Goal: Task Accomplishment & Management: Manage account settings

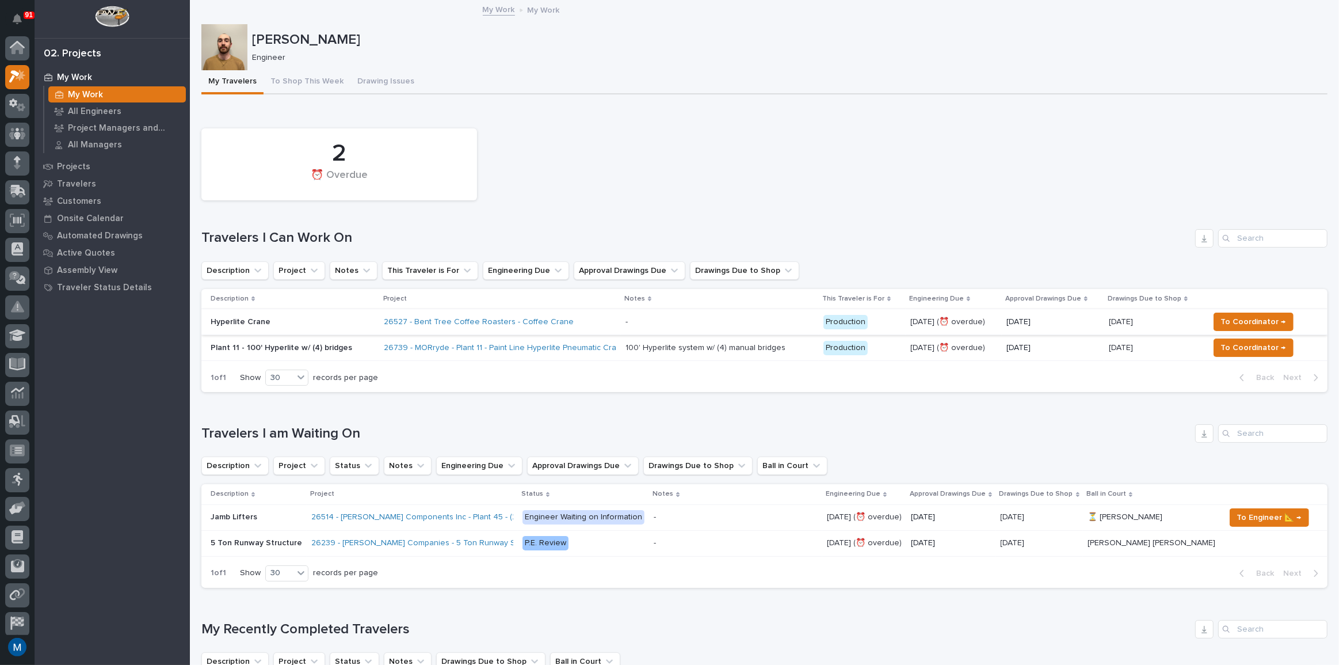
scroll to position [29, 0]
click at [324, 325] on p "Hyperlite Crane" at bounding box center [293, 322] width 165 height 10
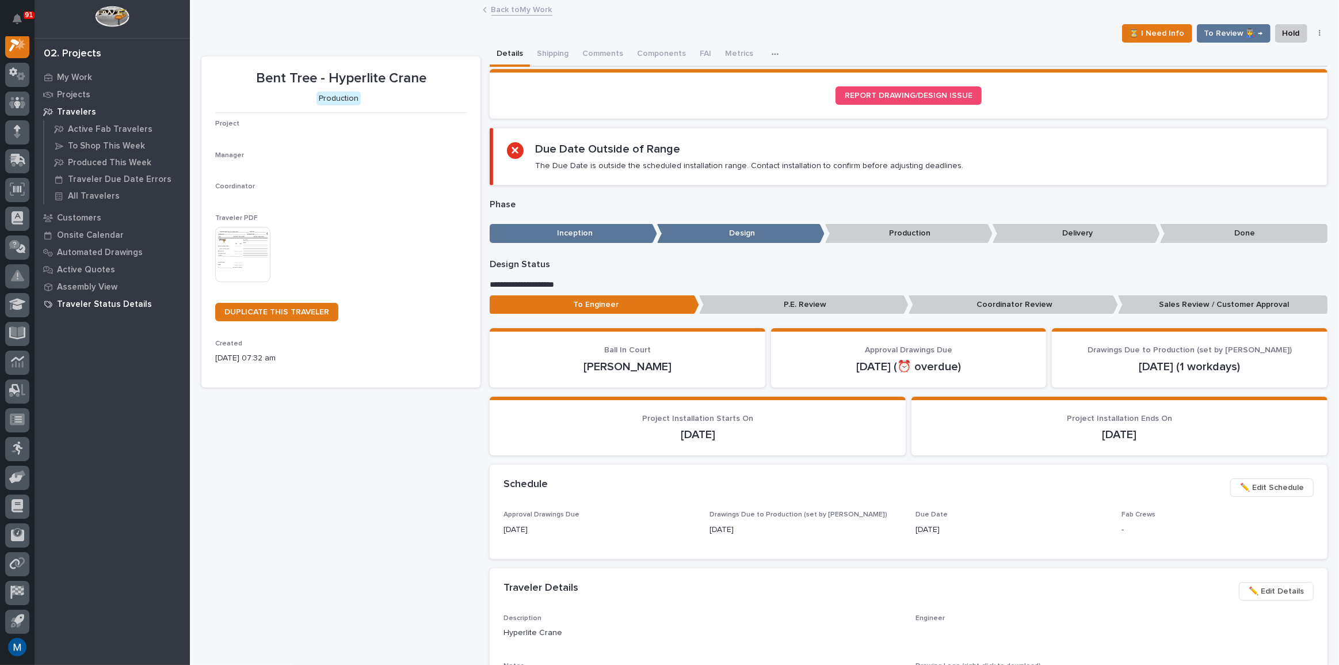
scroll to position [29, 0]
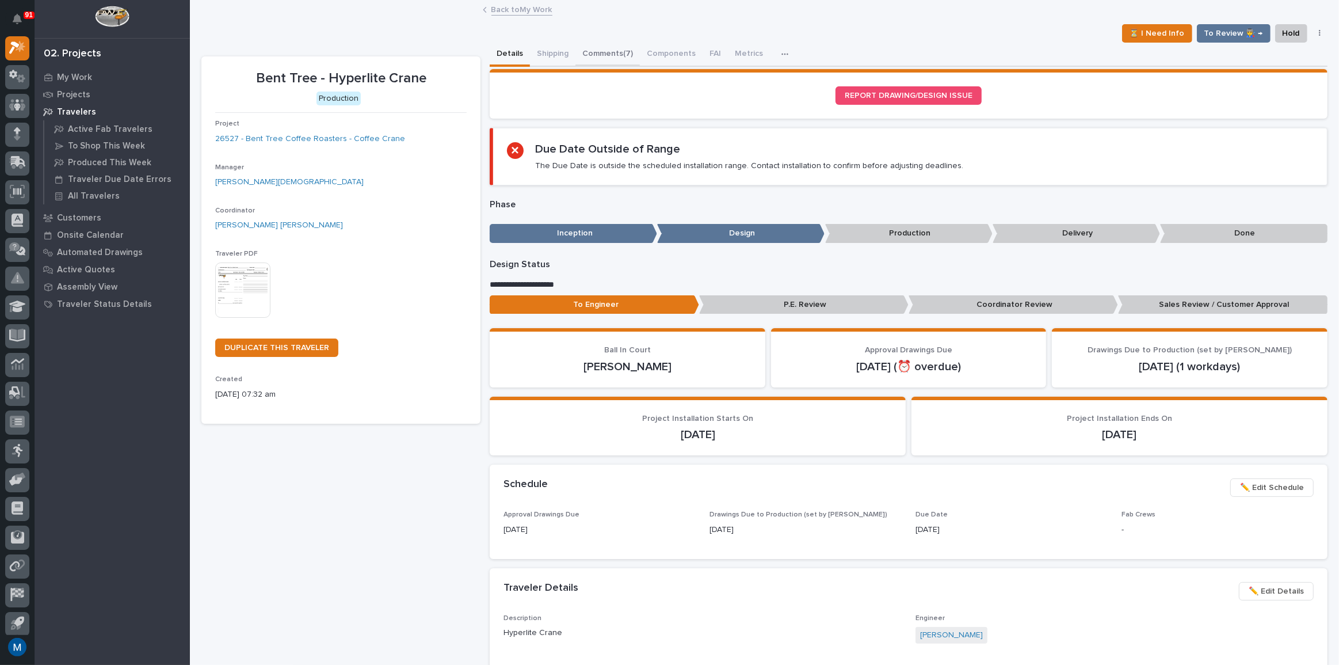
click at [624, 52] on button "Comments (7)" at bounding box center [607, 55] width 64 height 24
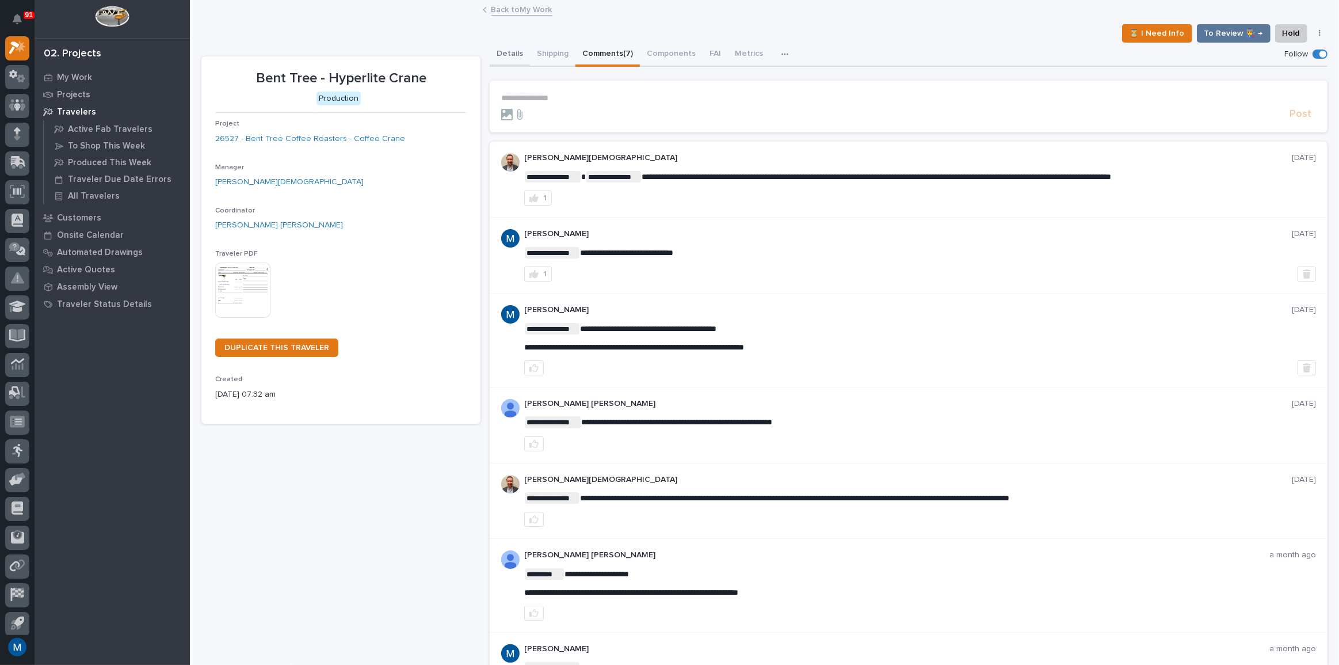
click at [515, 58] on button "Details" at bounding box center [510, 55] width 40 height 24
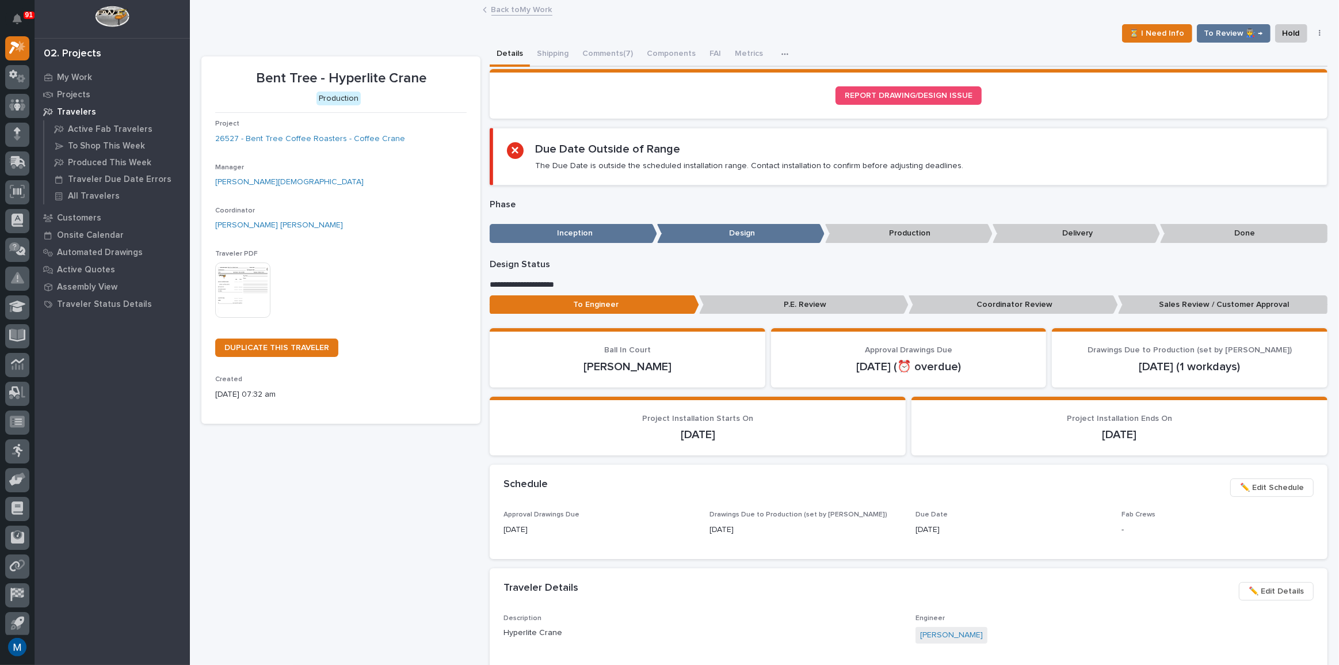
click at [945, 299] on p "Coordinator Review" at bounding box center [1013, 304] width 209 height 19
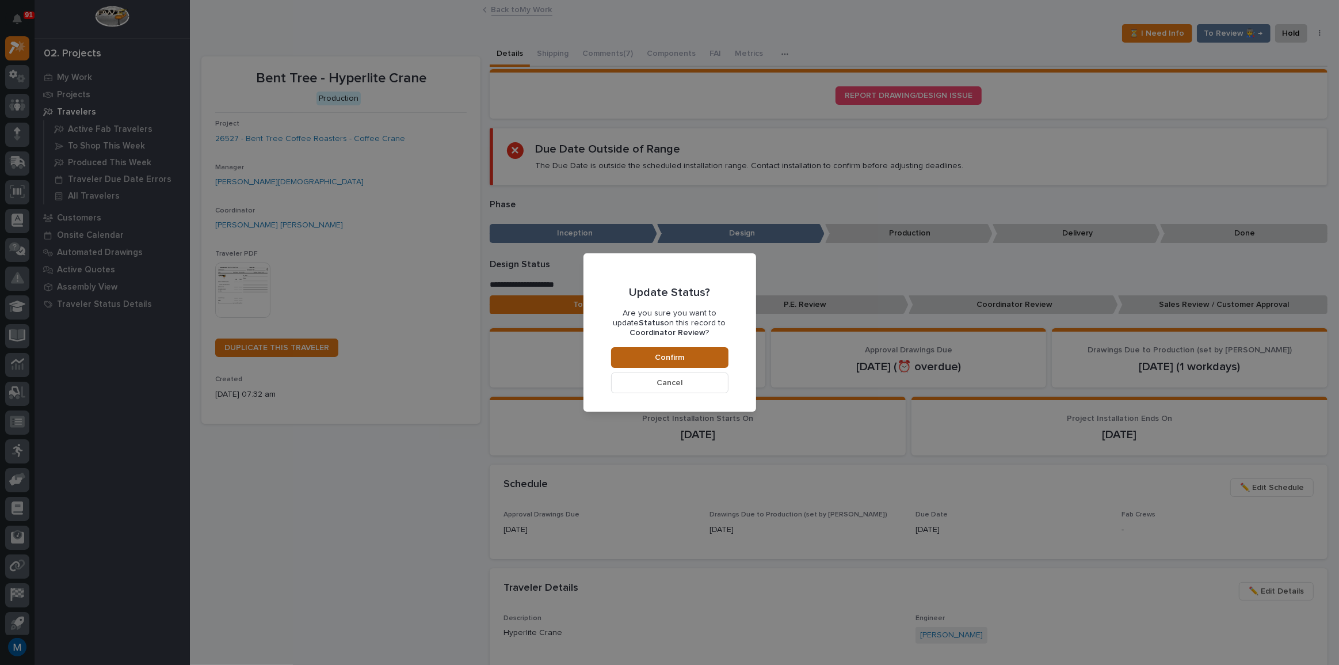
click at [726, 351] on button "Confirm" at bounding box center [669, 357] width 117 height 21
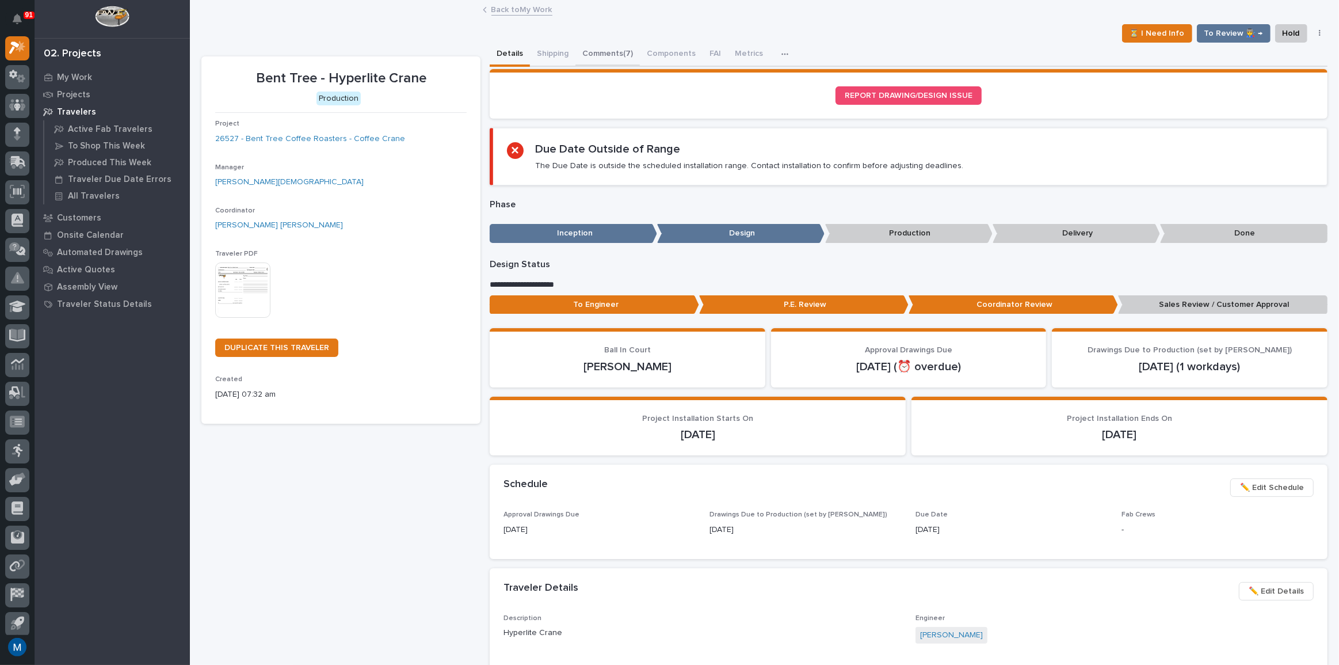
click at [623, 62] on button "Comments (7)" at bounding box center [607, 55] width 64 height 24
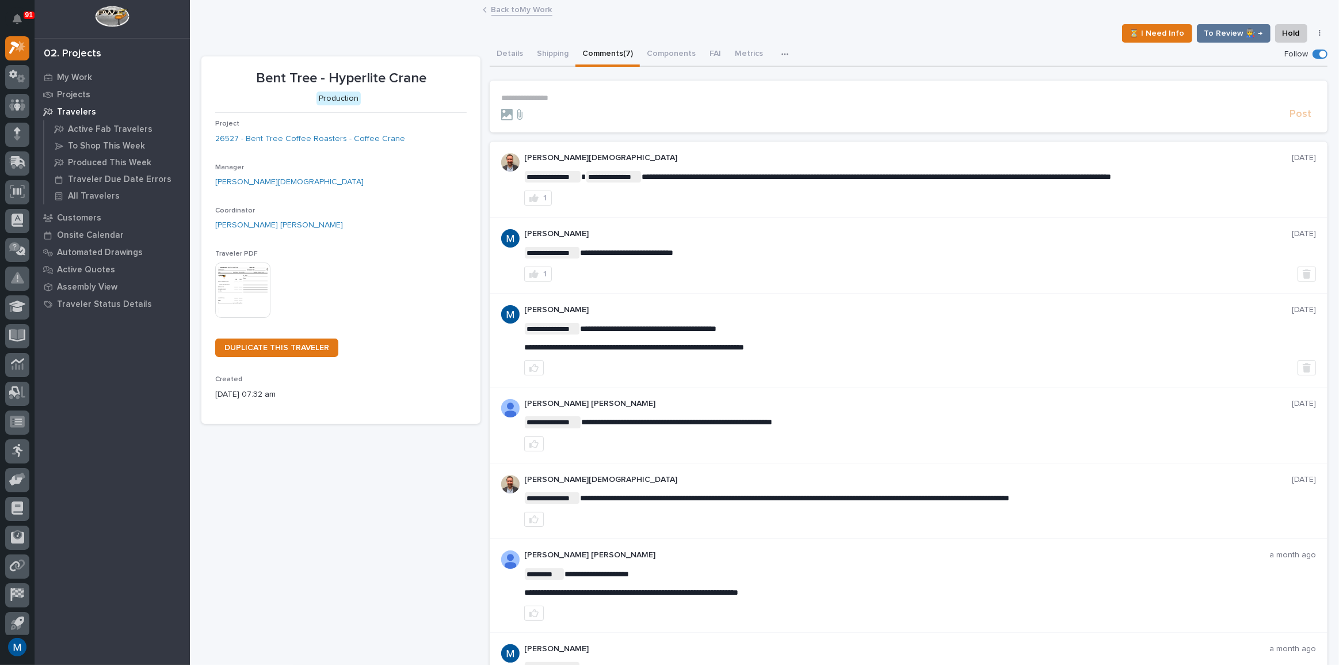
click at [561, 100] on p "**********" at bounding box center [908, 98] width 815 height 10
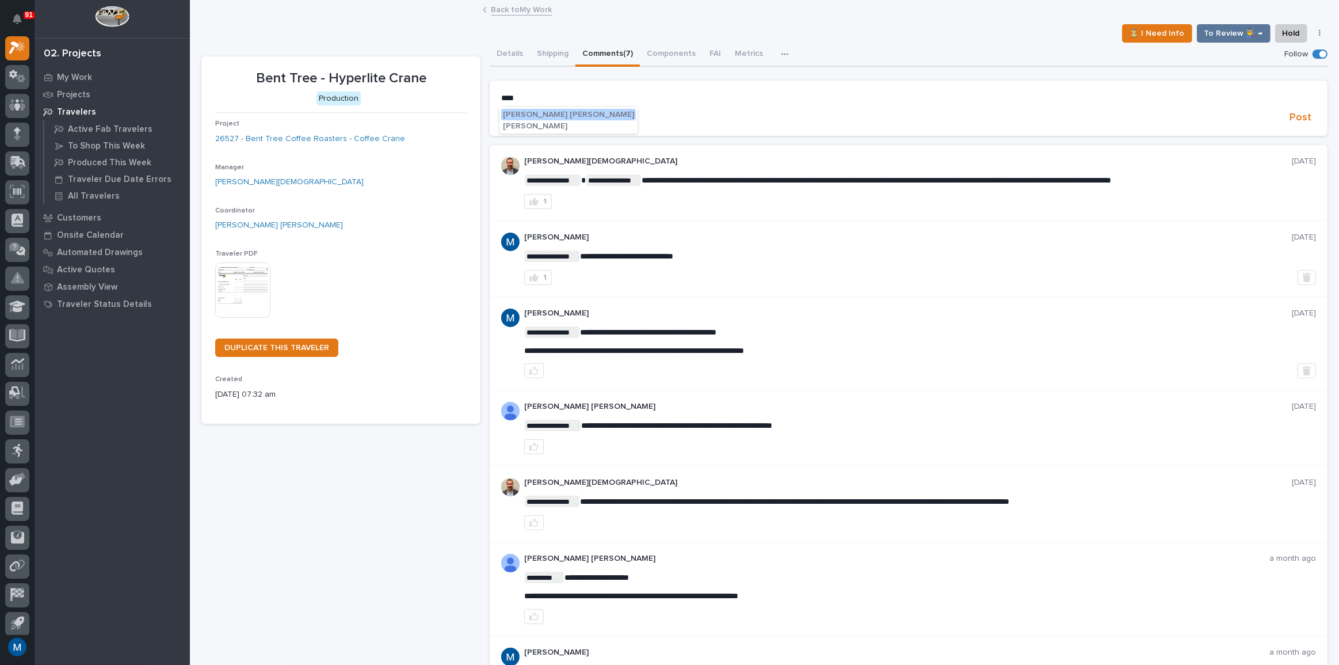
click at [540, 117] on span "[PERSON_NAME] [PERSON_NAME]" at bounding box center [568, 114] width 131 height 8
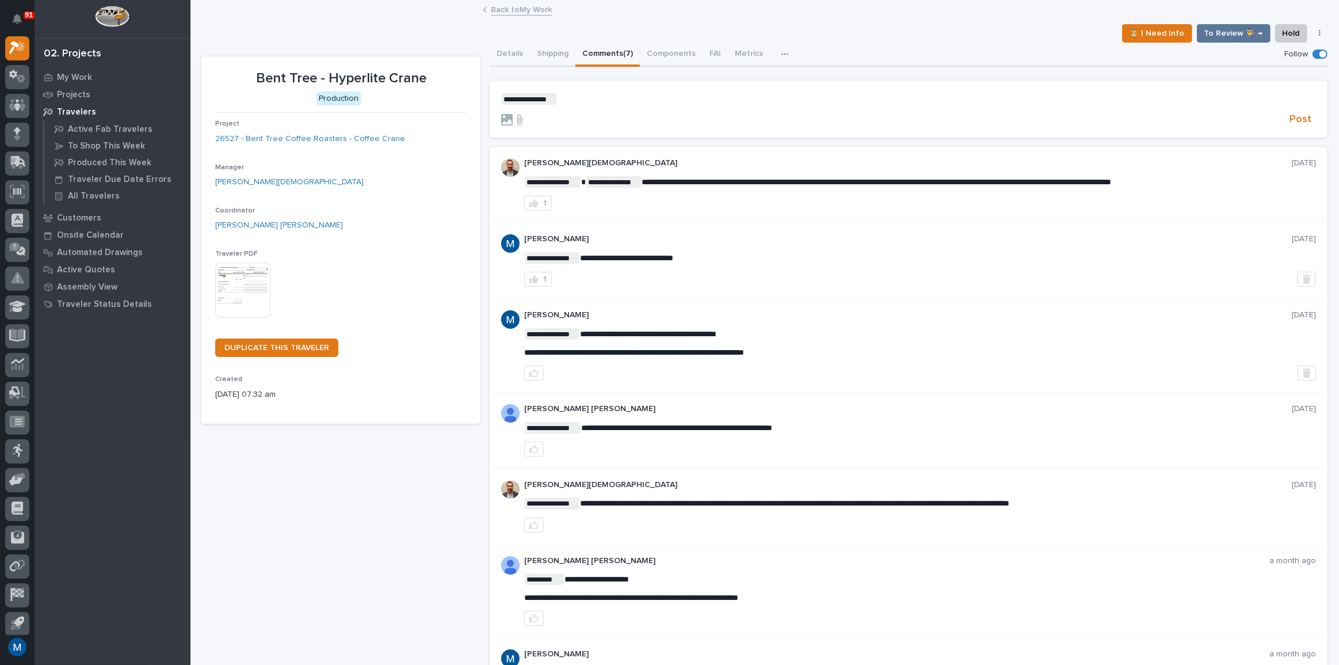
click at [569, 101] on p "**********" at bounding box center [908, 99] width 815 height 12
click at [1299, 113] on span "Post" at bounding box center [1300, 119] width 22 height 13
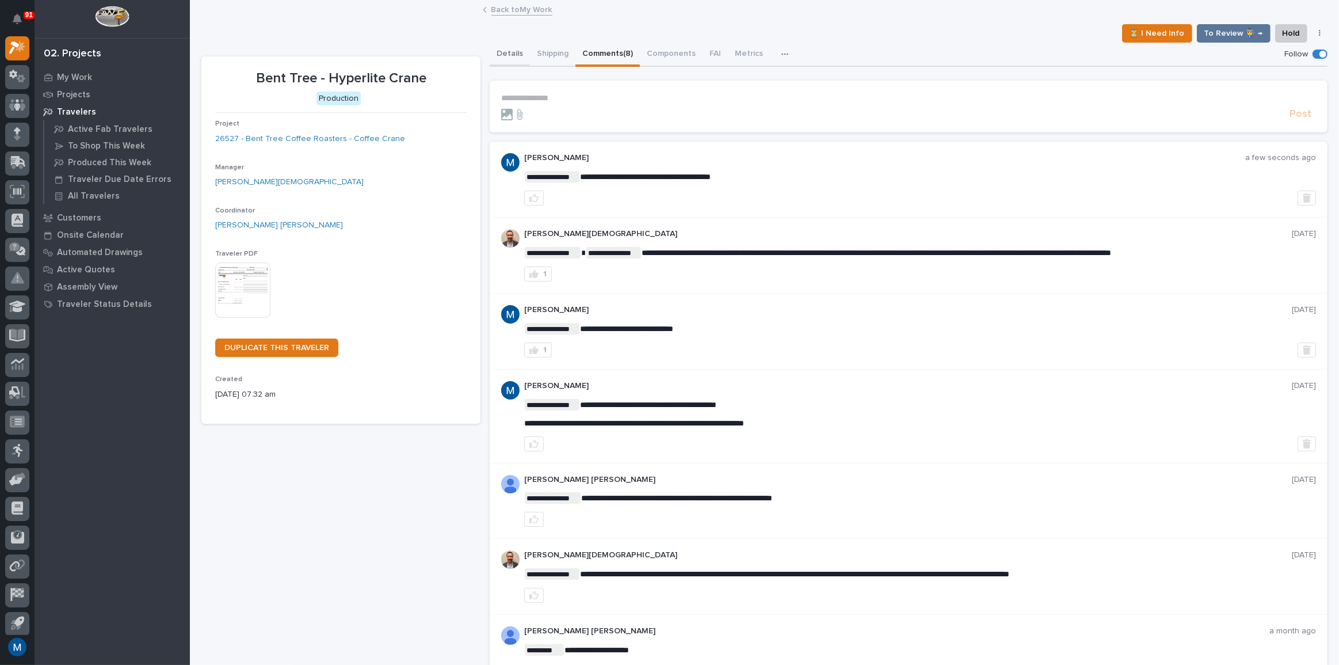
click at [512, 53] on button "Details" at bounding box center [510, 55] width 40 height 24
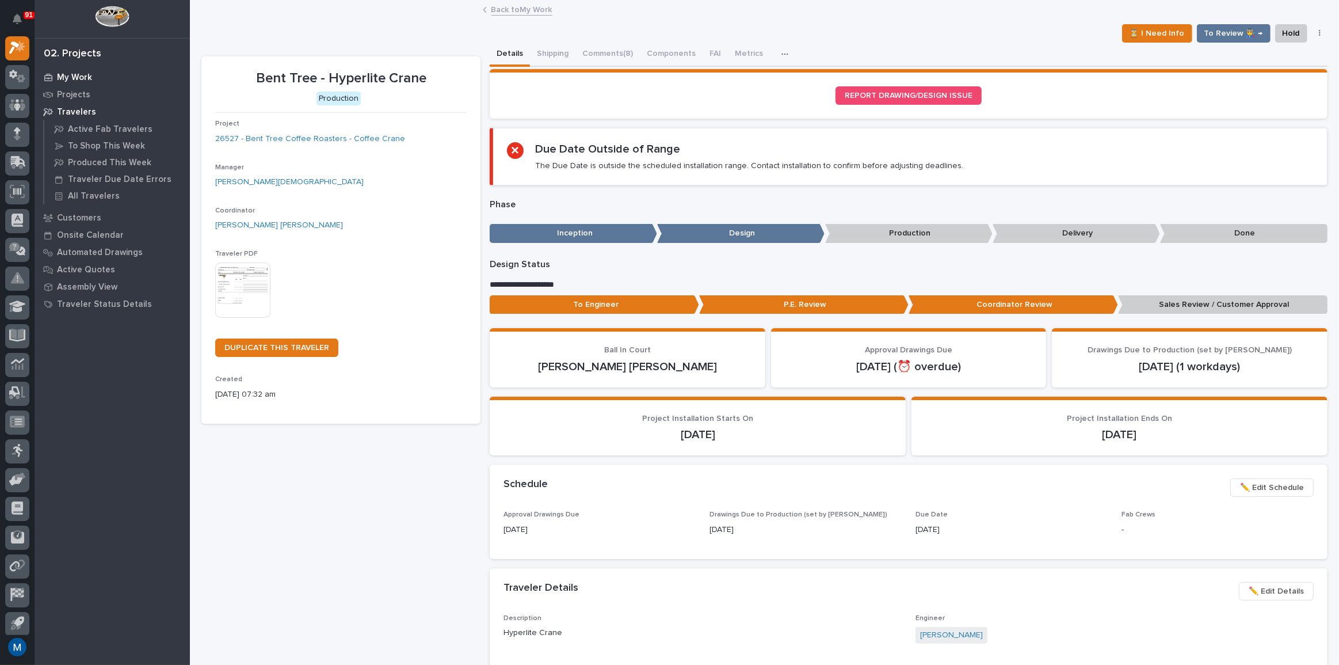
click at [89, 74] on p "My Work" at bounding box center [74, 77] width 35 height 10
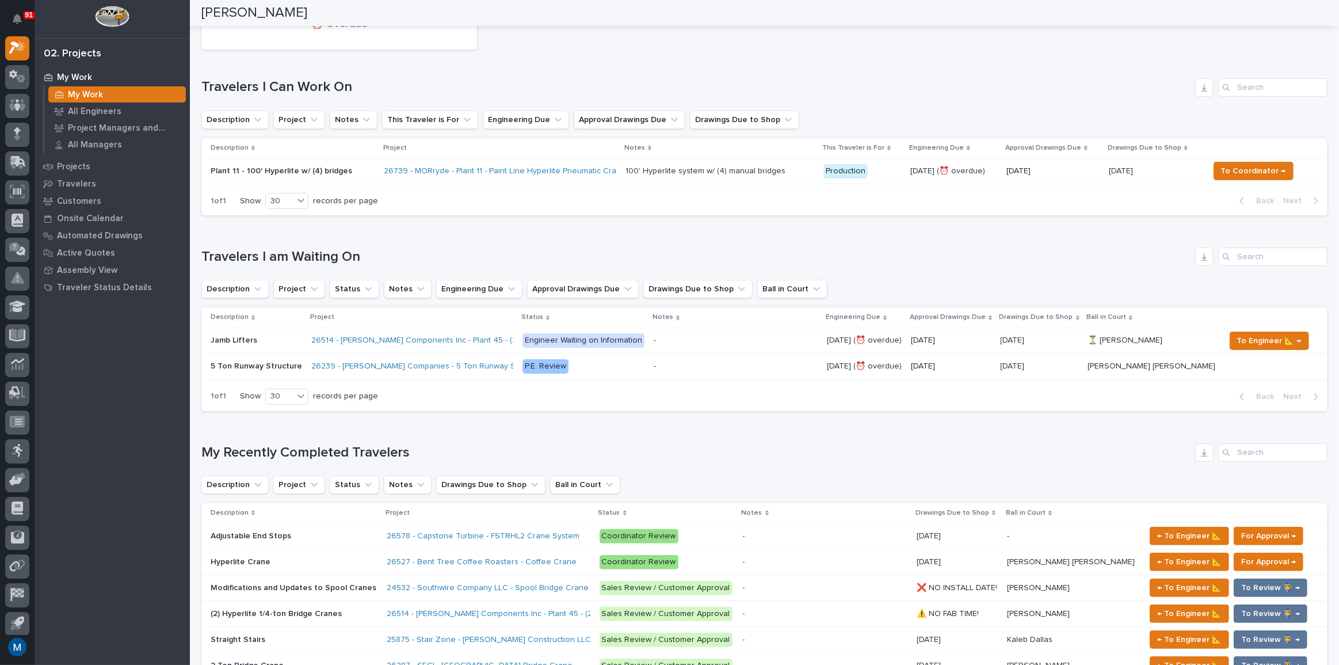
scroll to position [209, 0]
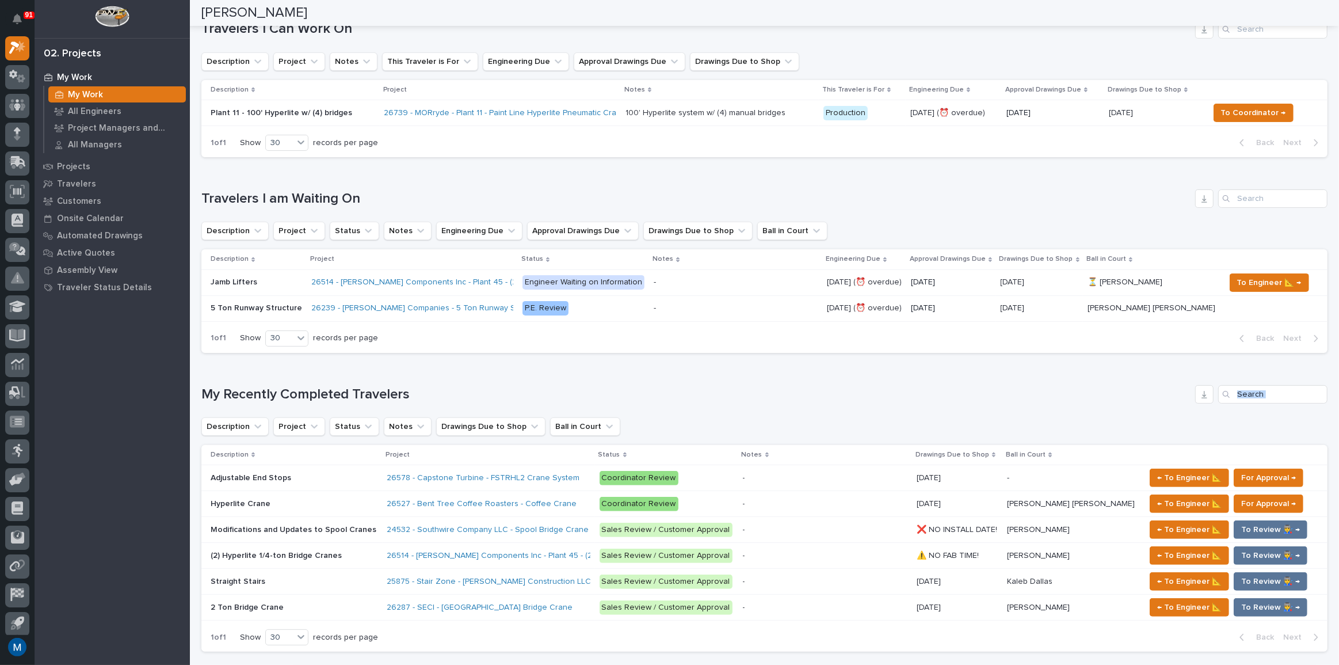
drag, startPoint x: 709, startPoint y: 384, endPoint x: 672, endPoint y: 410, distance: 44.7
click at [672, 410] on div "My Recently Completed Travelers Description Project Status Notes Drawings Due t…" at bounding box center [764, 518] width 1126 height 267
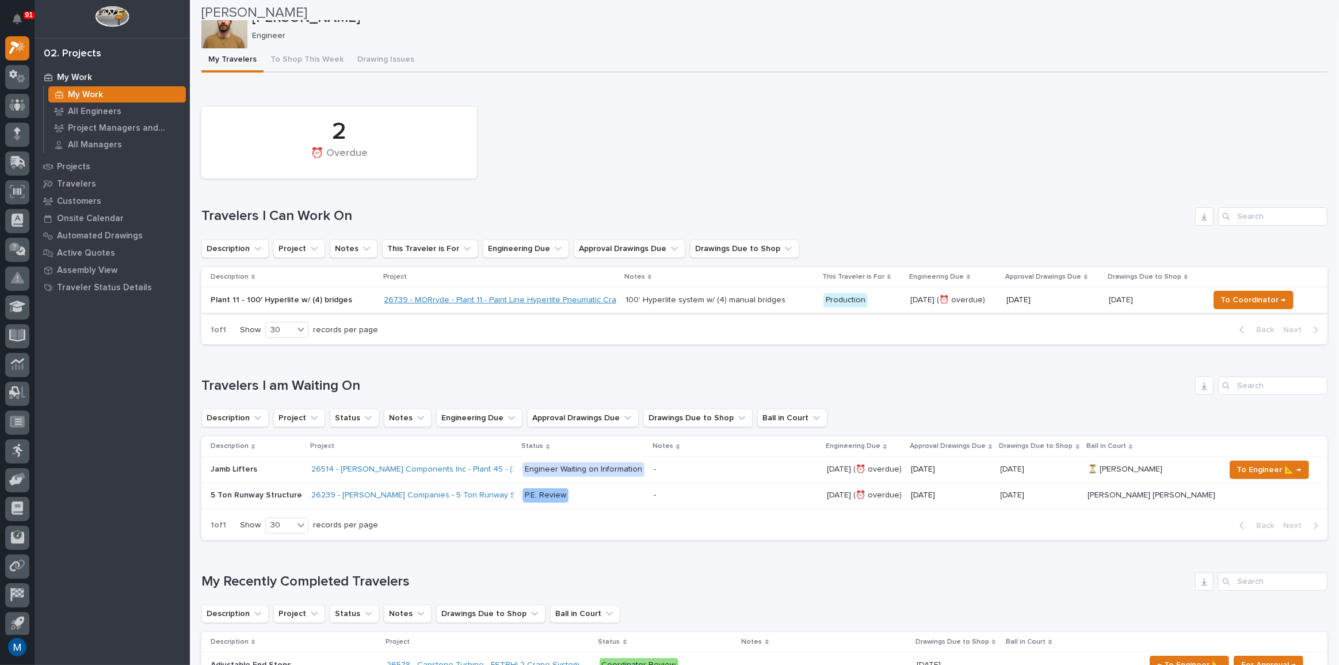
scroll to position [0, 0]
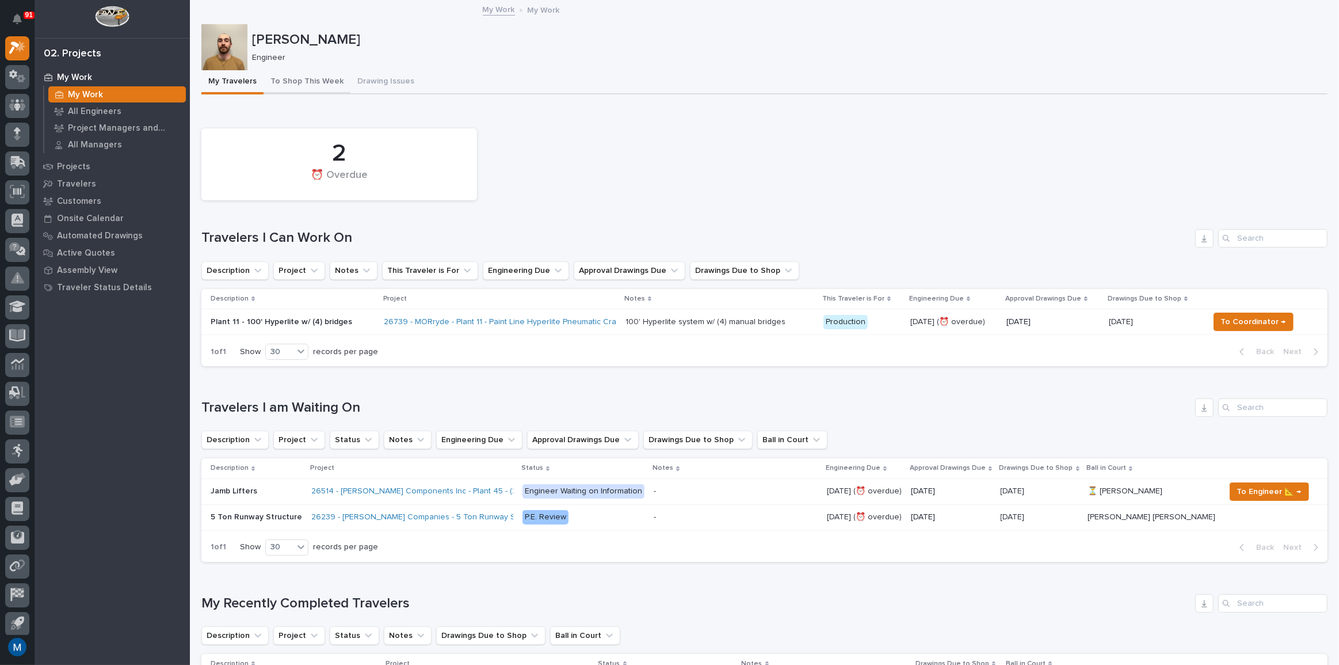
click at [284, 86] on button "To Shop This Week" at bounding box center [307, 82] width 87 height 24
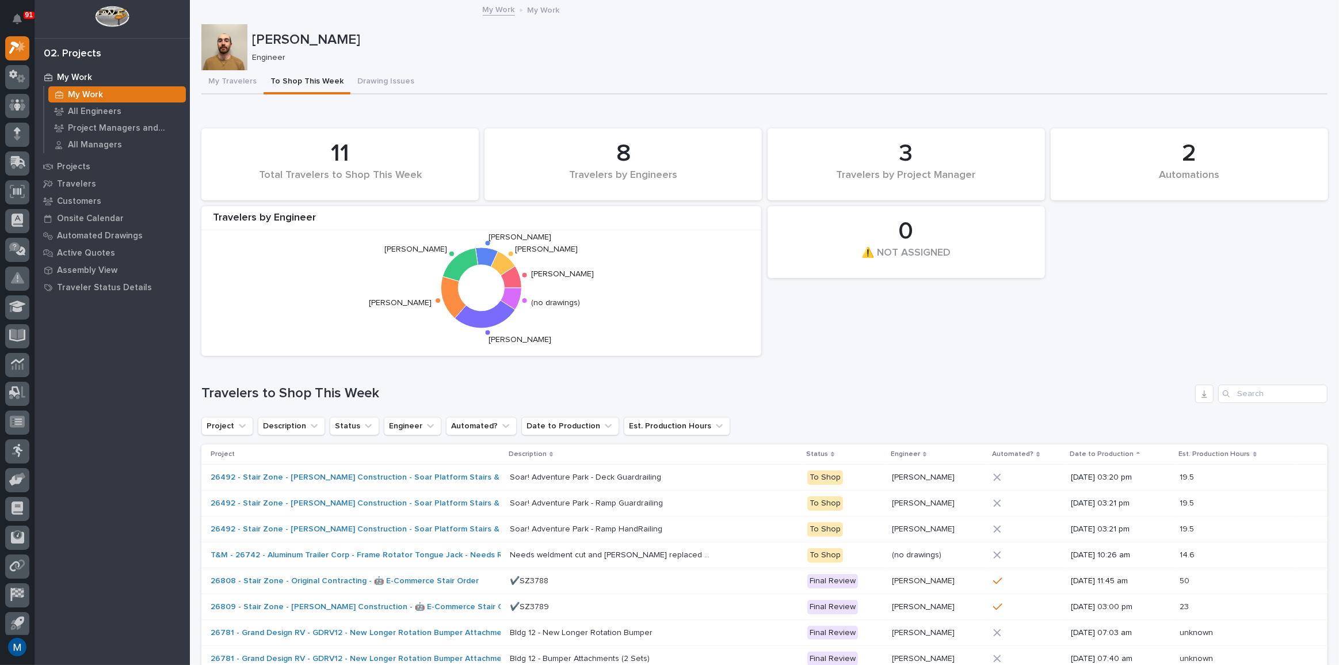
click at [124, 96] on div "My Work" at bounding box center [117, 94] width 138 height 16
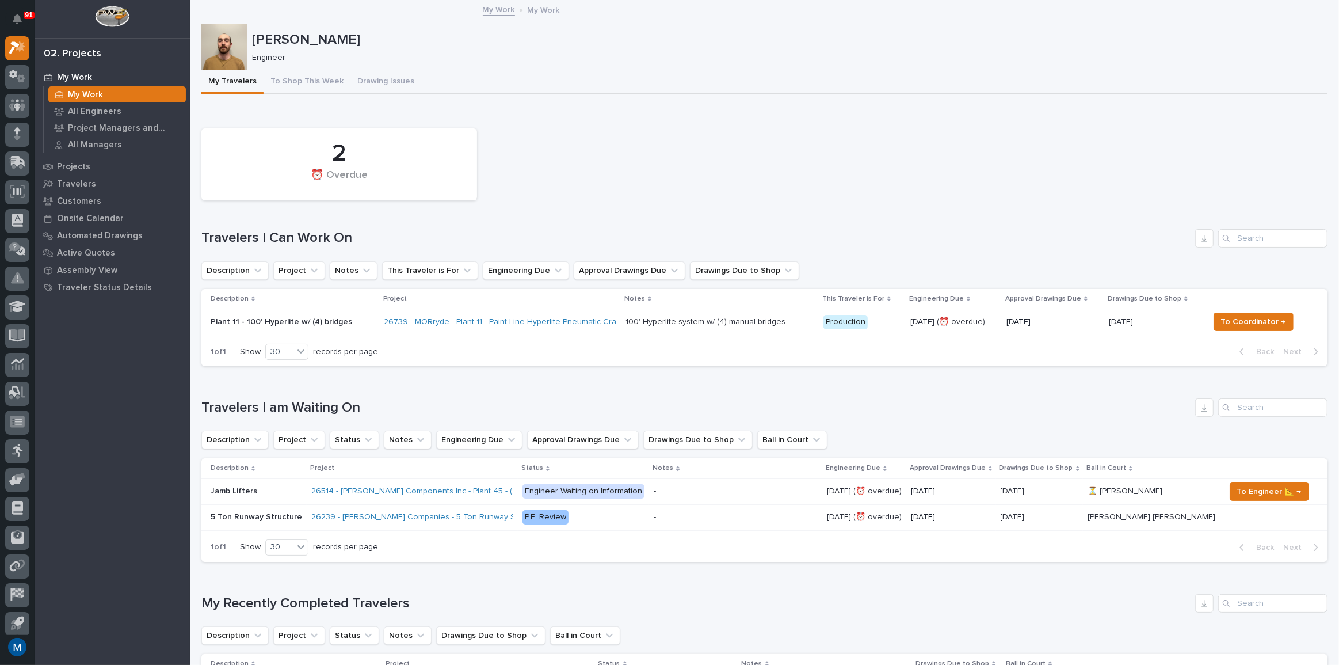
click at [735, 143] on div "2 ⏰ Overdue" at bounding box center [765, 164] width 1138 height 83
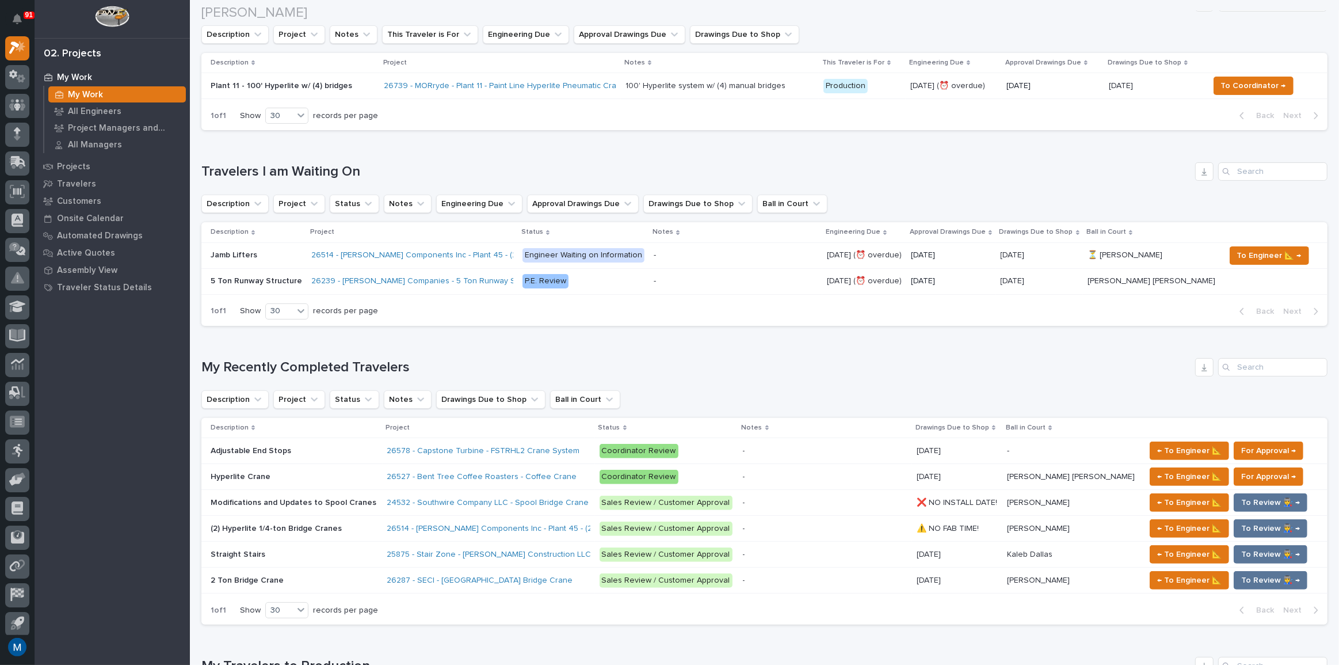
scroll to position [261, 0]
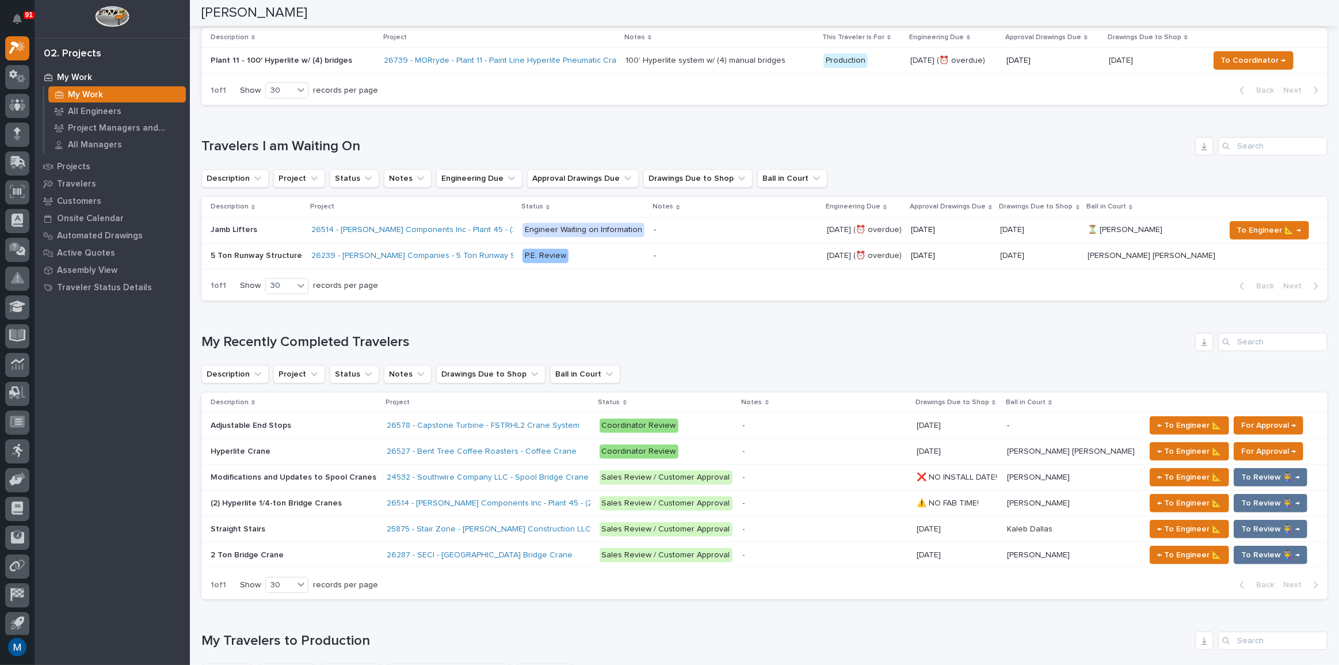
click at [360, 442] on div "Hyperlite Crane Hyperlite Crane" at bounding box center [294, 451] width 167 height 19
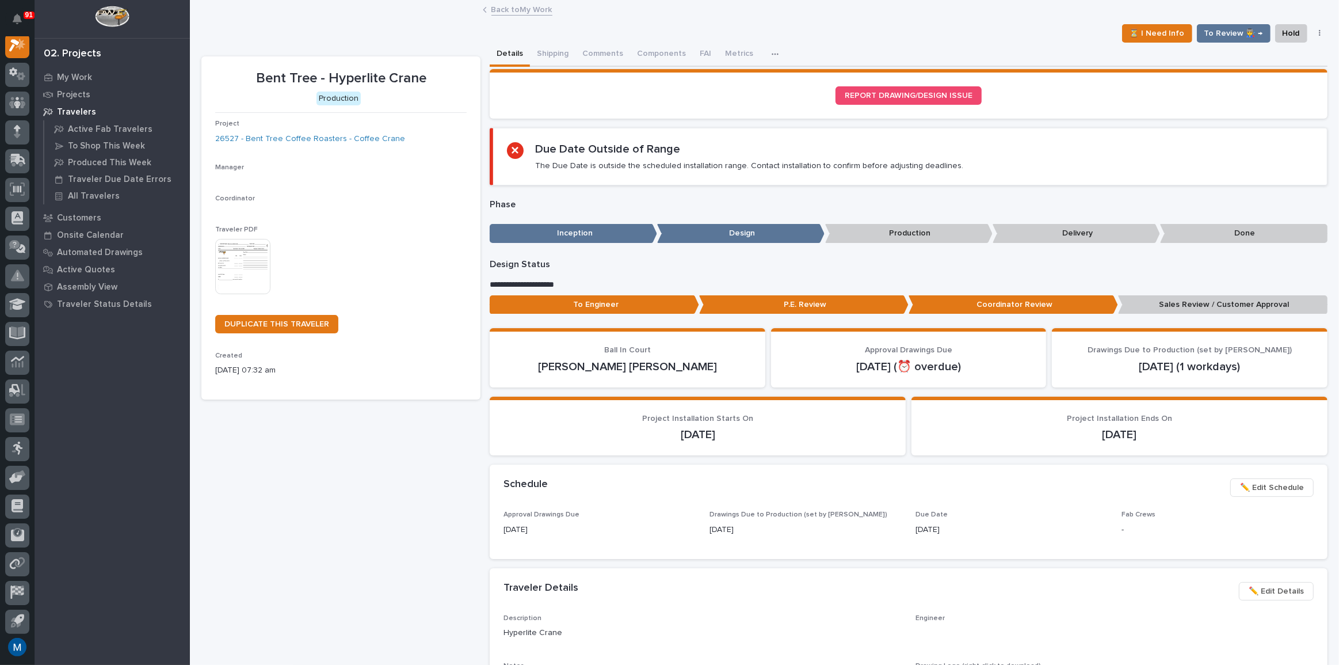
scroll to position [29, 0]
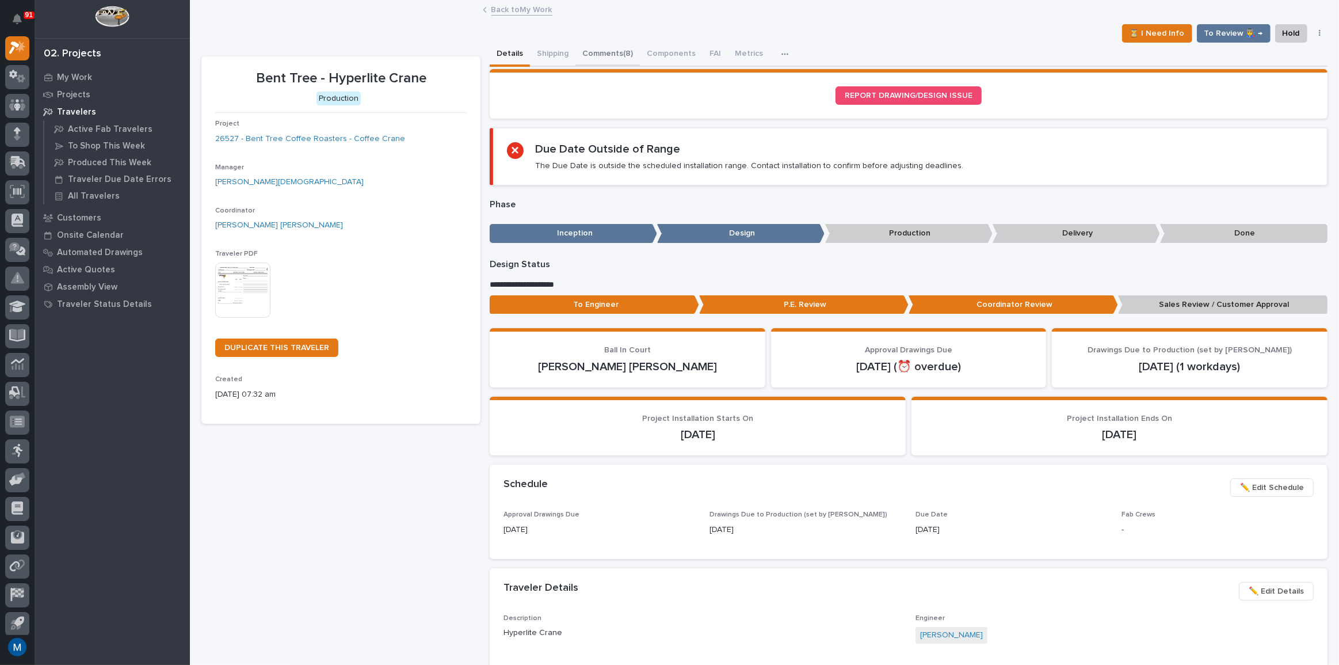
click at [601, 54] on button "Comments (8)" at bounding box center [607, 55] width 64 height 24
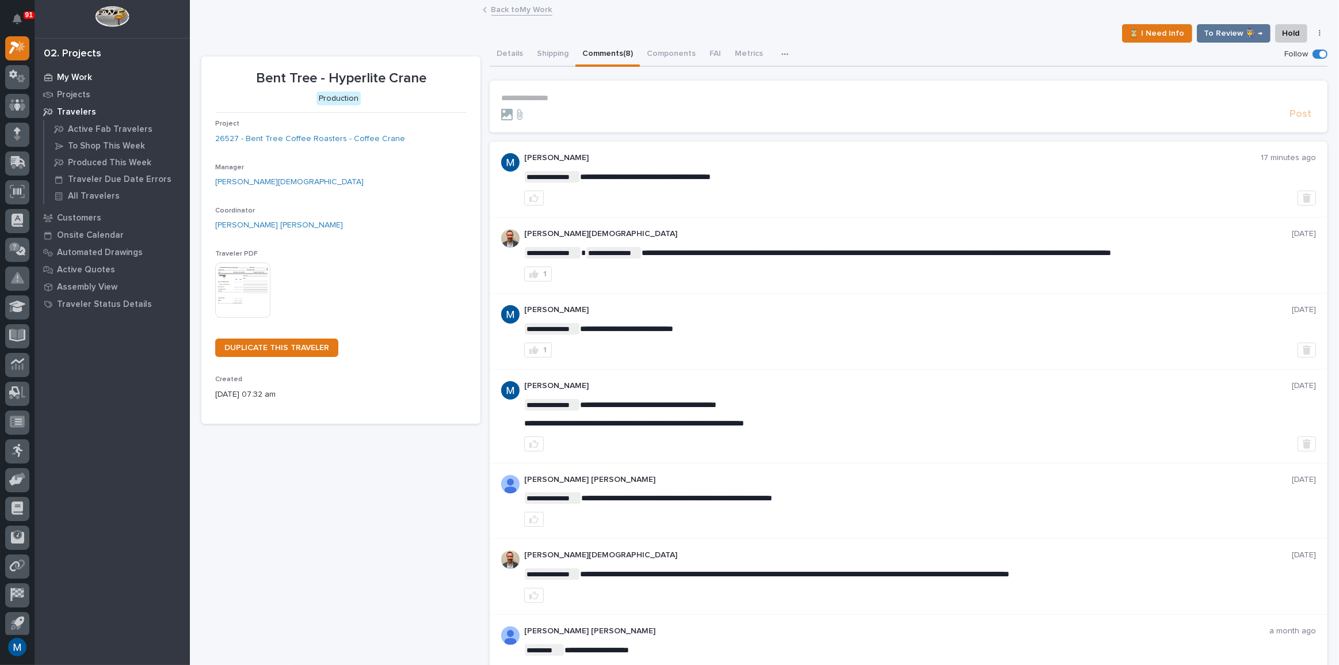
click at [52, 76] on icon at bounding box center [48, 77] width 8 height 7
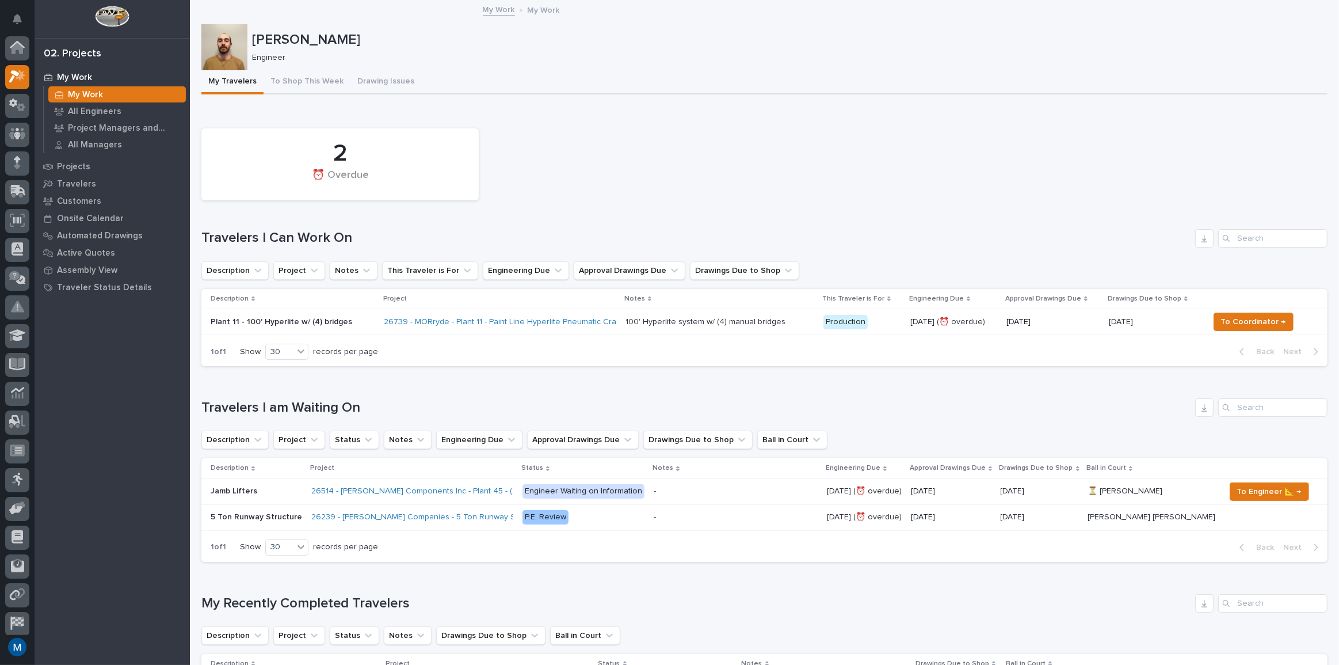
scroll to position [29, 0]
click at [736, 190] on div "2 ⏰ Overdue" at bounding box center [765, 164] width 1138 height 83
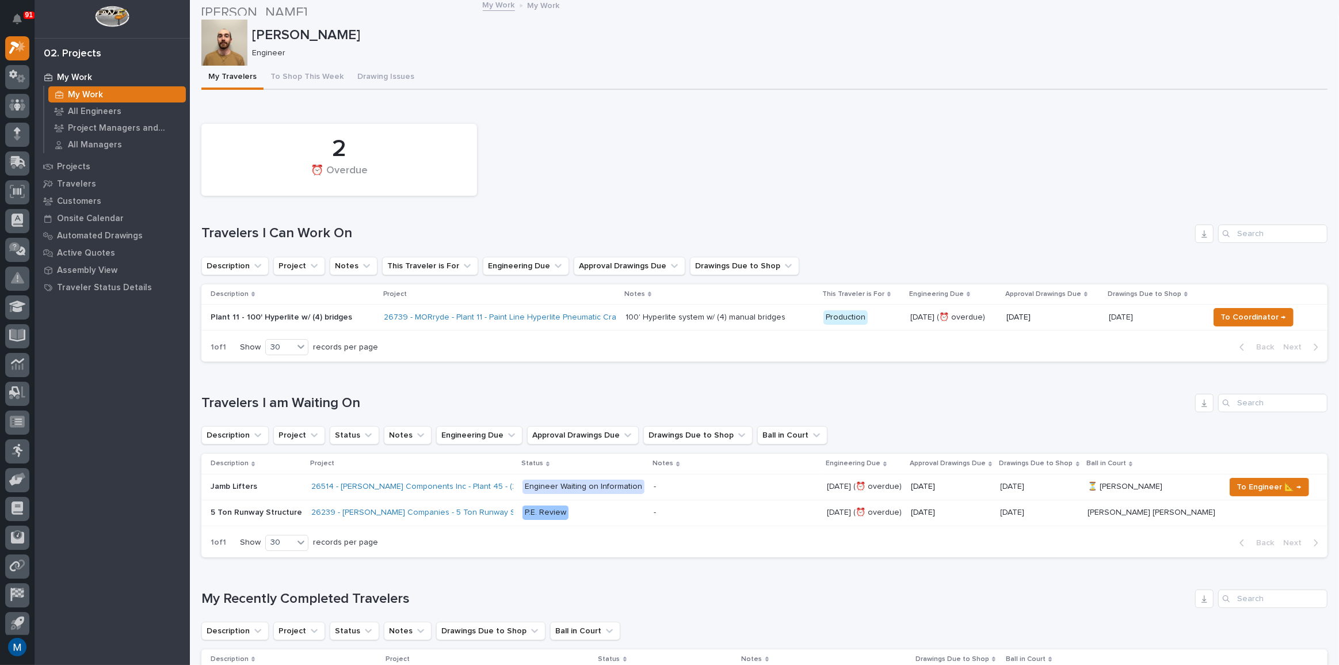
scroll to position [0, 0]
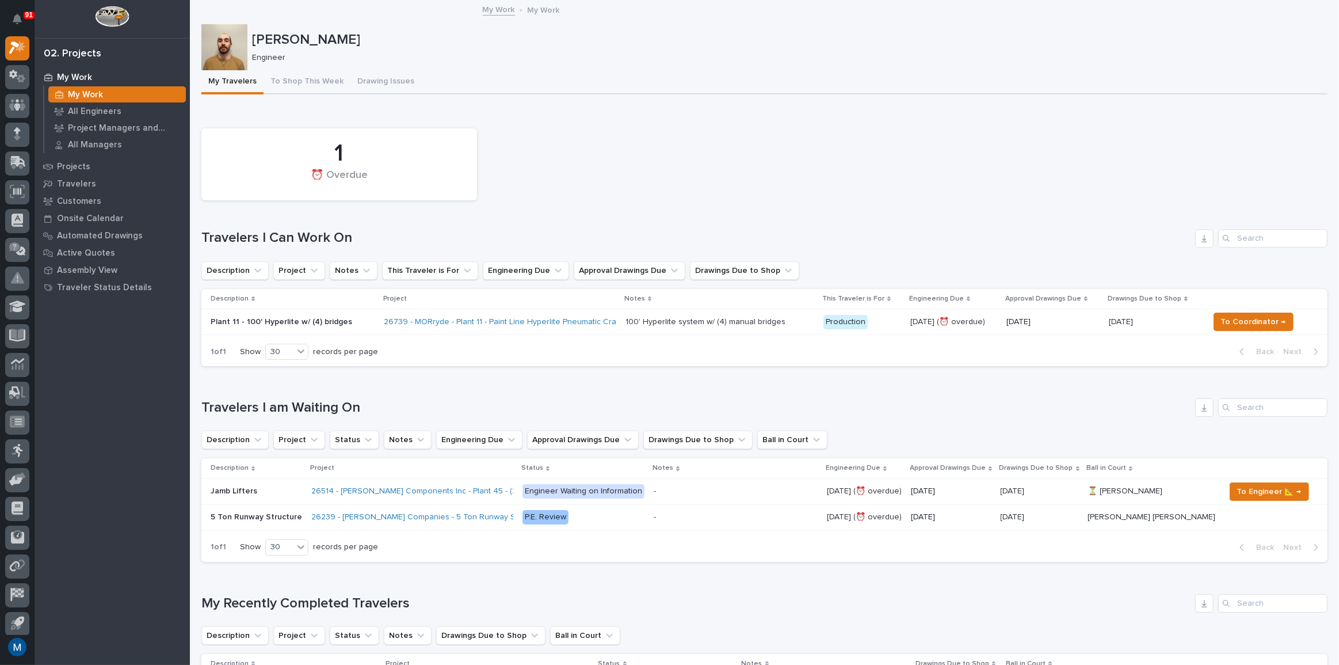
click at [566, 159] on div "1 ⏰ Overdue" at bounding box center [765, 164] width 1138 height 83
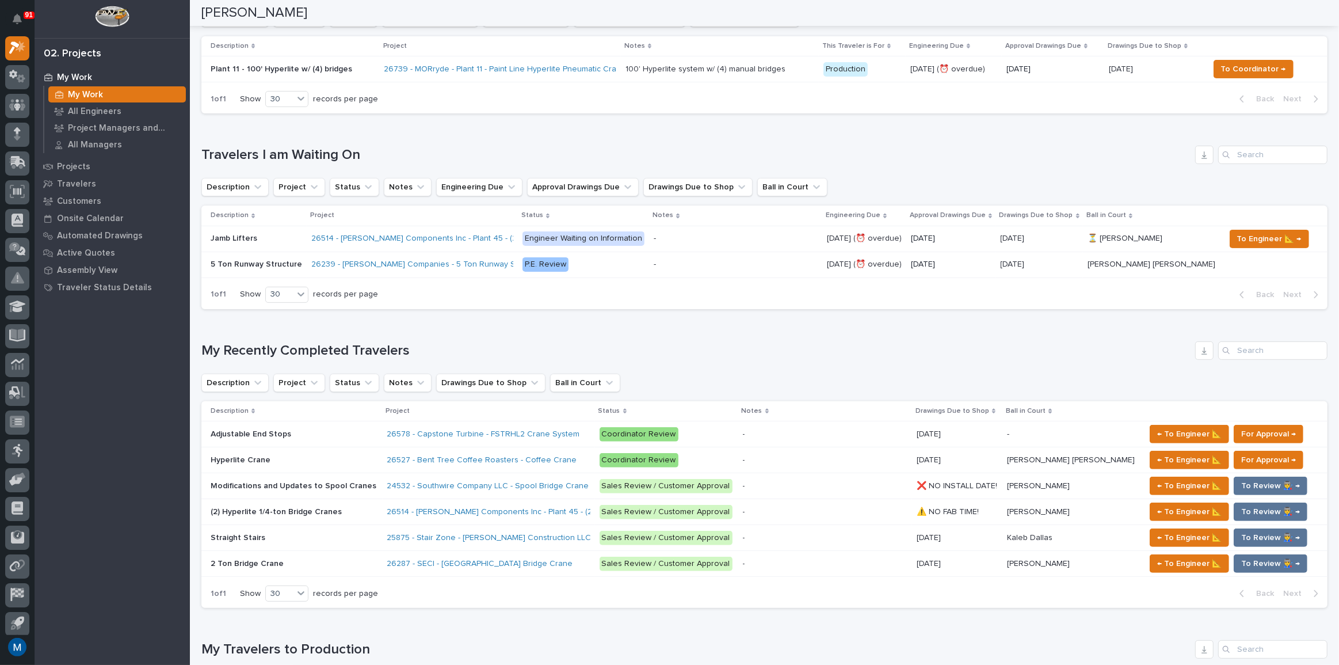
scroll to position [366, 0]
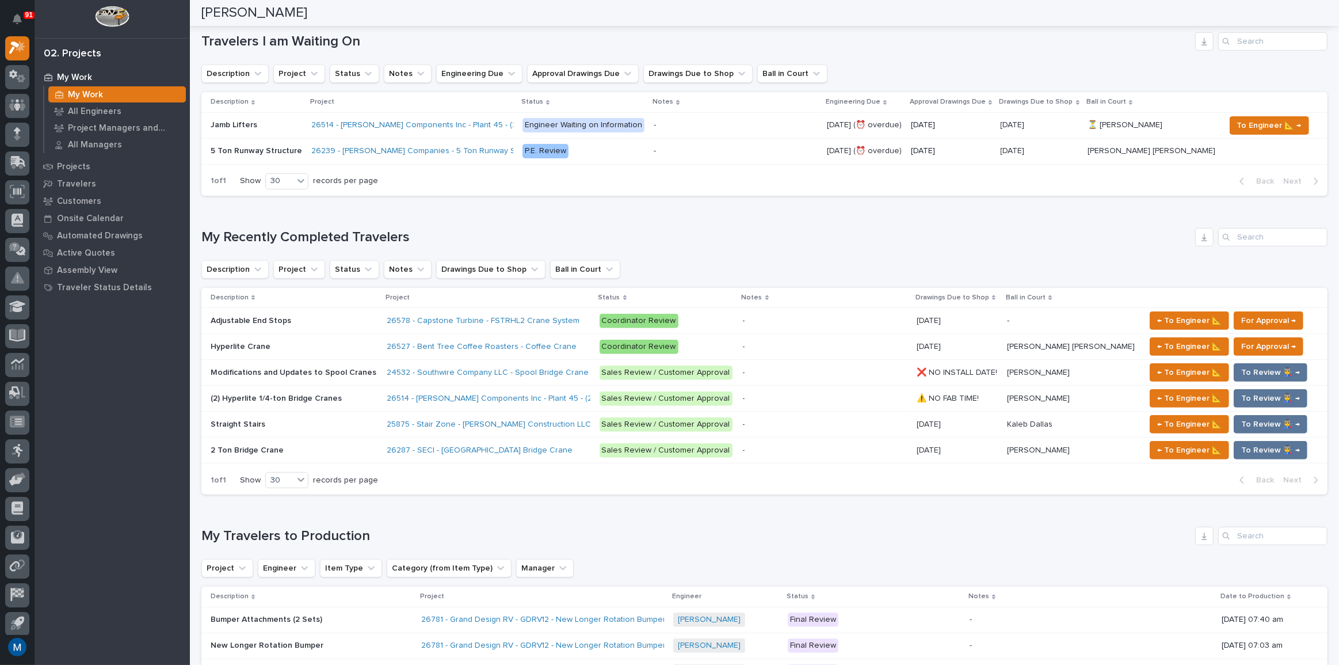
click at [319, 351] on div "Hyperlite Crane Hyperlite Crane" at bounding box center [294, 346] width 167 height 19
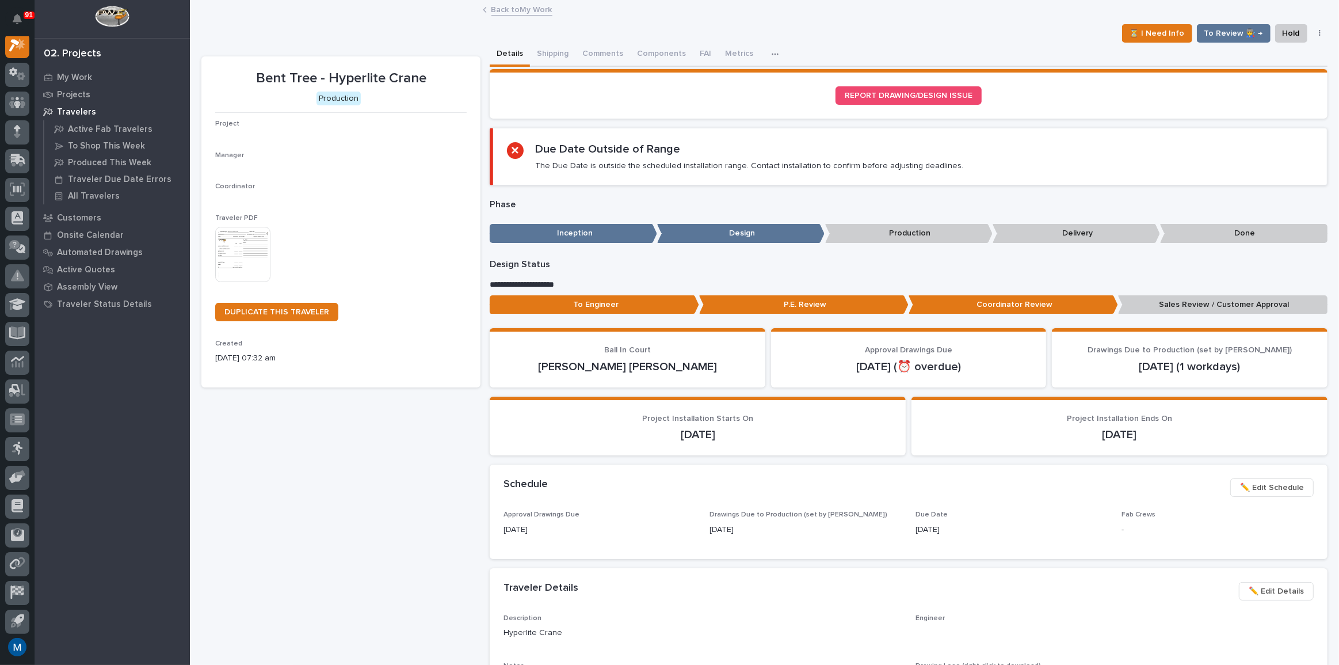
scroll to position [29, 0]
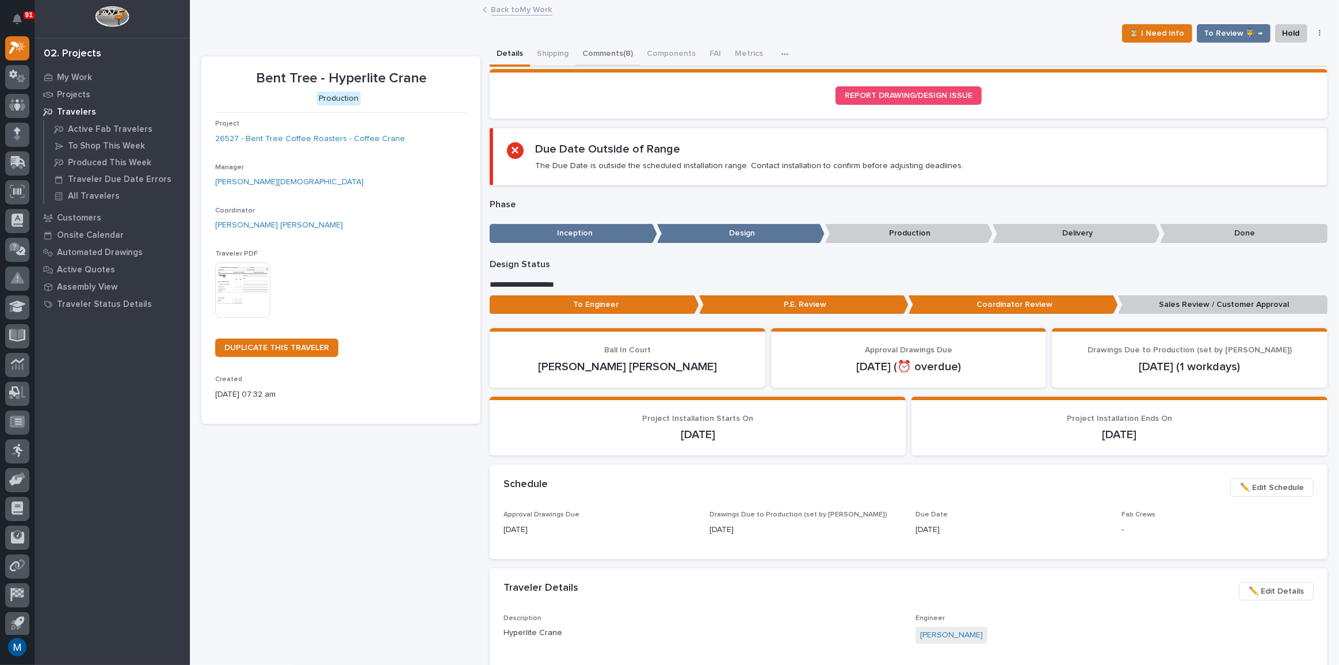
click at [619, 53] on button "Comments (8)" at bounding box center [607, 55] width 64 height 24
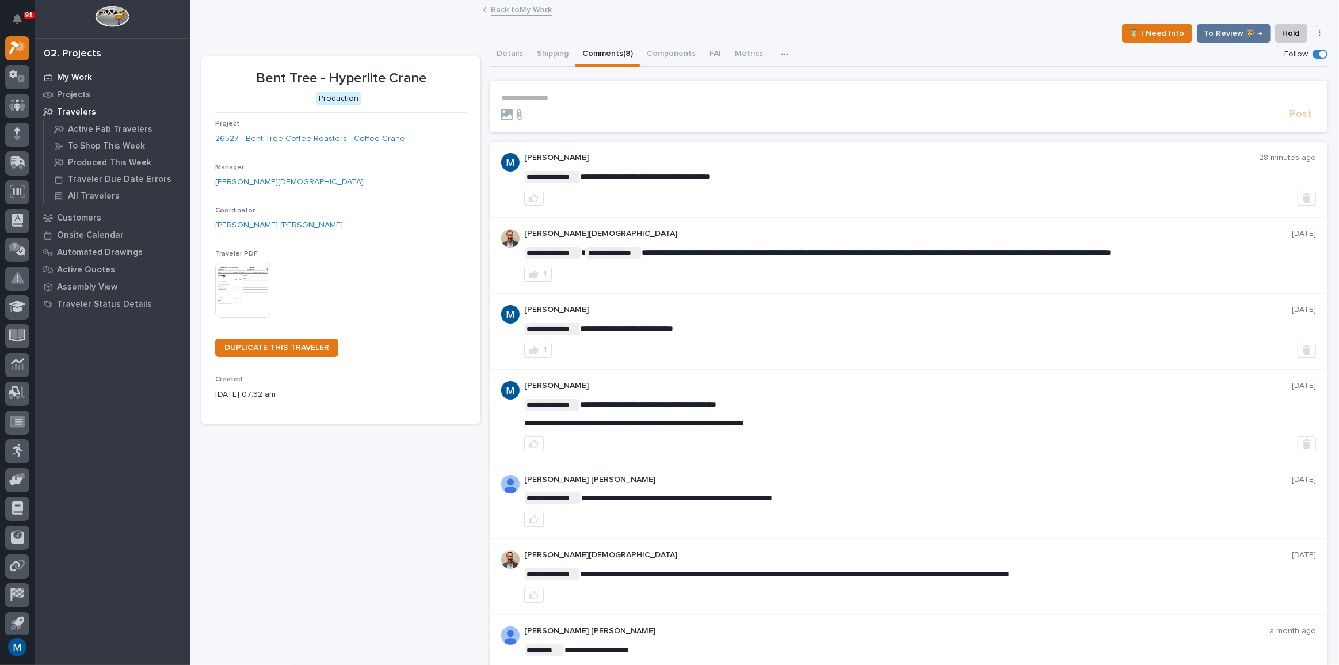
click at [81, 78] on p "My Work" at bounding box center [74, 77] width 35 height 10
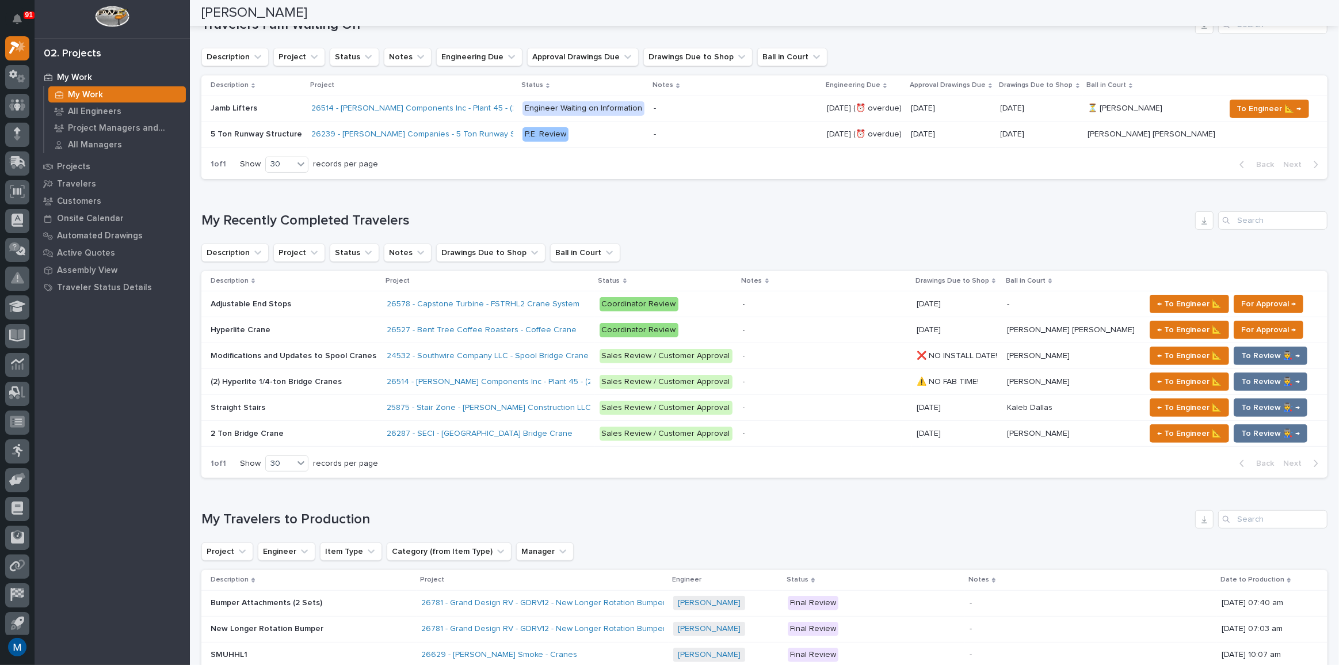
scroll to position [401, 0]
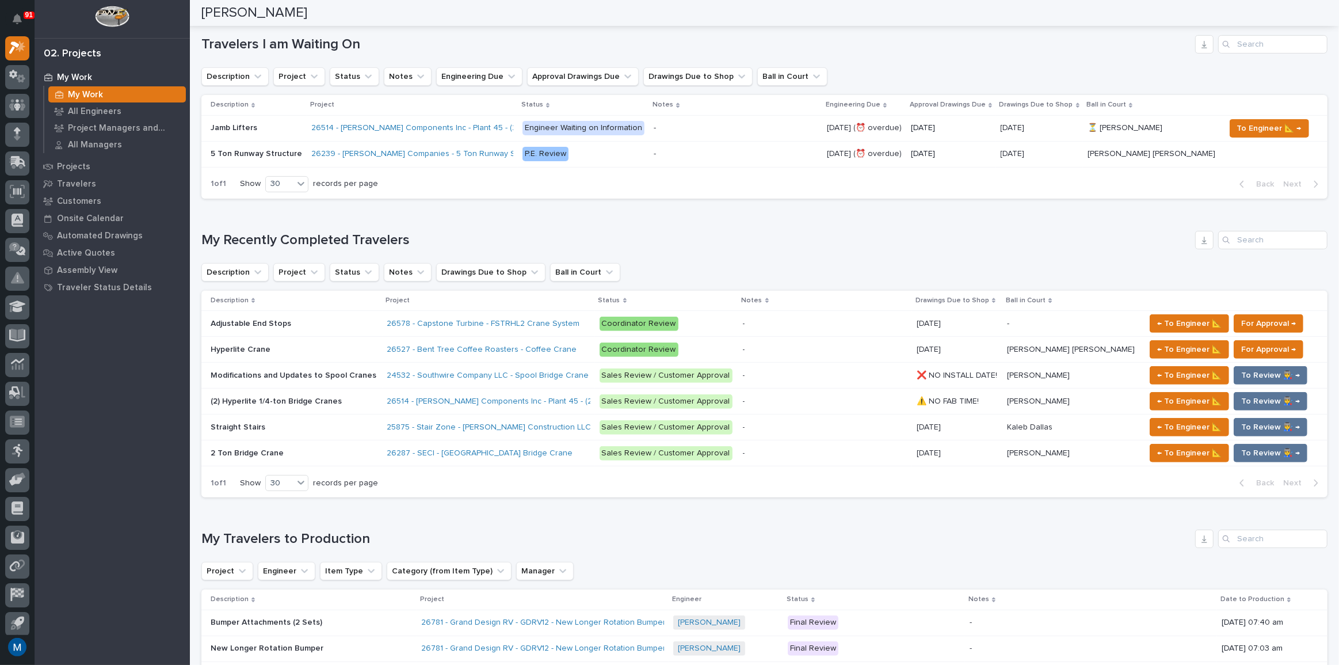
scroll to position [366, 0]
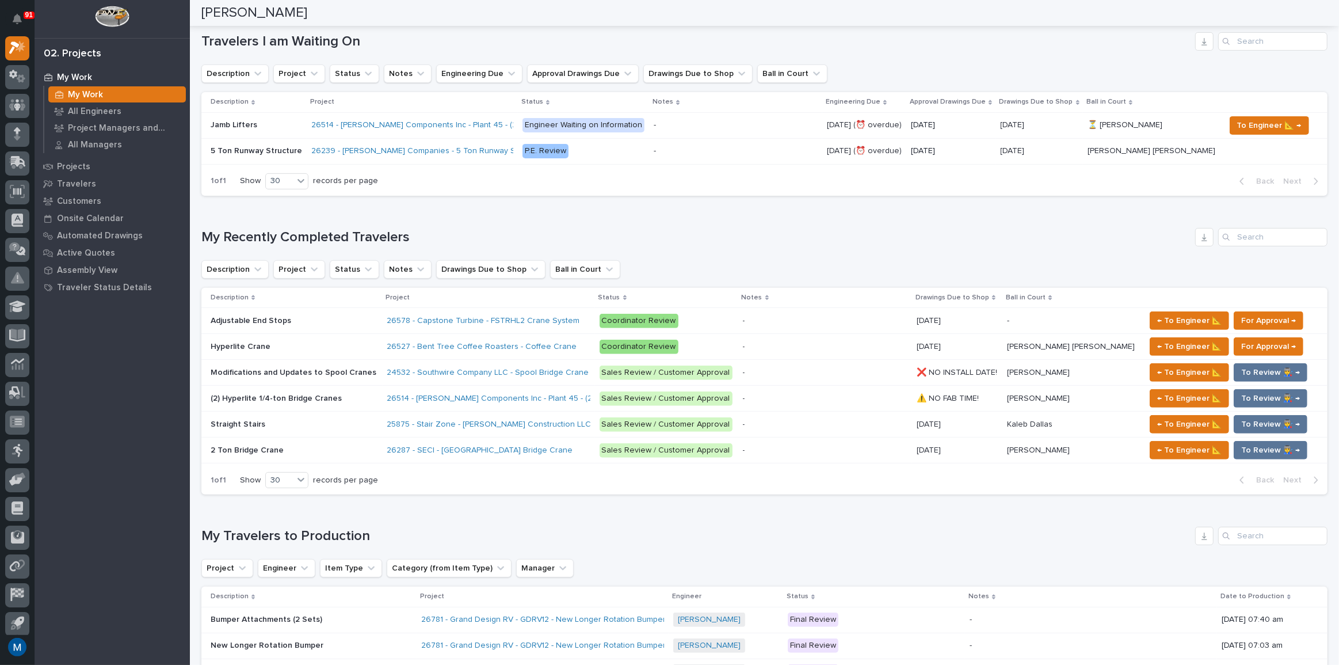
click at [265, 432] on div "Straight Stairs Straight Stairs" at bounding box center [294, 424] width 167 height 19
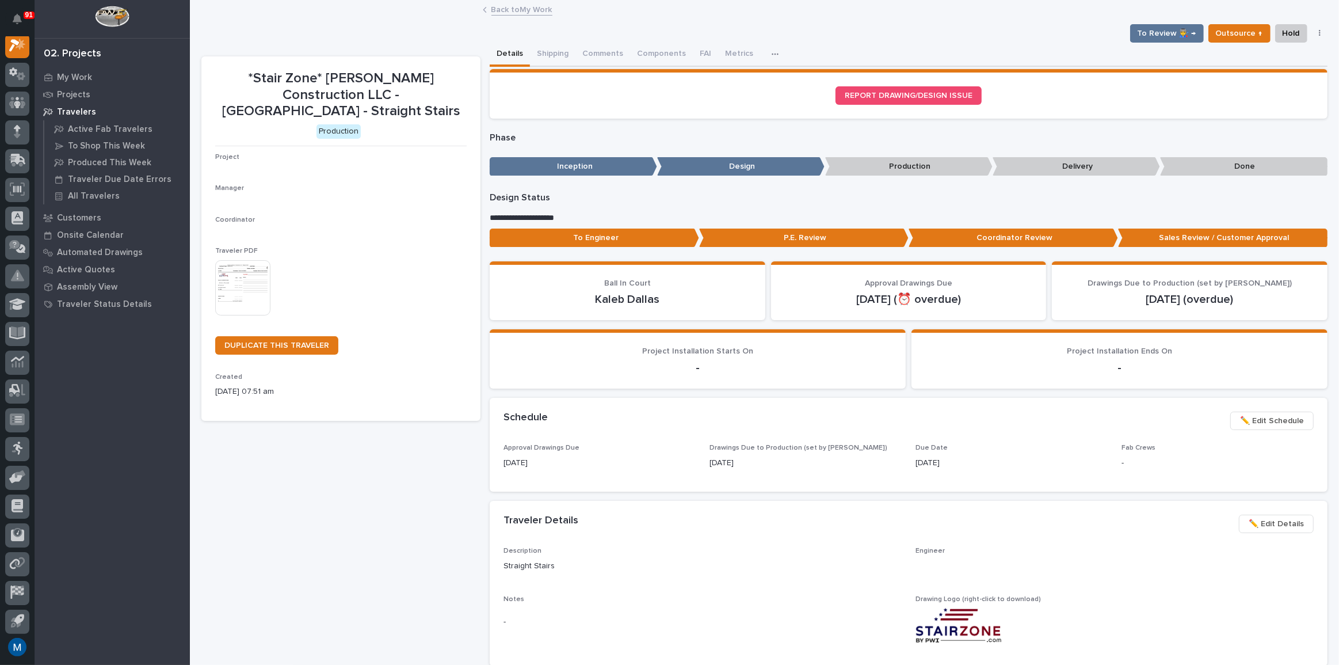
scroll to position [29, 0]
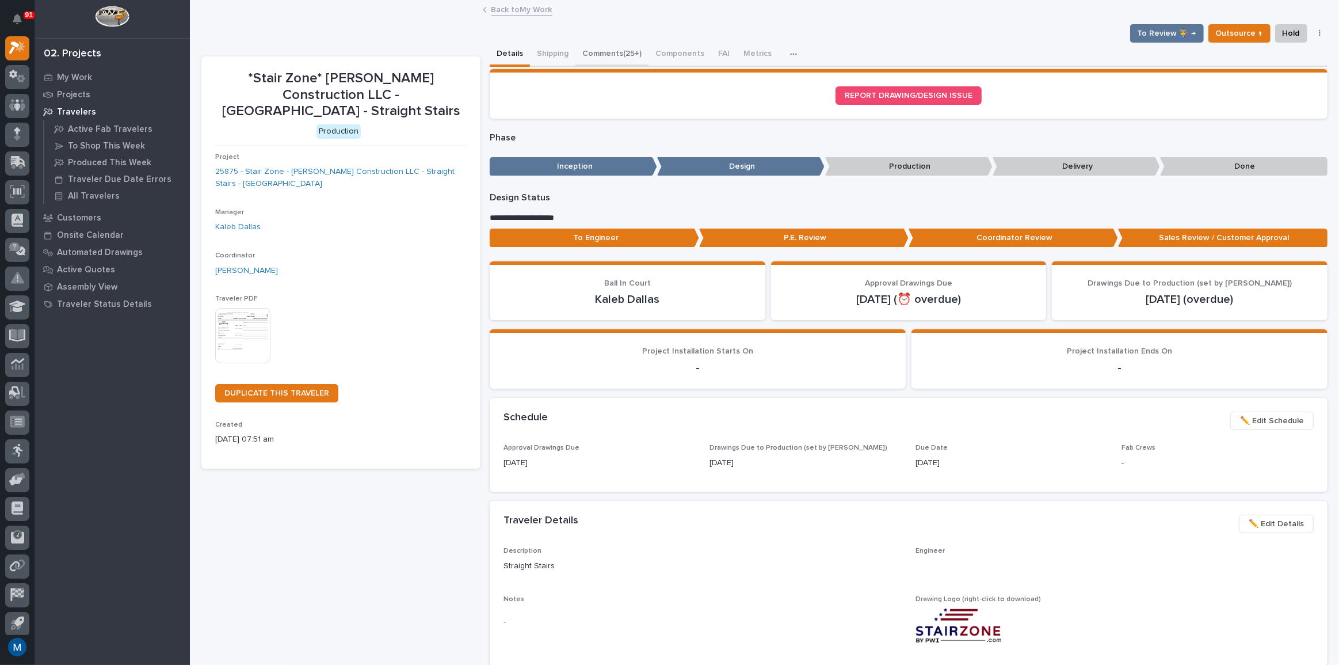
click at [640, 49] on button "Comments (25+)" at bounding box center [611, 55] width 73 height 24
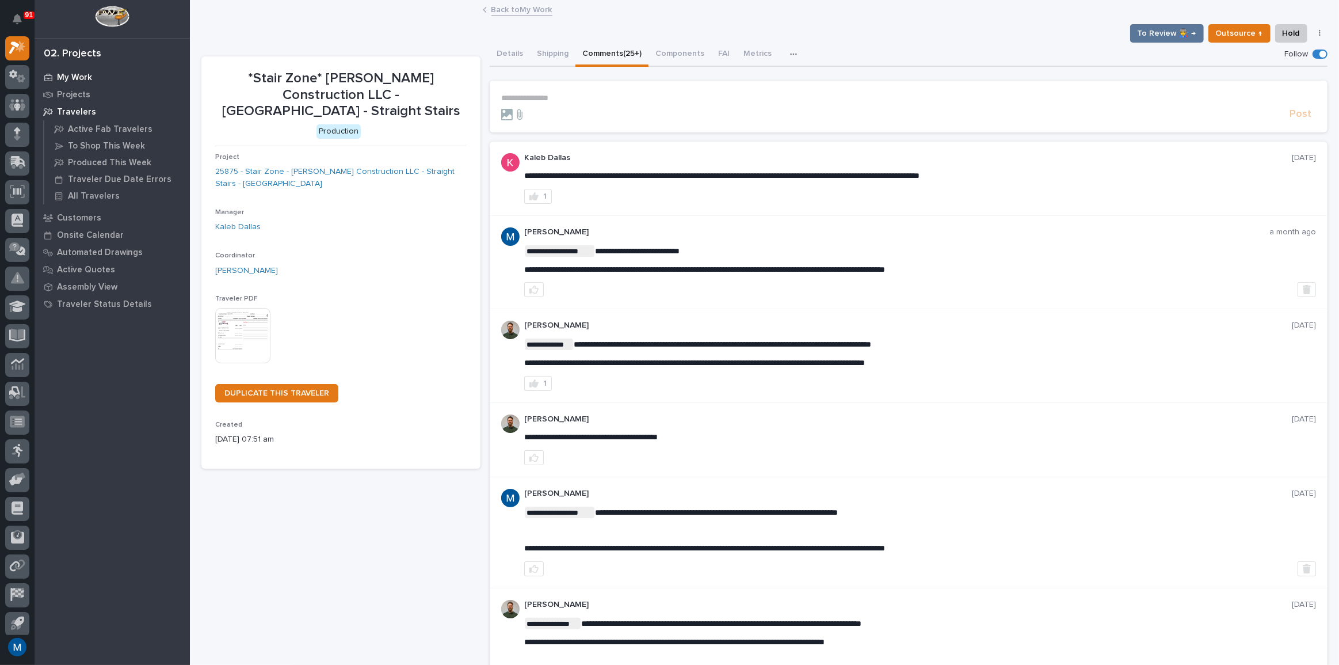
click at [89, 75] on p "My Work" at bounding box center [74, 77] width 35 height 10
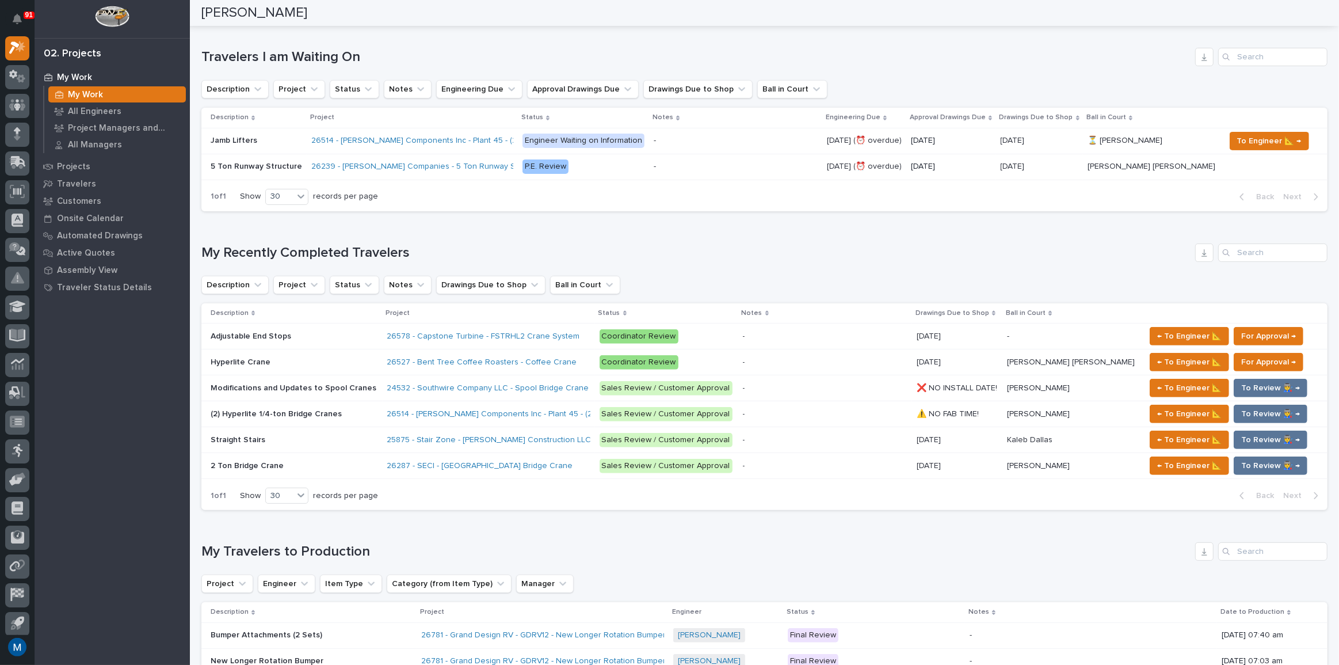
scroll to position [366, 0]
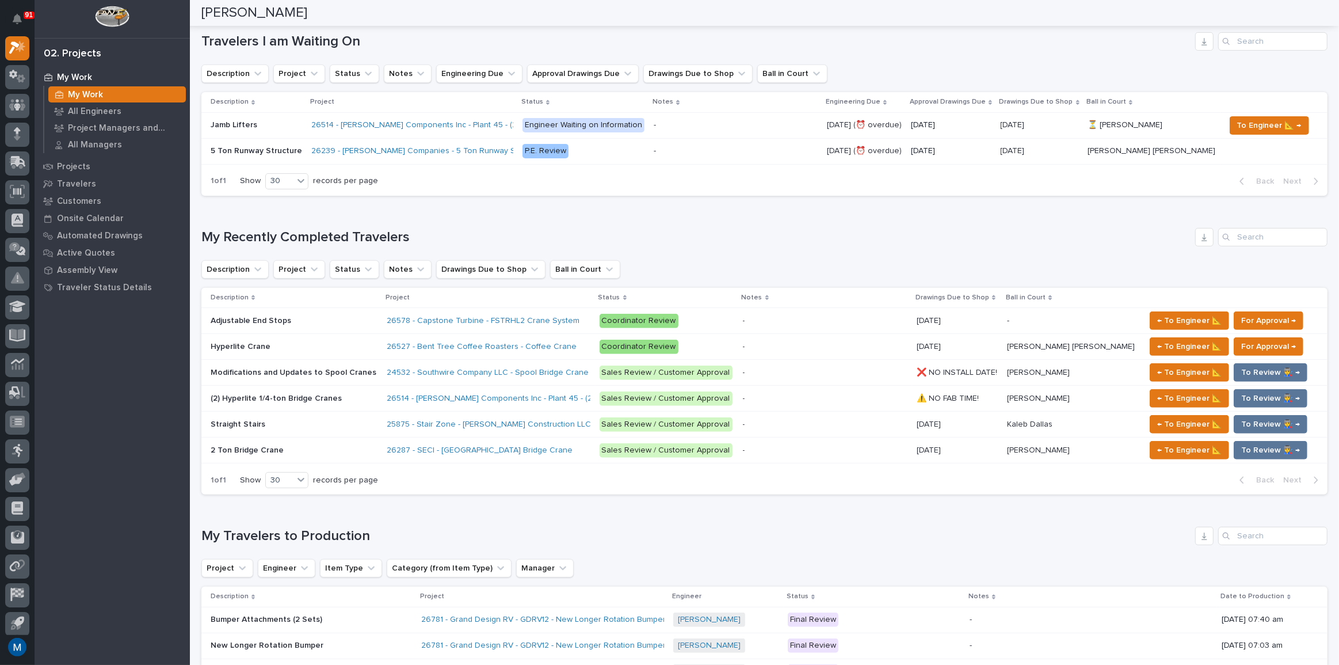
click at [310, 445] on p at bounding box center [294, 450] width 167 height 10
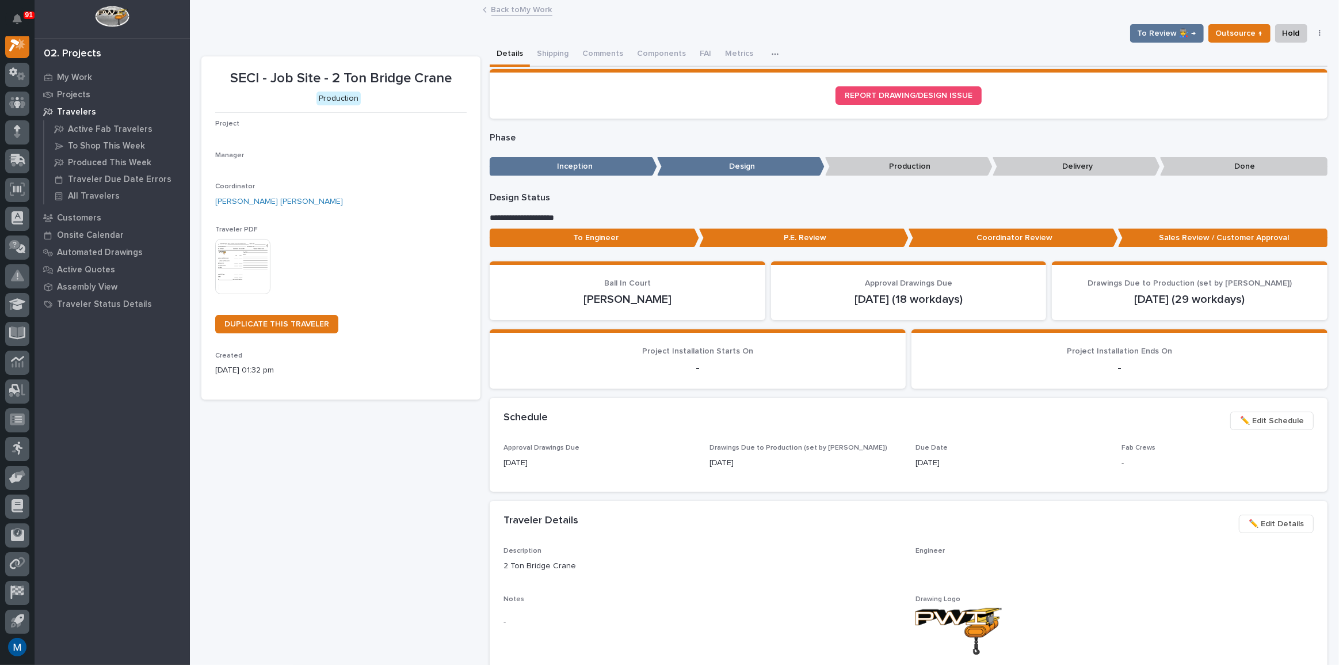
scroll to position [29, 0]
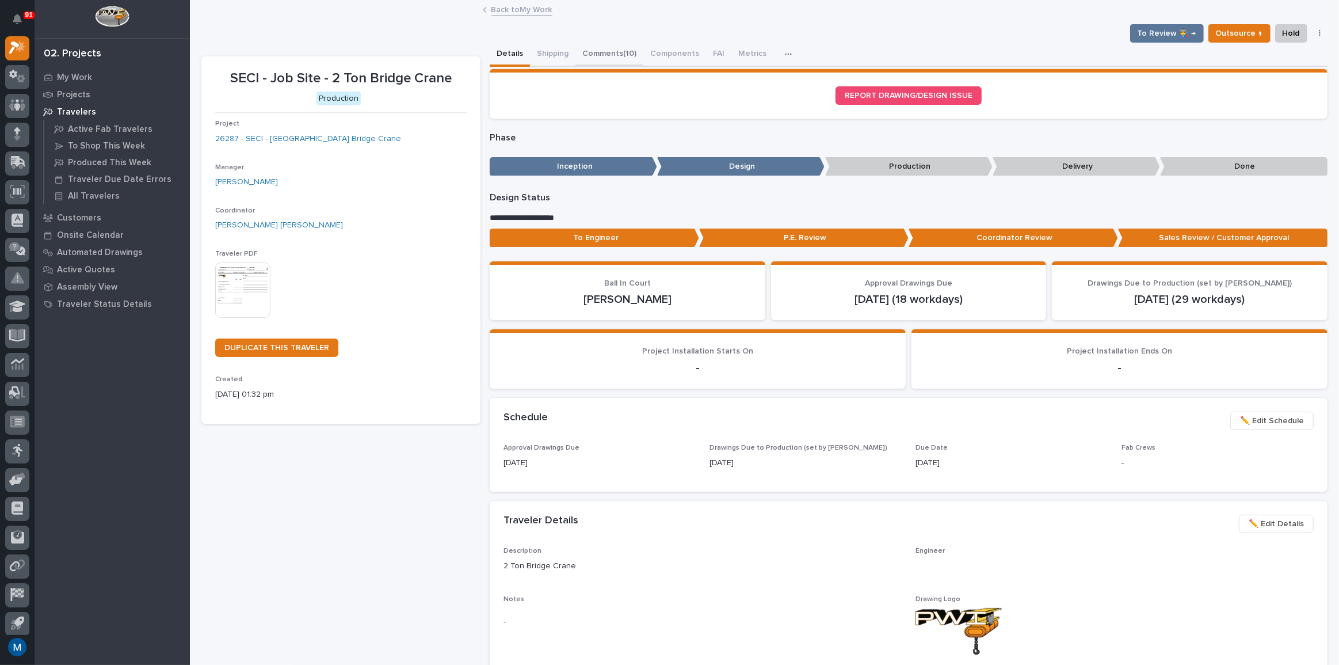
click at [593, 59] on button "Comments (10)" at bounding box center [609, 55] width 68 height 24
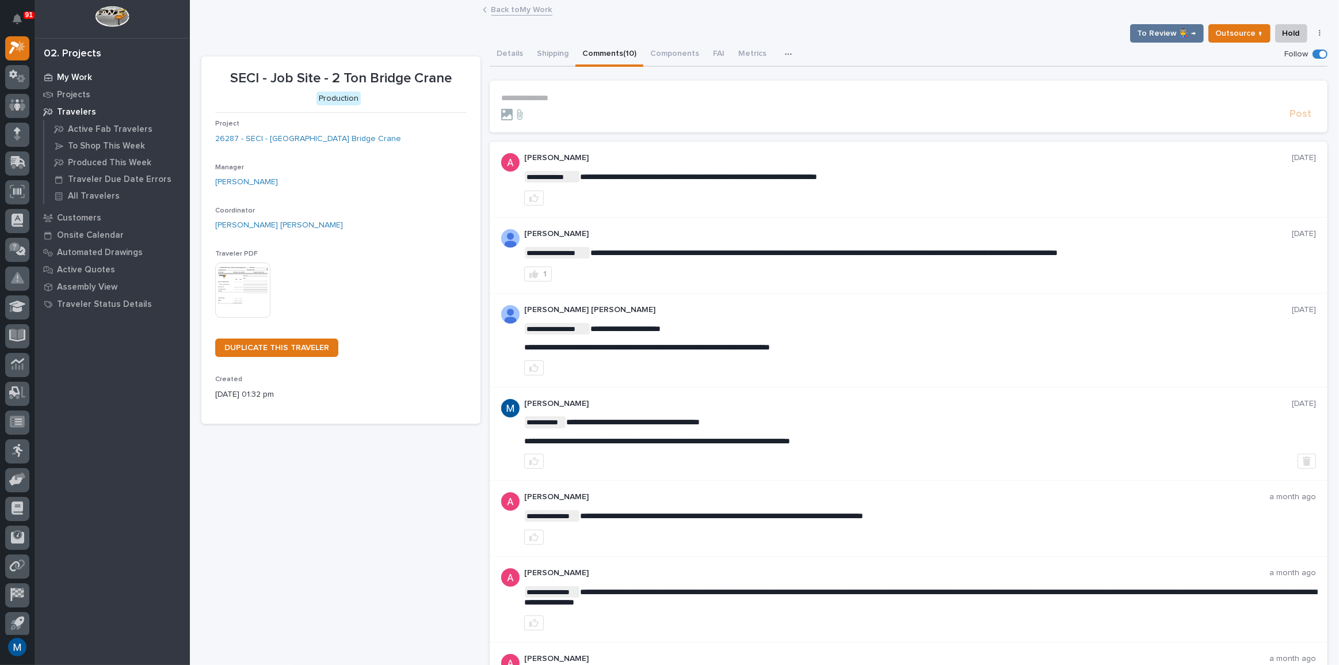
click at [87, 72] on p "My Work" at bounding box center [74, 77] width 35 height 10
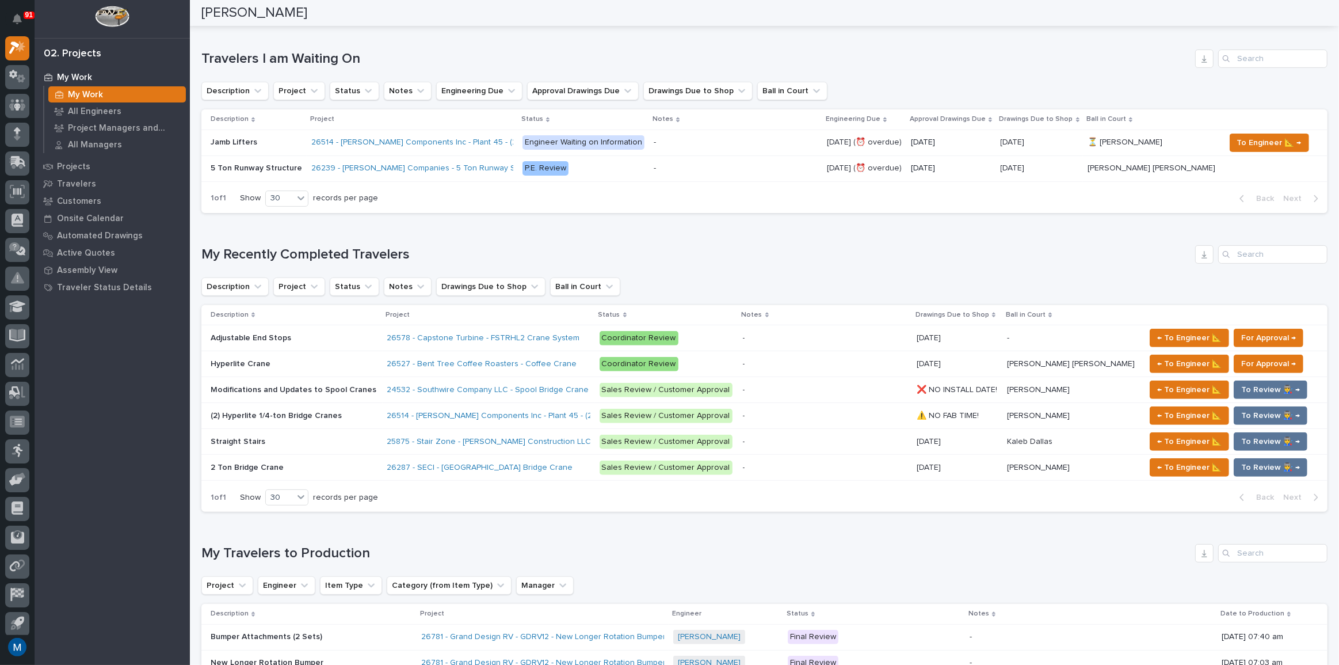
scroll to position [366, 0]
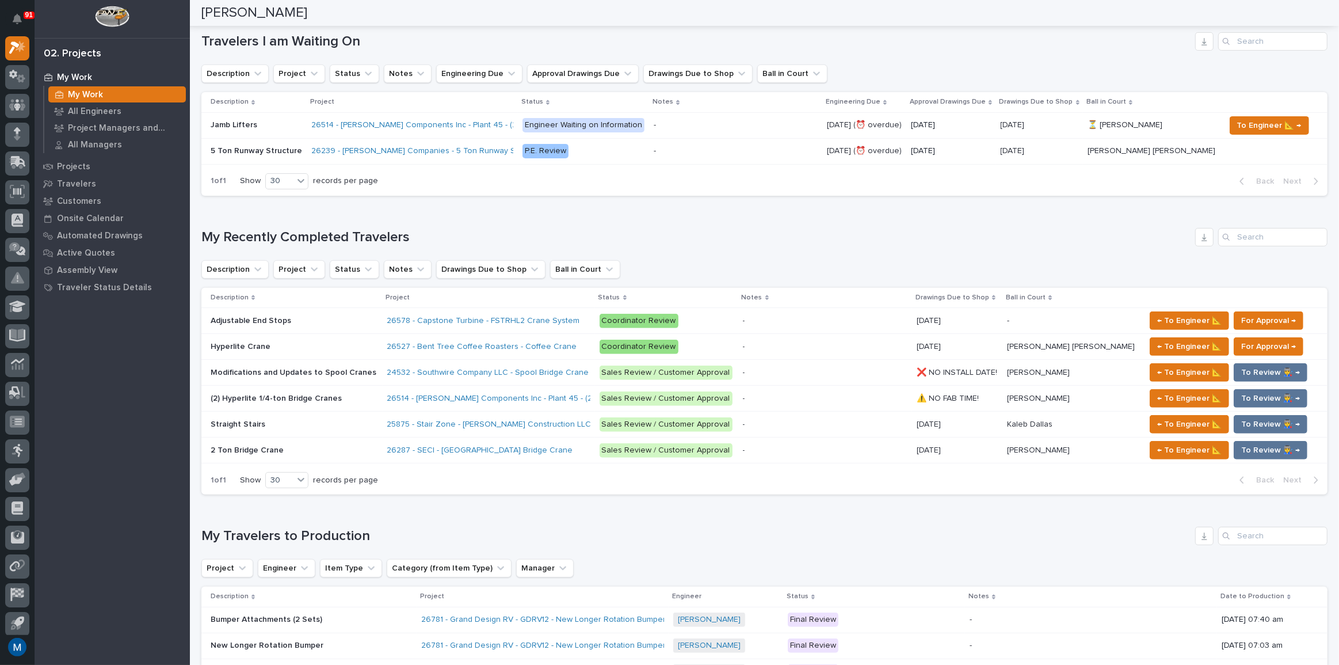
click at [350, 311] on div "Adjustable End Stops Adjustable End Stops" at bounding box center [294, 320] width 167 height 19
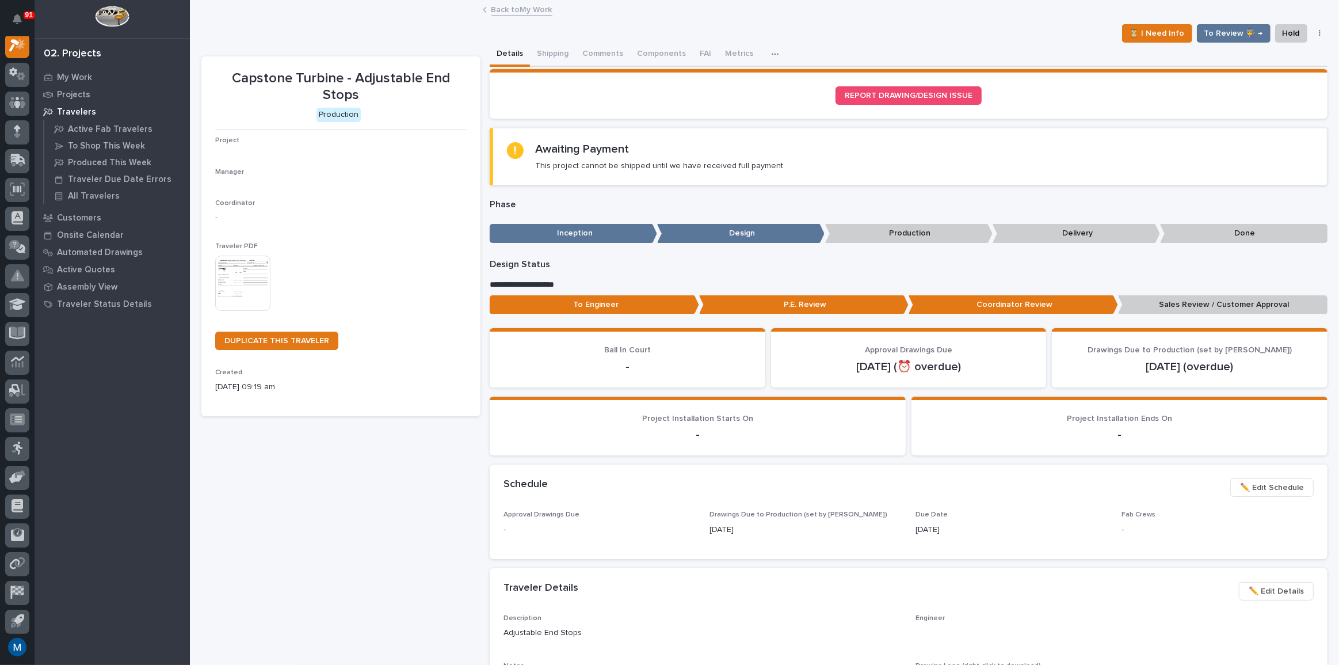
scroll to position [29, 0]
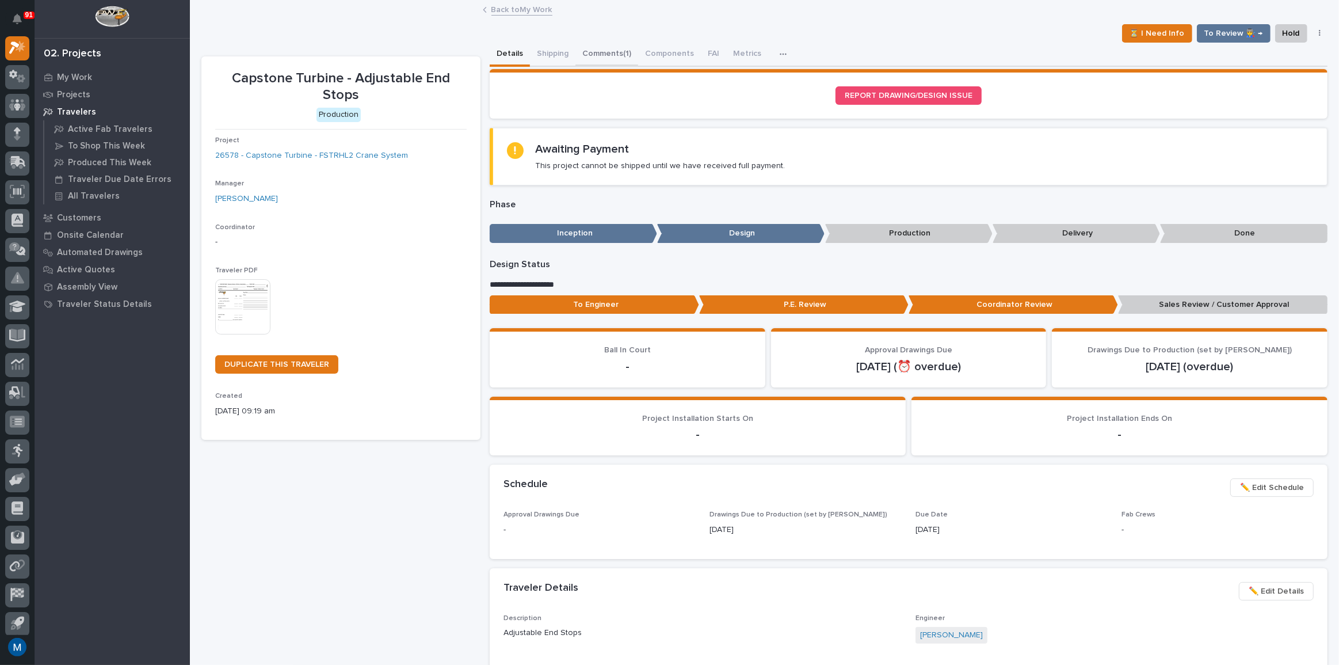
click at [617, 48] on button "Comments (1)" at bounding box center [606, 55] width 63 height 24
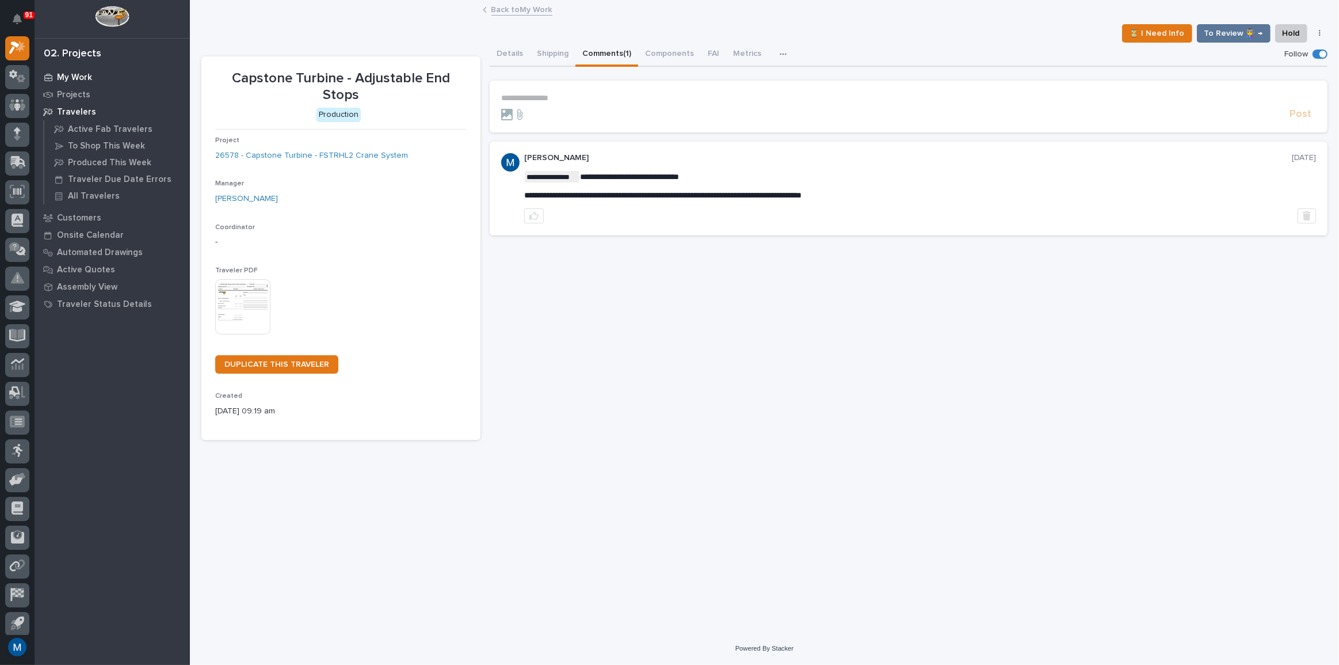
click at [85, 77] on p "My Work" at bounding box center [74, 77] width 35 height 10
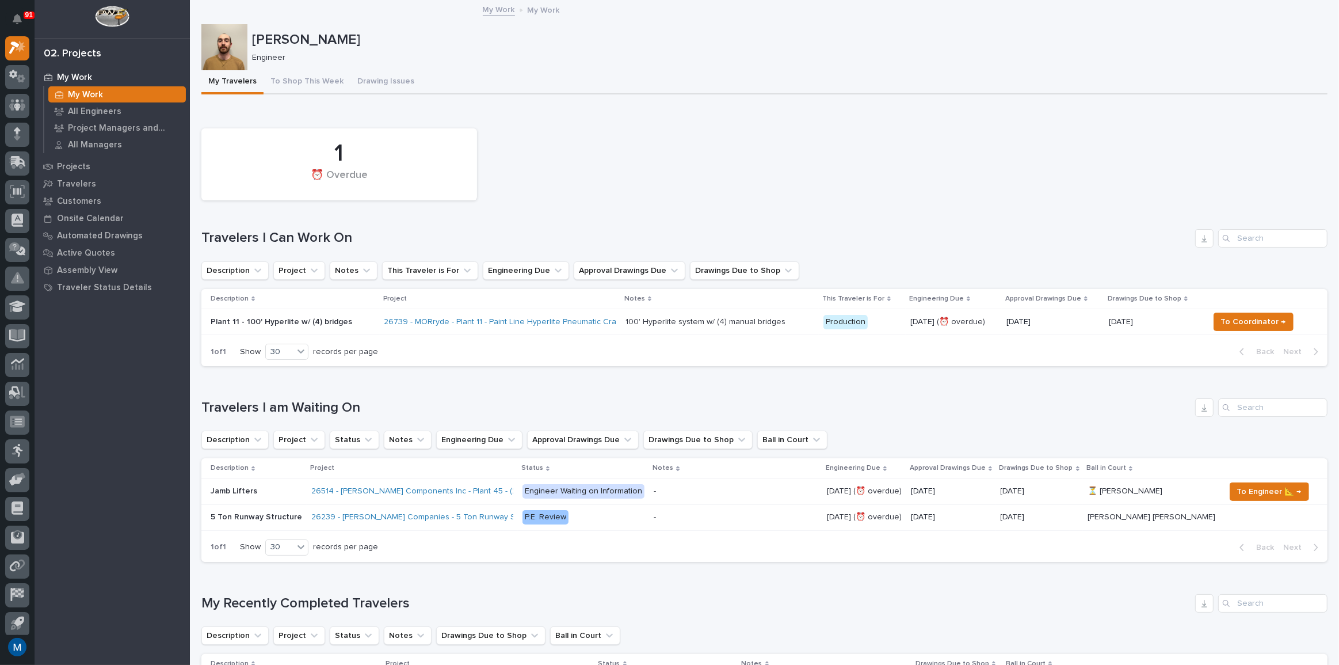
click at [639, 133] on div "1 ⏰ Overdue" at bounding box center [765, 164] width 1138 height 83
click at [311, 77] on button "To Shop This Week" at bounding box center [307, 82] width 87 height 24
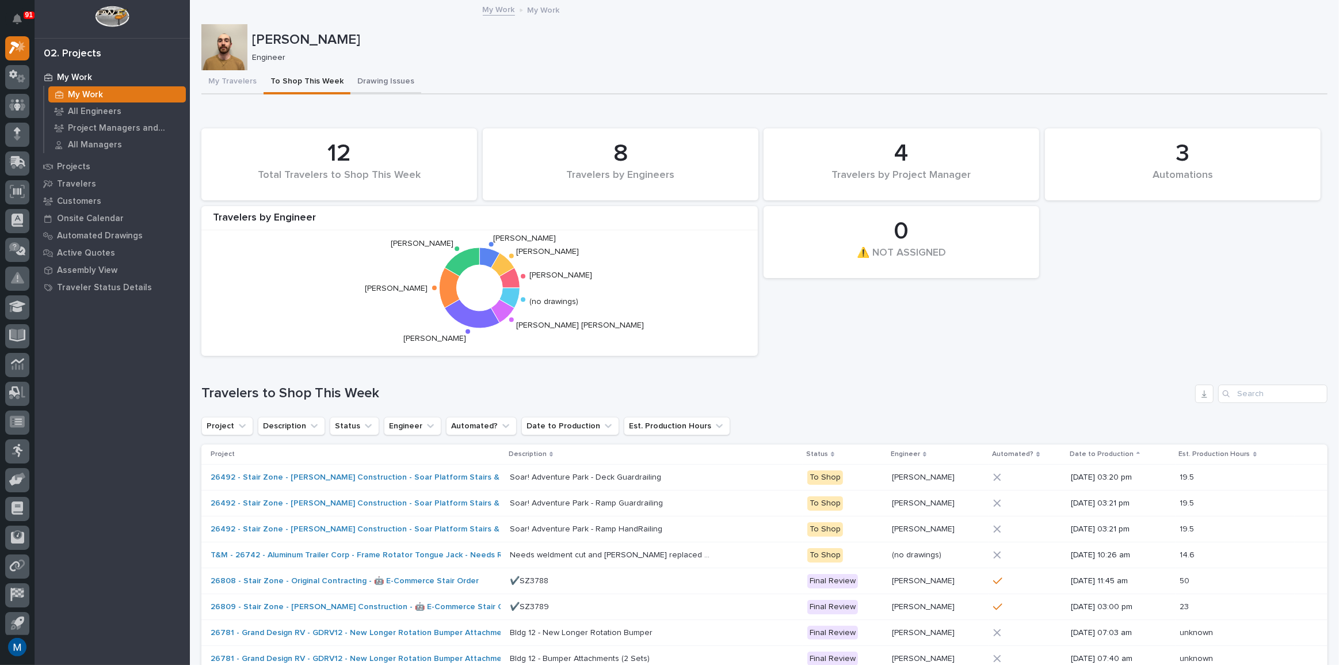
click at [368, 83] on button "Drawing Issues" at bounding box center [385, 82] width 71 height 24
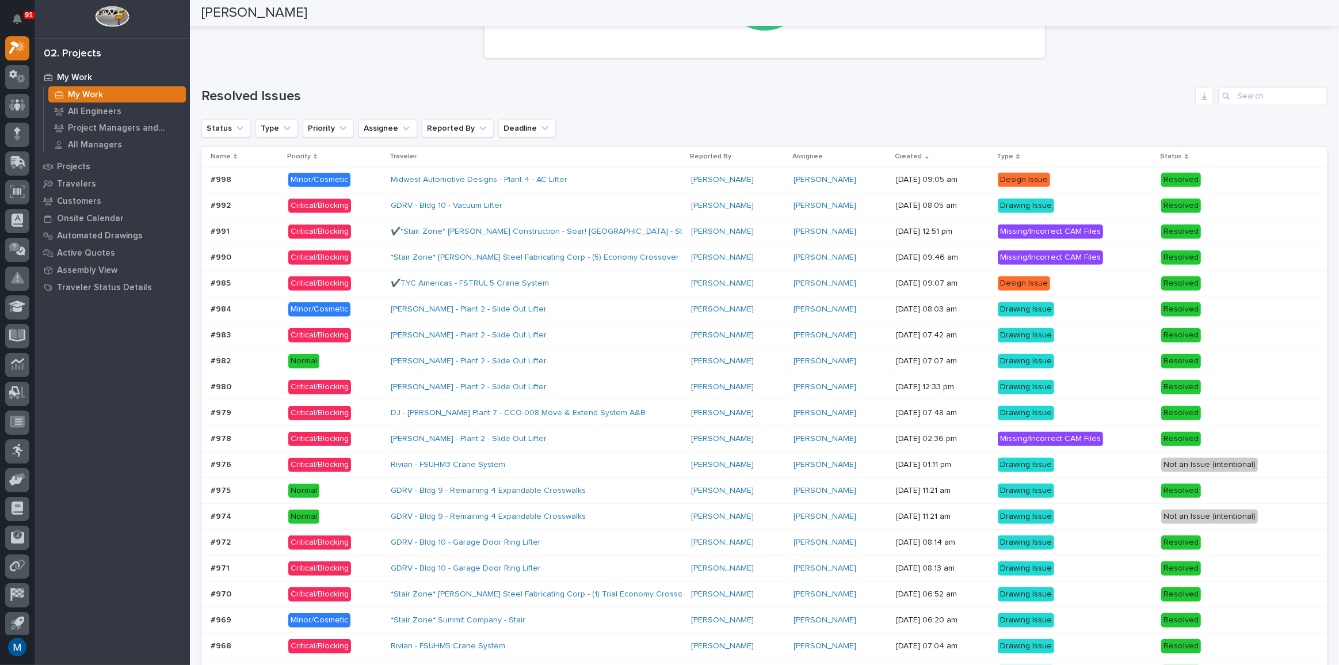
scroll to position [941, 0]
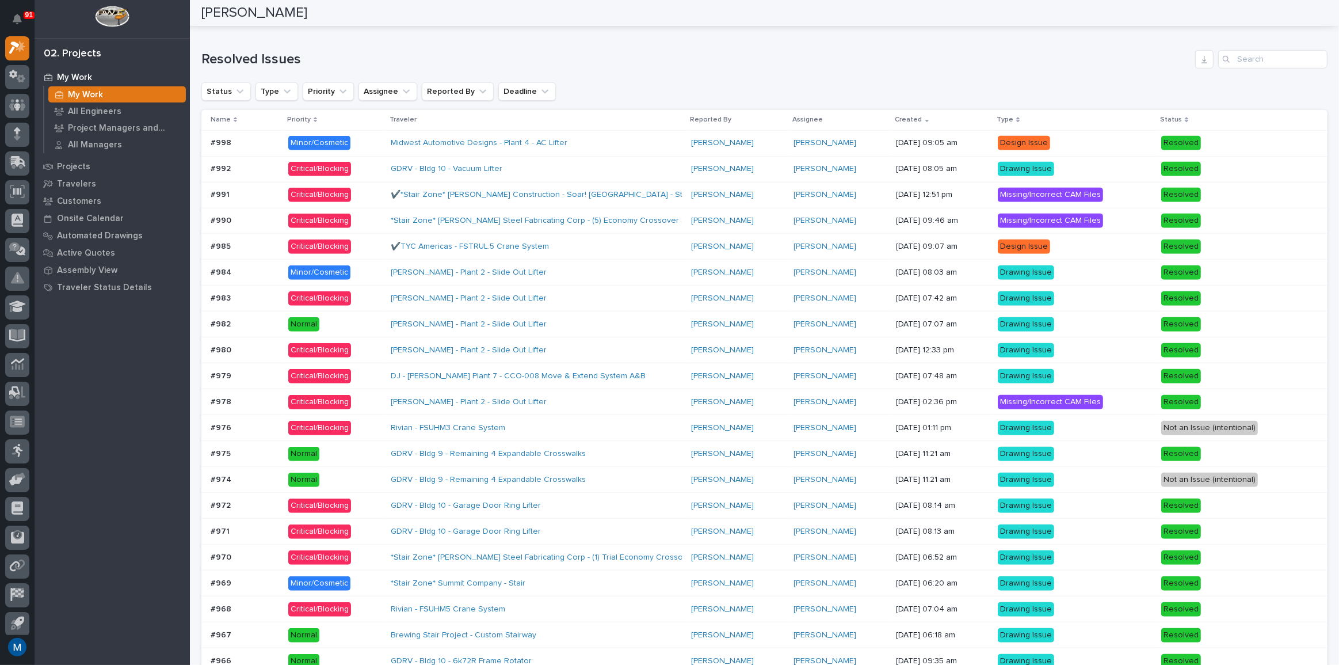
click at [862, 164] on div "[PERSON_NAME]" at bounding box center [839, 169] width 93 height 10
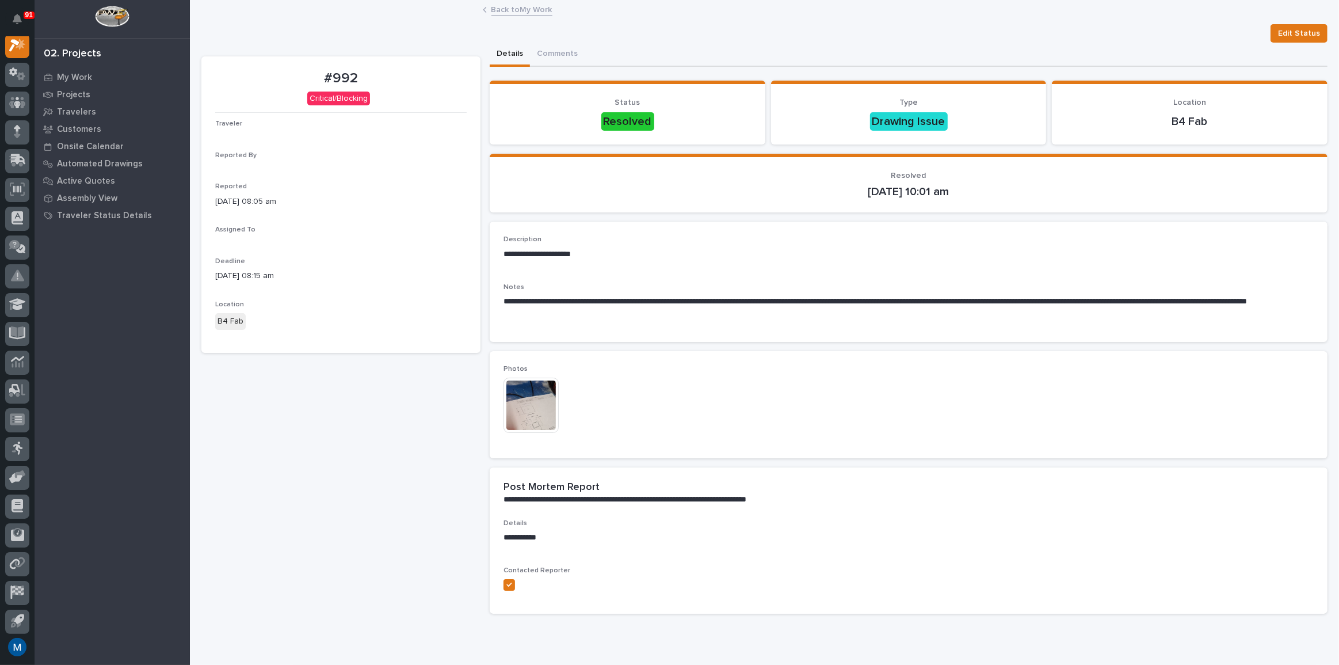
scroll to position [29, 0]
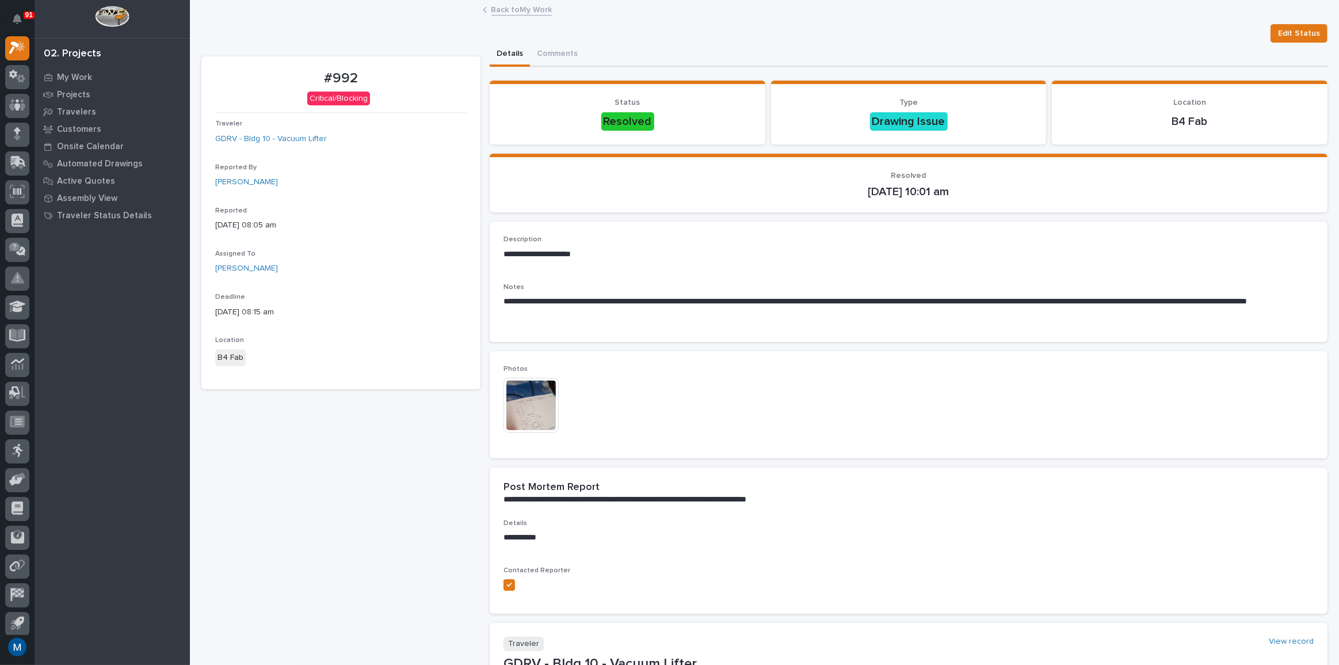
click at [529, 404] on img at bounding box center [530, 404] width 55 height 55
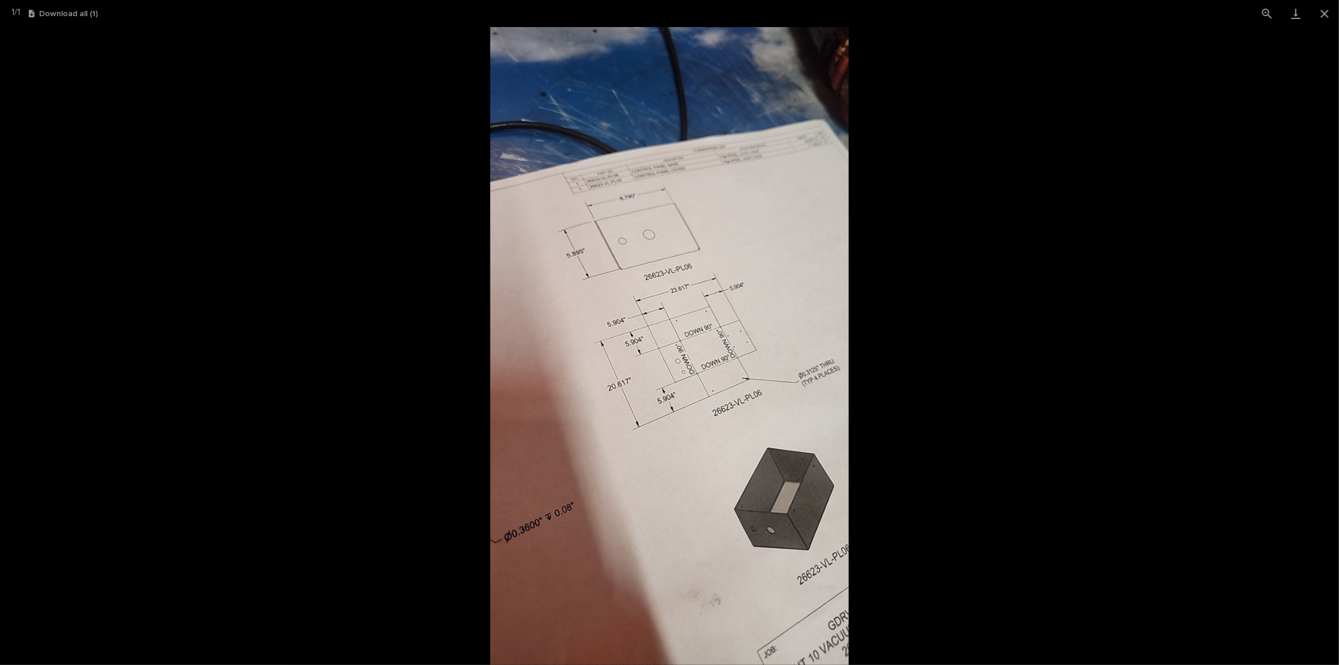
click at [923, 353] on picture at bounding box center [669, 346] width 1339 height 638
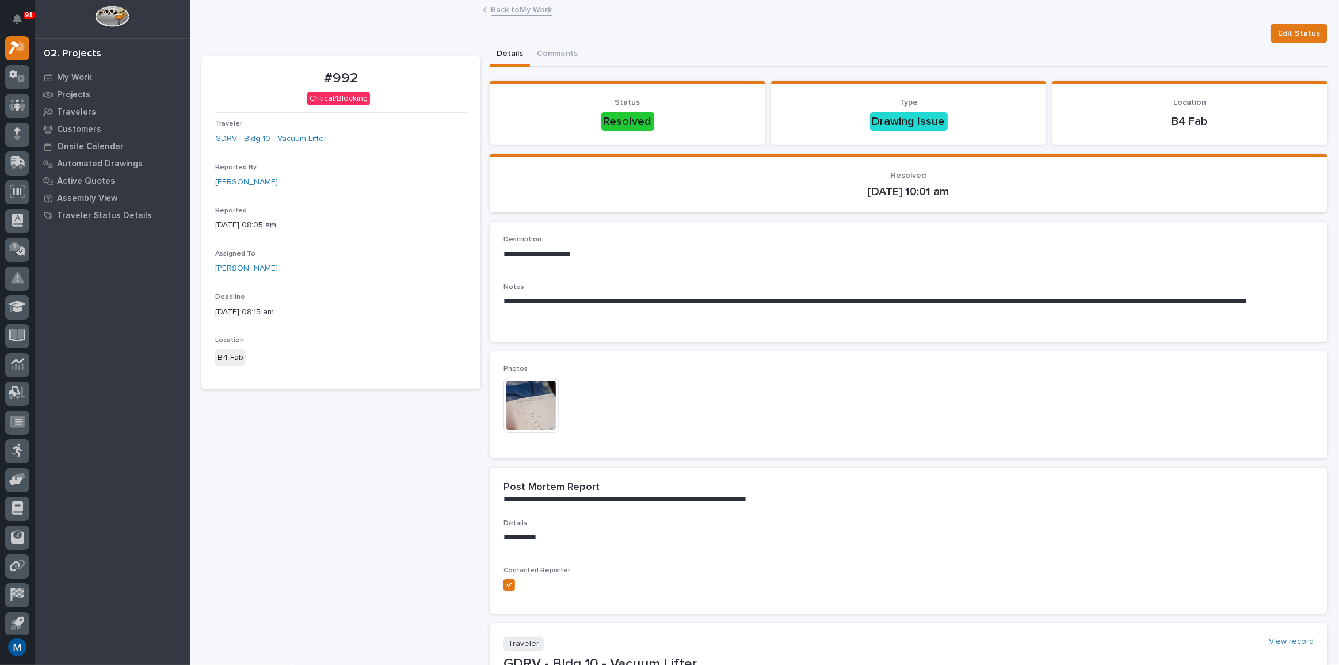
click at [528, 431] on img at bounding box center [530, 404] width 55 height 55
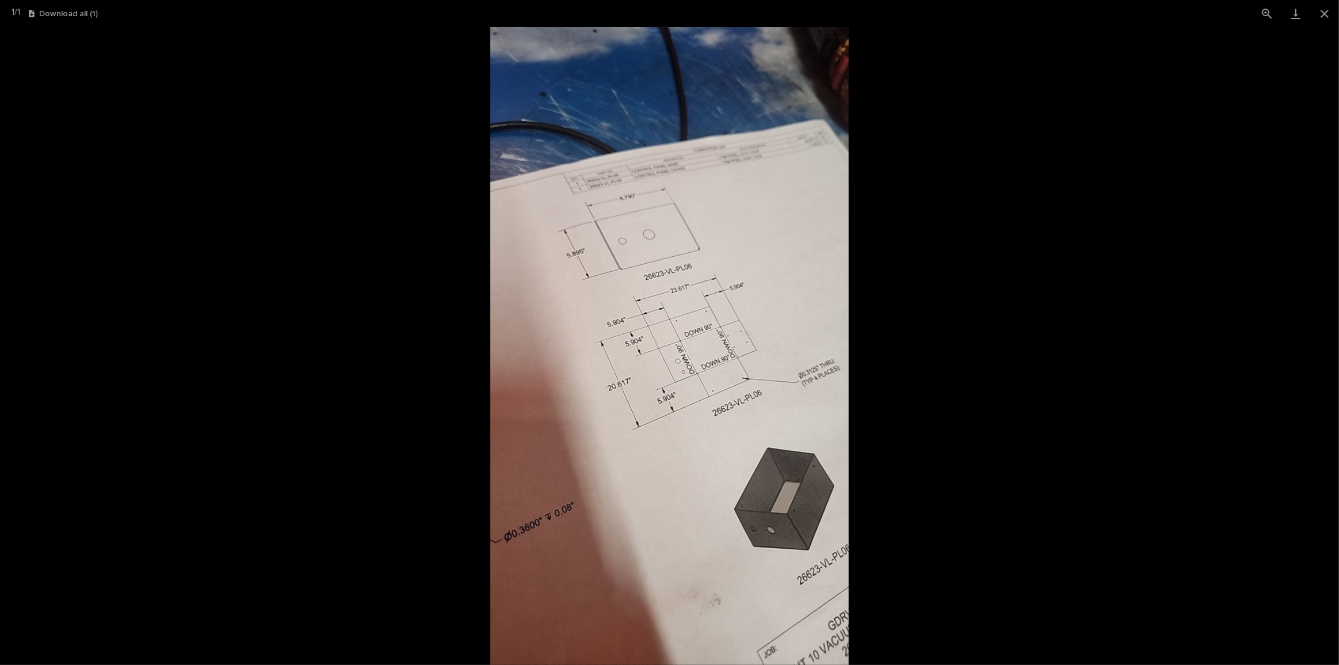
click at [942, 376] on picture at bounding box center [669, 346] width 1339 height 638
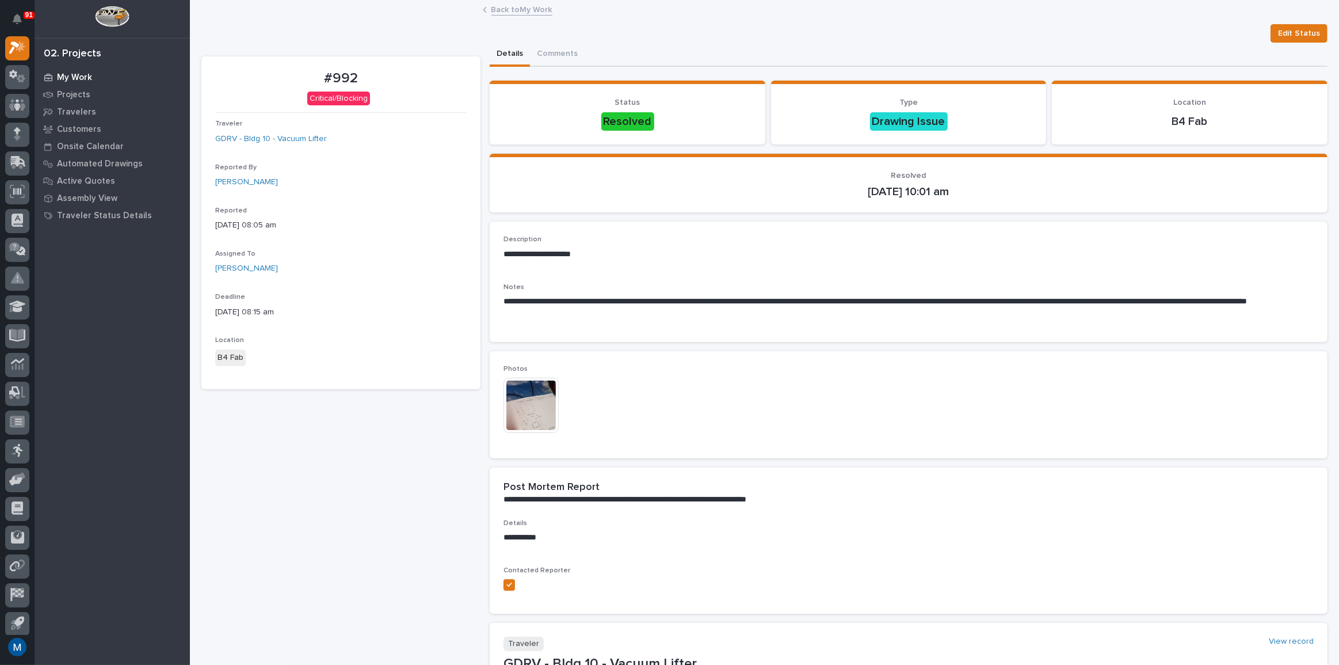
click at [69, 76] on p "My Work" at bounding box center [74, 77] width 35 height 10
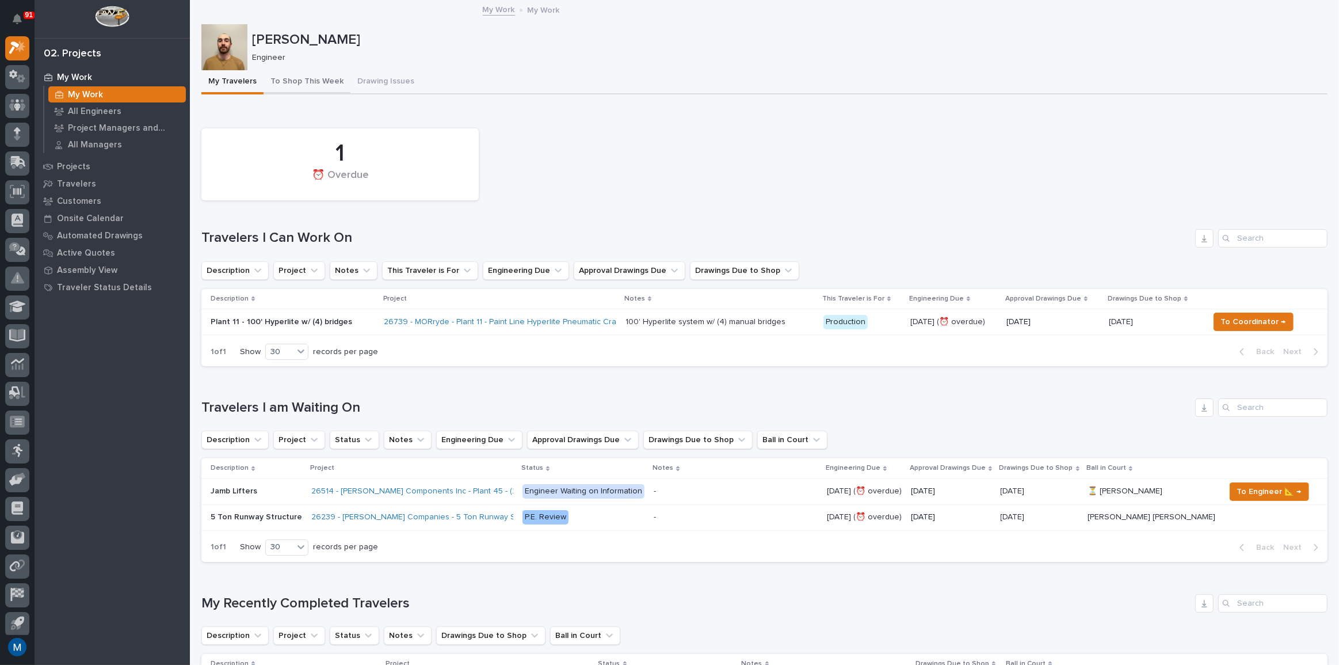
click at [333, 75] on button "To Shop This Week" at bounding box center [307, 82] width 87 height 24
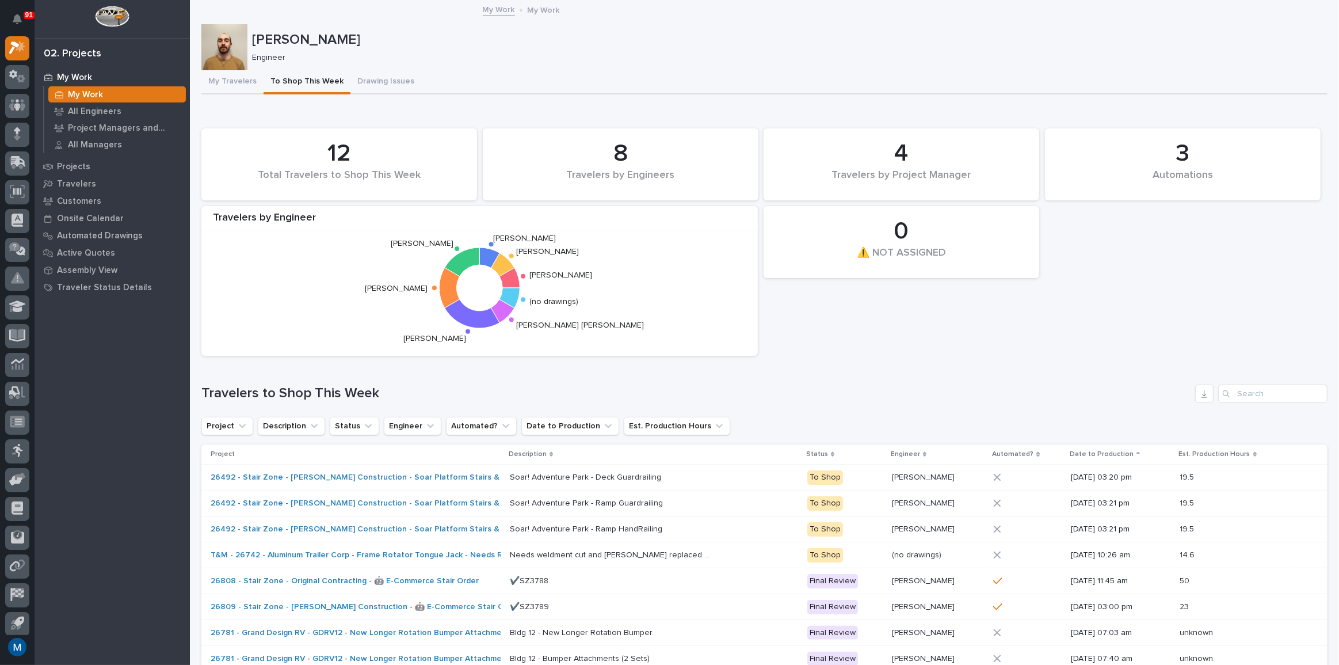
click at [502, 34] on p "[PERSON_NAME]" at bounding box center [787, 40] width 1071 height 17
click at [390, 89] on button "Drawing Issues" at bounding box center [385, 82] width 71 height 24
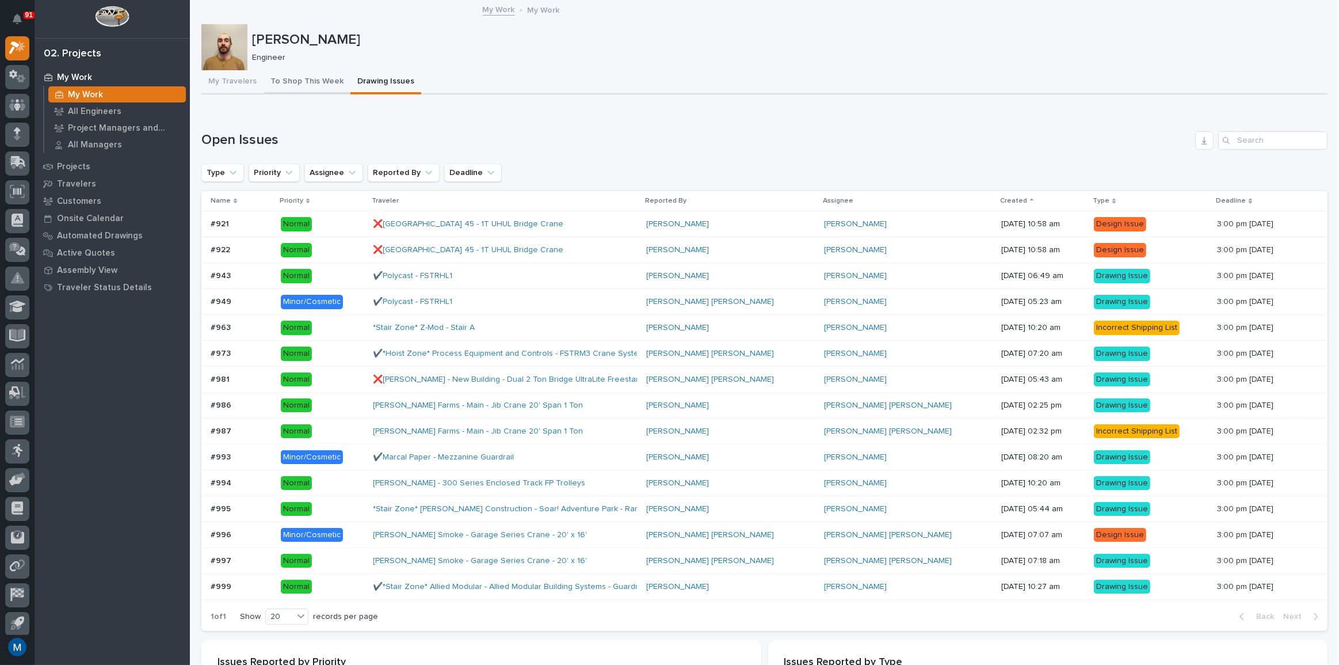
click at [314, 93] on button "To Shop This Week" at bounding box center [307, 82] width 87 height 24
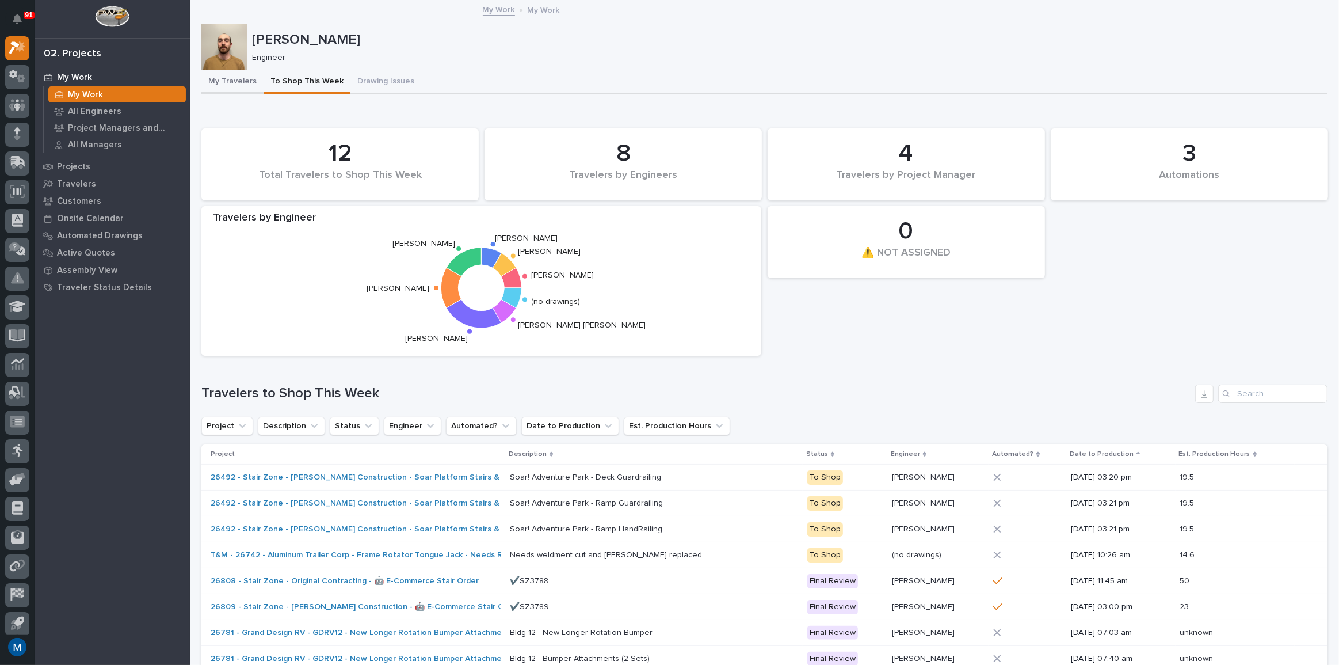
click at [232, 87] on button "My Travelers" at bounding box center [232, 82] width 62 height 24
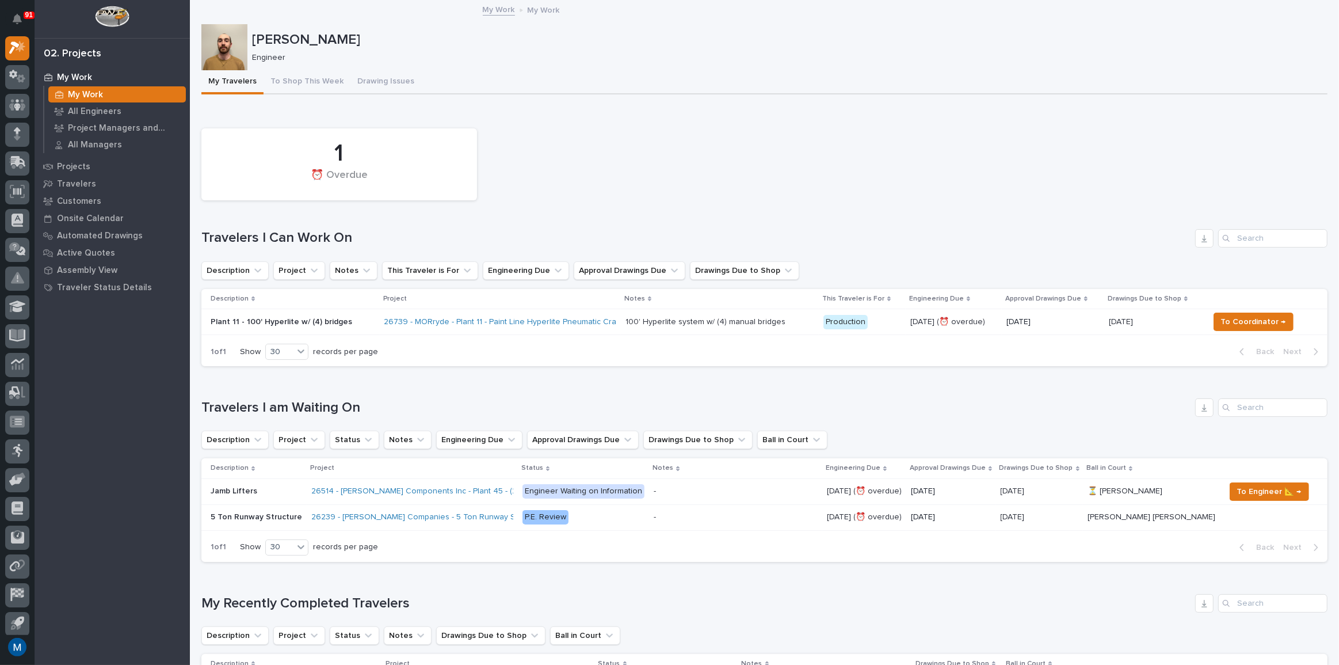
scroll to position [52, 0]
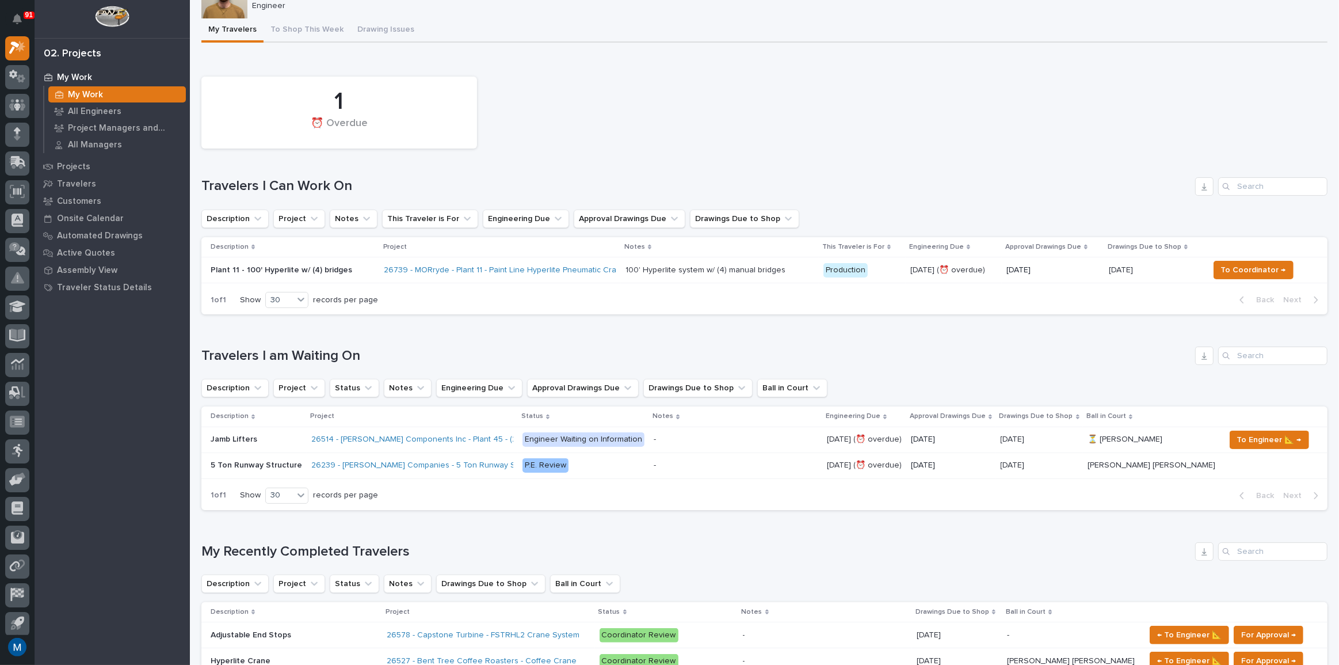
click at [616, 89] on div "1 ⏰ Overdue" at bounding box center [765, 112] width 1138 height 83
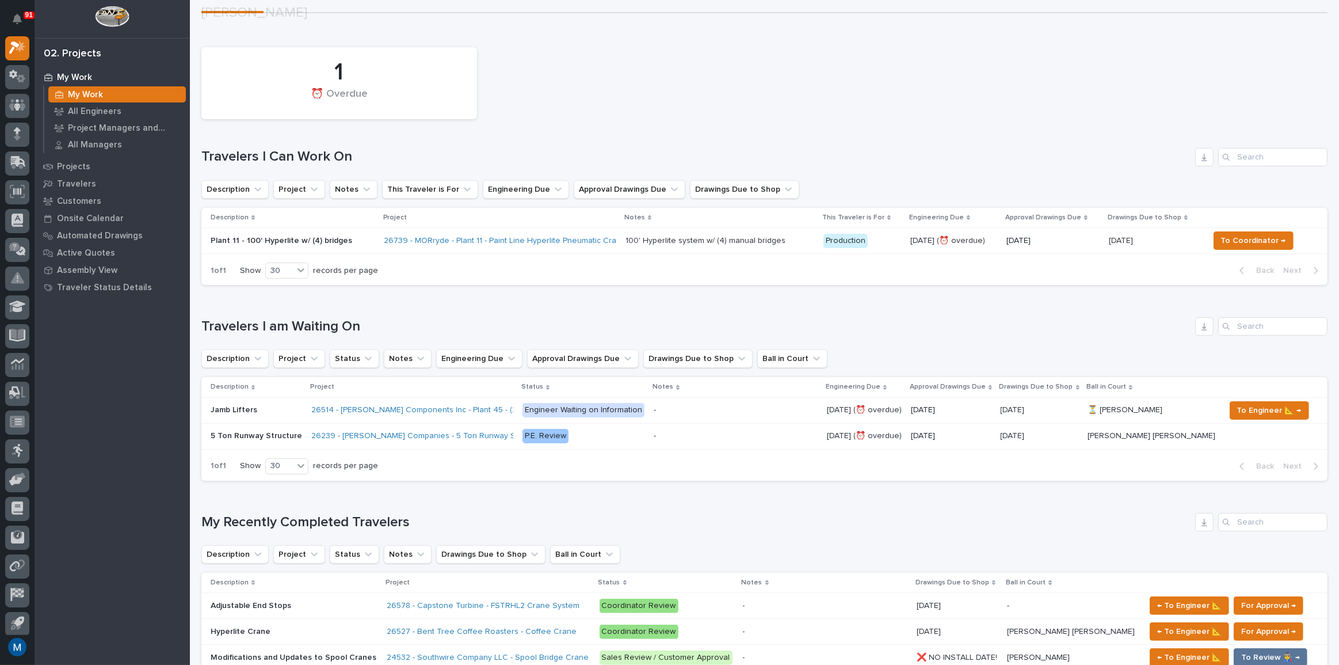
scroll to position [104, 0]
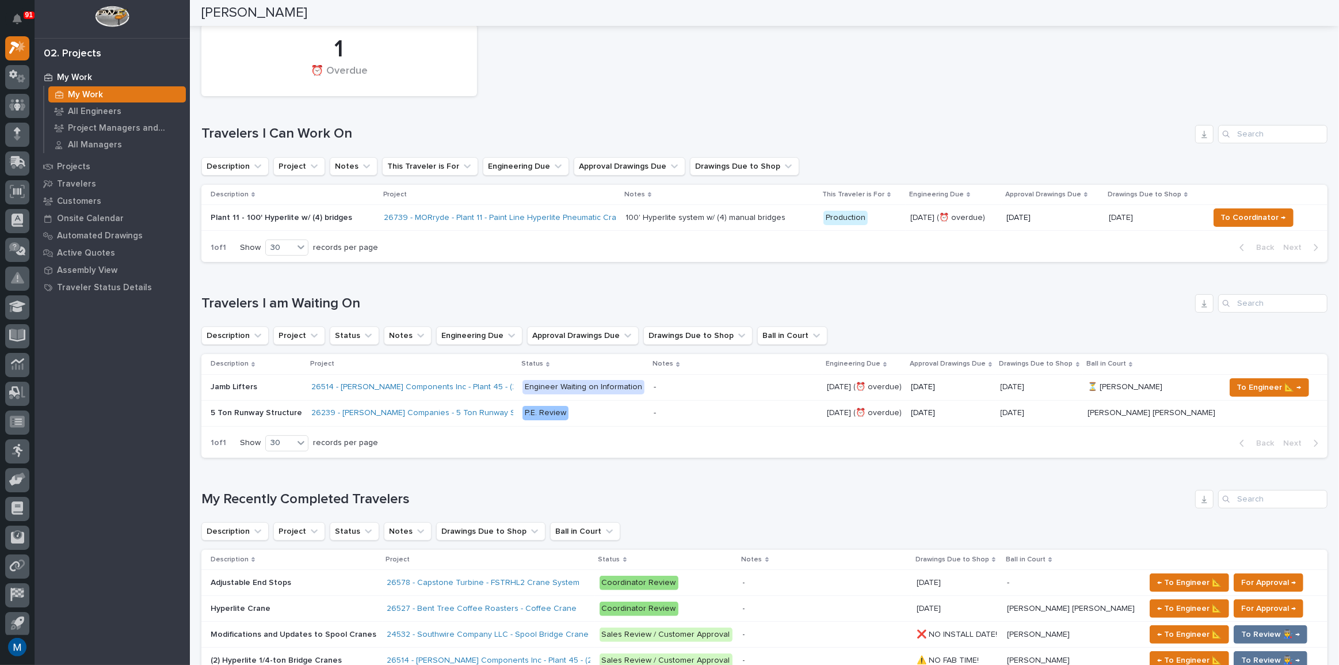
click at [426, 292] on div "Loading... Saving… Travelers I am Waiting On Description Project Status Notes E…" at bounding box center [764, 369] width 1126 height 196
drag, startPoint x: 357, startPoint y: 301, endPoint x: 204, endPoint y: 307, distance: 152.6
click at [204, 307] on h1 "Travelers I am Waiting On" at bounding box center [695, 303] width 989 height 17
click at [217, 305] on h1 "Travelers I am Waiting On" at bounding box center [695, 303] width 989 height 17
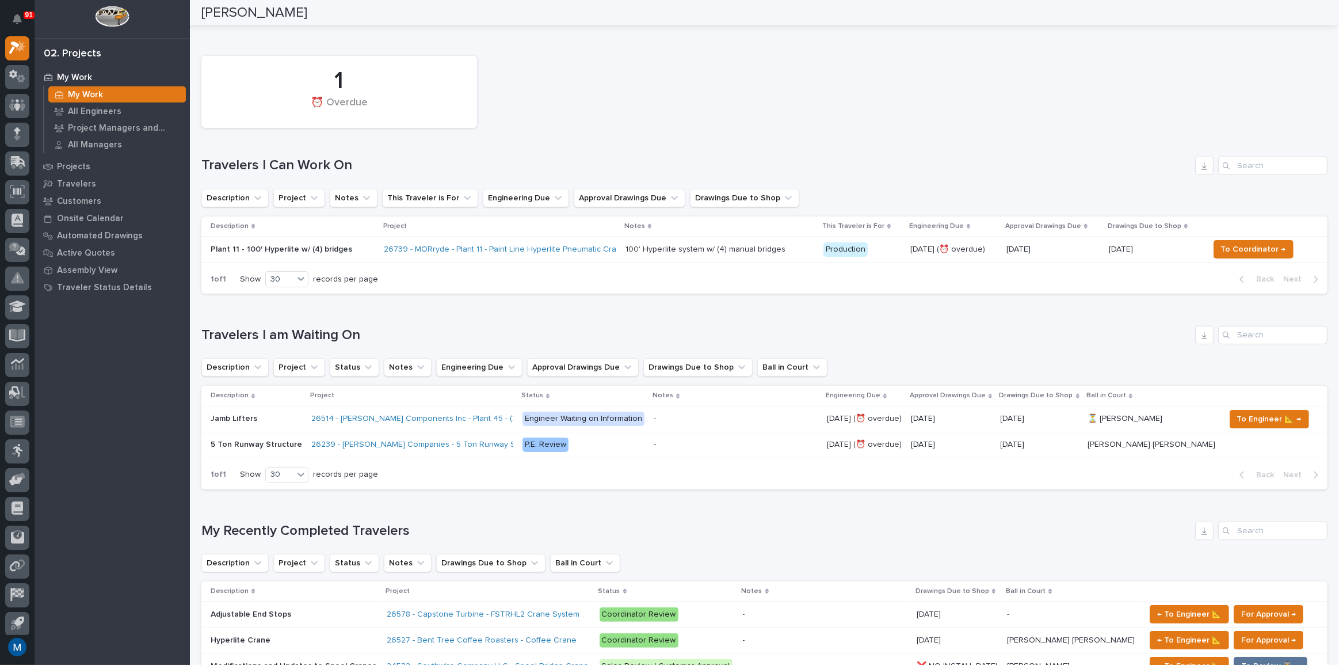
scroll to position [52, 0]
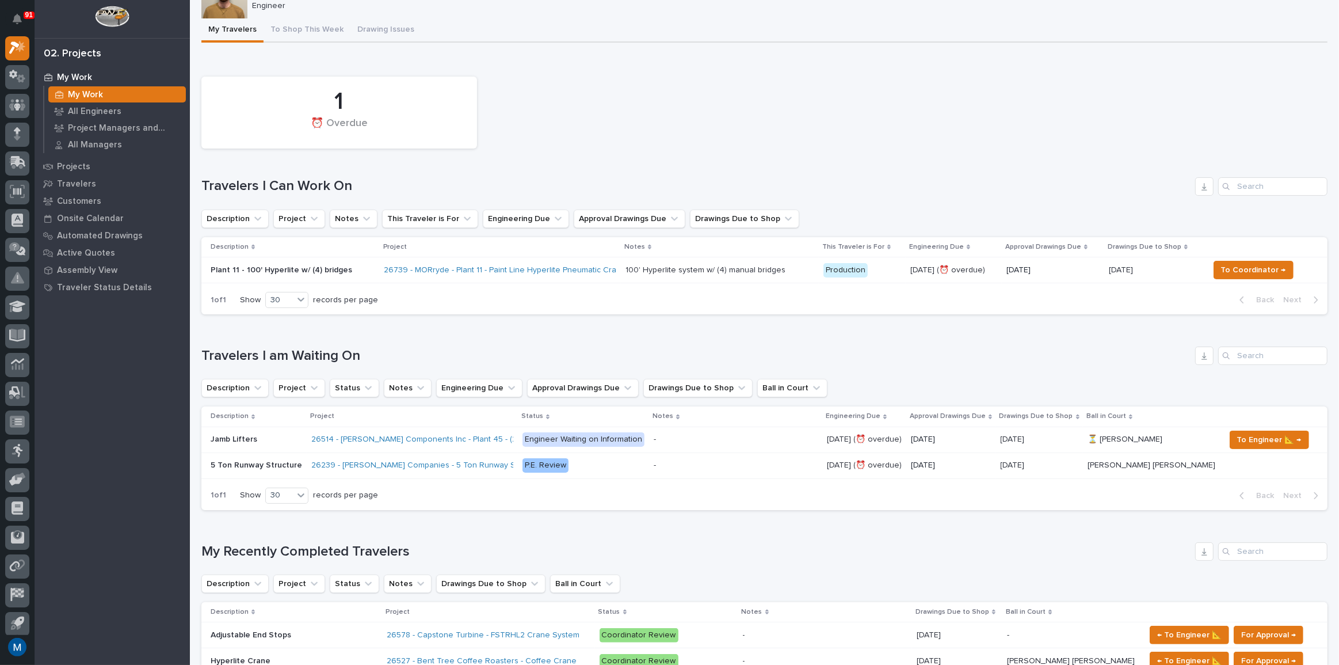
click at [301, 265] on p "Plant 11 - 100' Hyperlite w/ (4) bridges" at bounding box center [293, 270] width 165 height 10
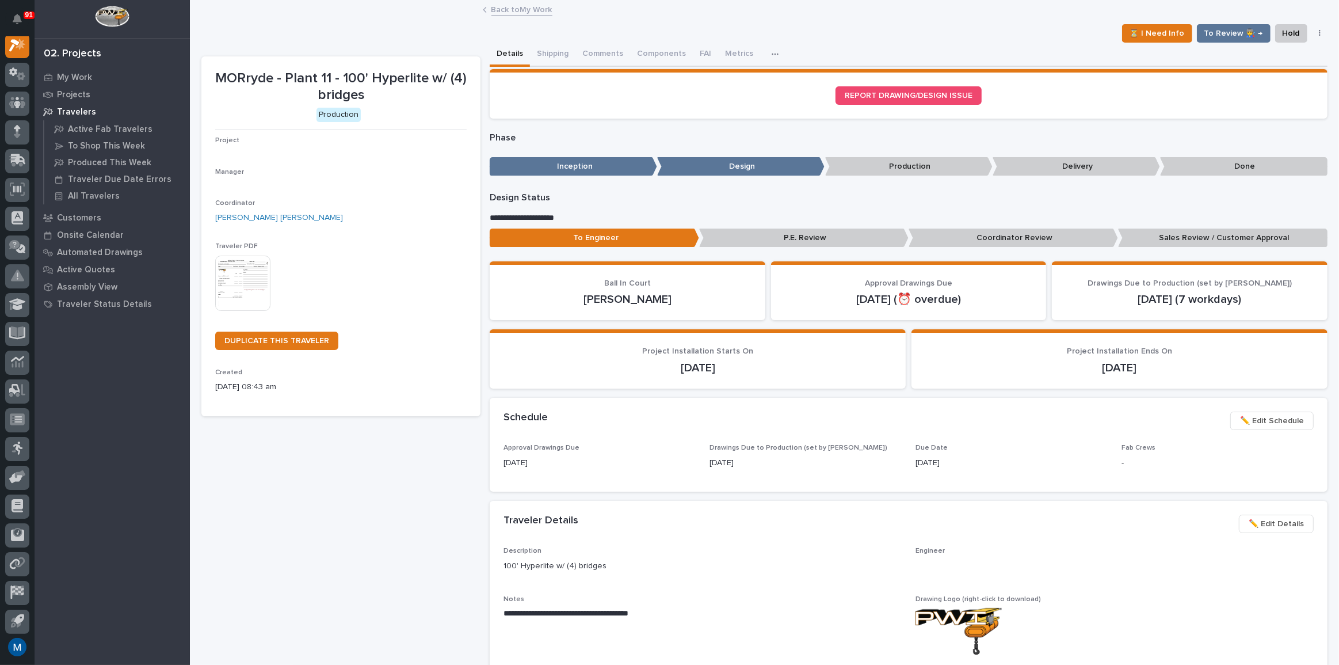
scroll to position [29, 0]
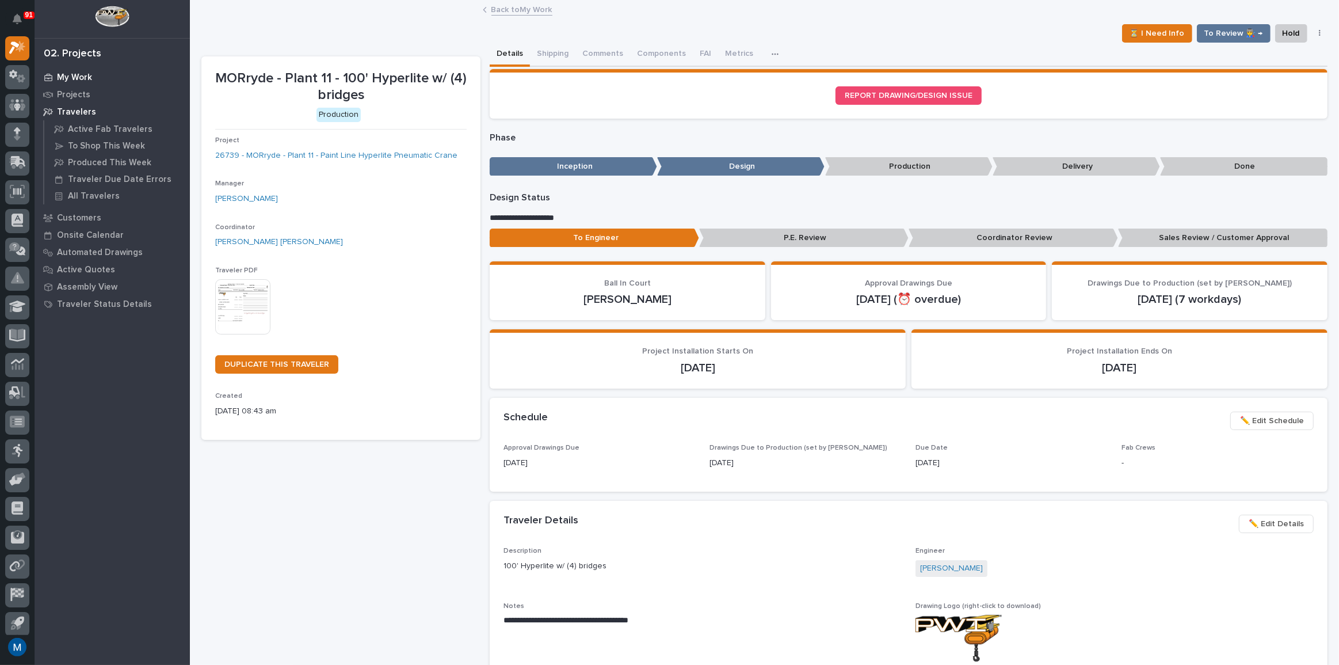
click at [71, 74] on p "My Work" at bounding box center [74, 77] width 35 height 10
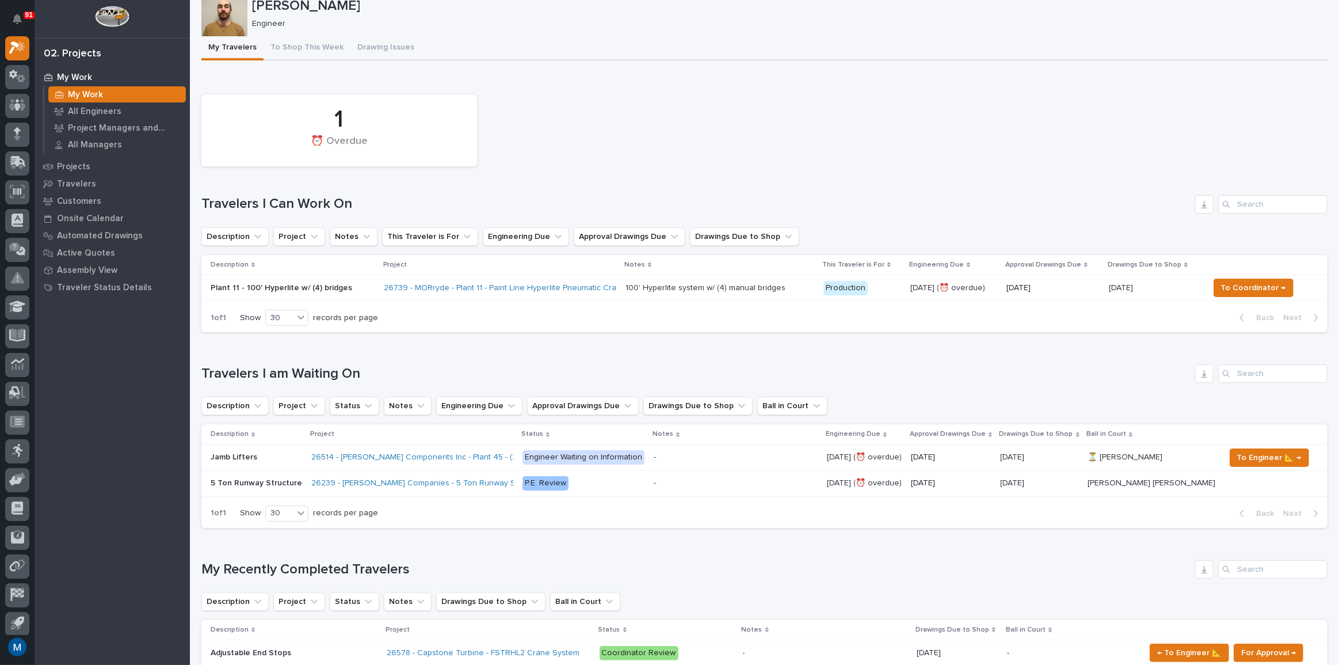
scroll to position [52, 0]
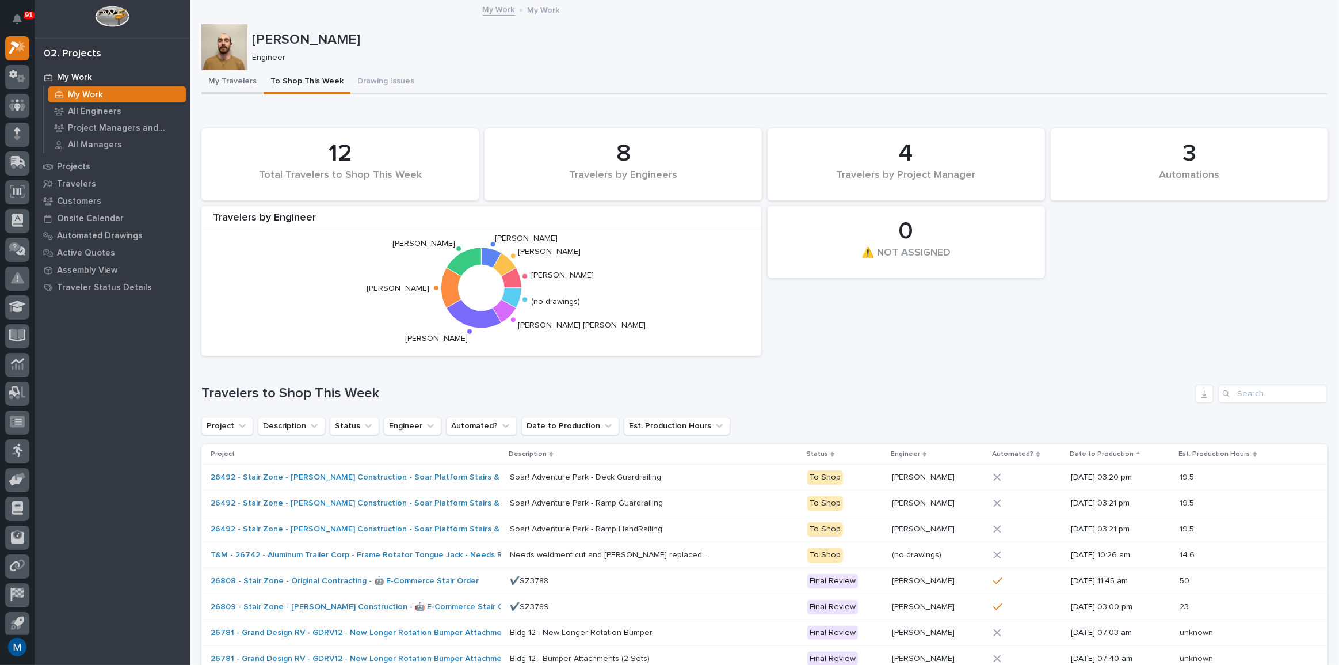
click at [224, 83] on button "My Travelers" at bounding box center [232, 82] width 62 height 24
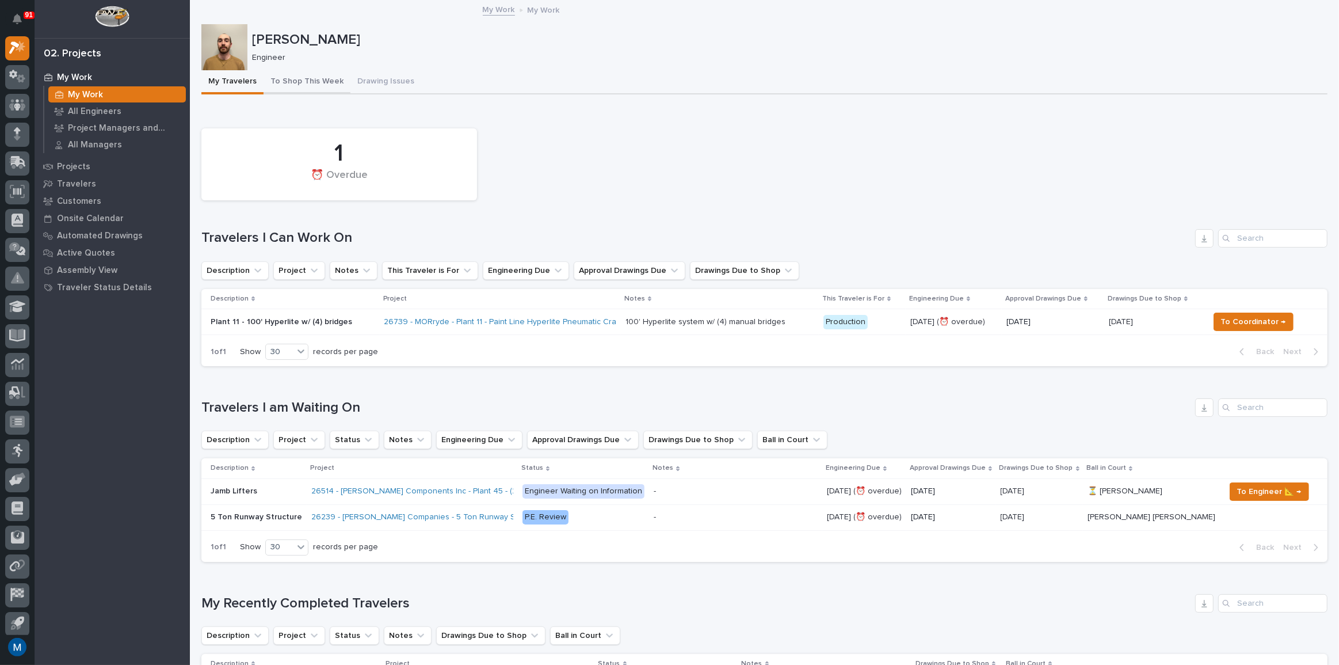
click at [296, 72] on button "To Shop This Week" at bounding box center [307, 82] width 87 height 24
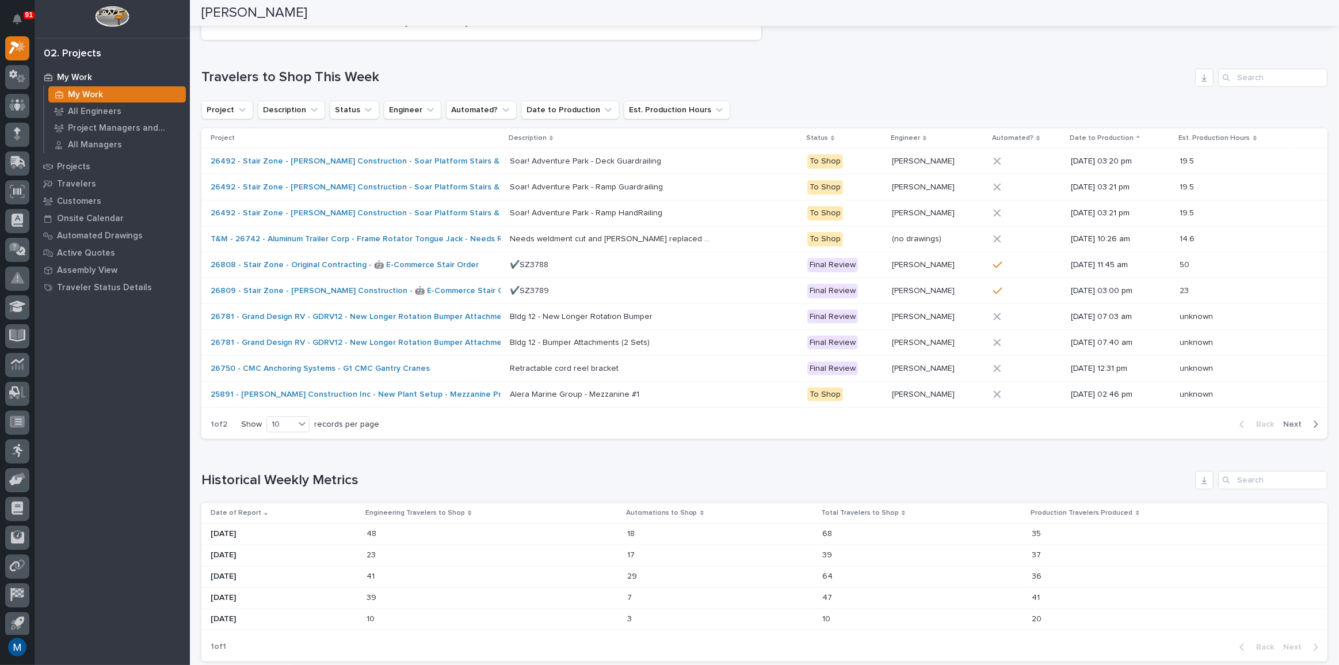
scroll to position [314, 0]
click at [1283, 426] on span "Next" at bounding box center [1295, 426] width 25 height 10
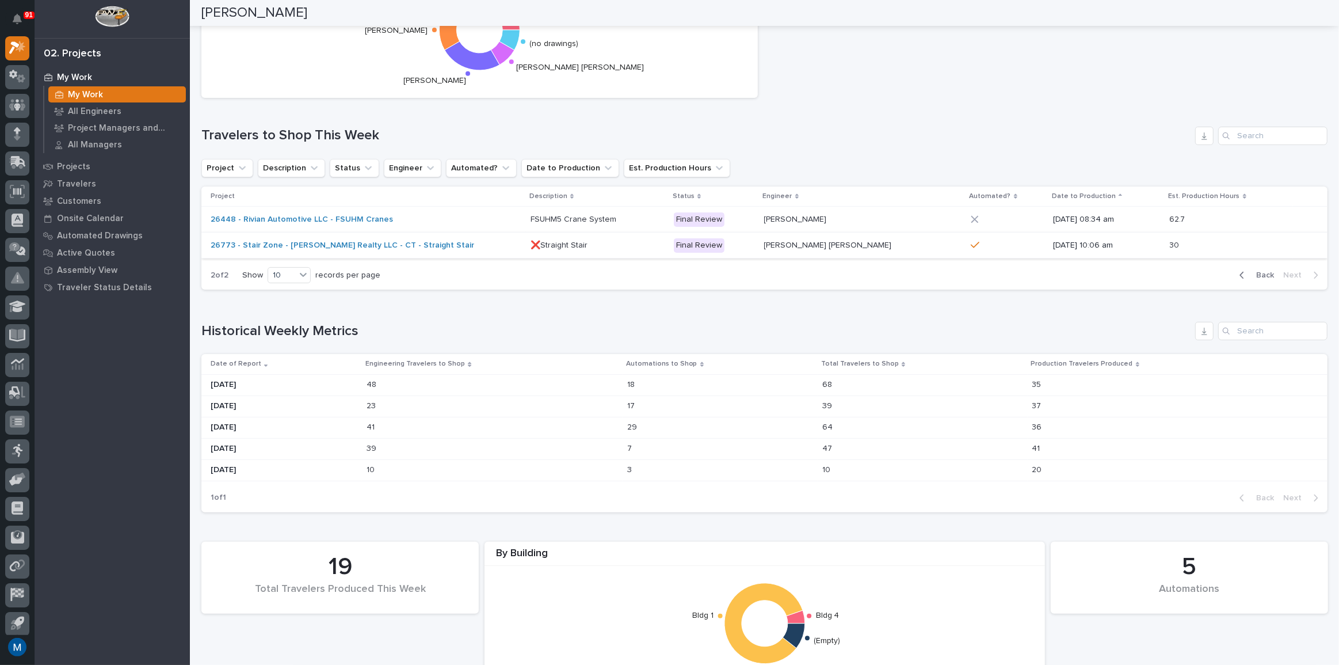
scroll to position [211, 0]
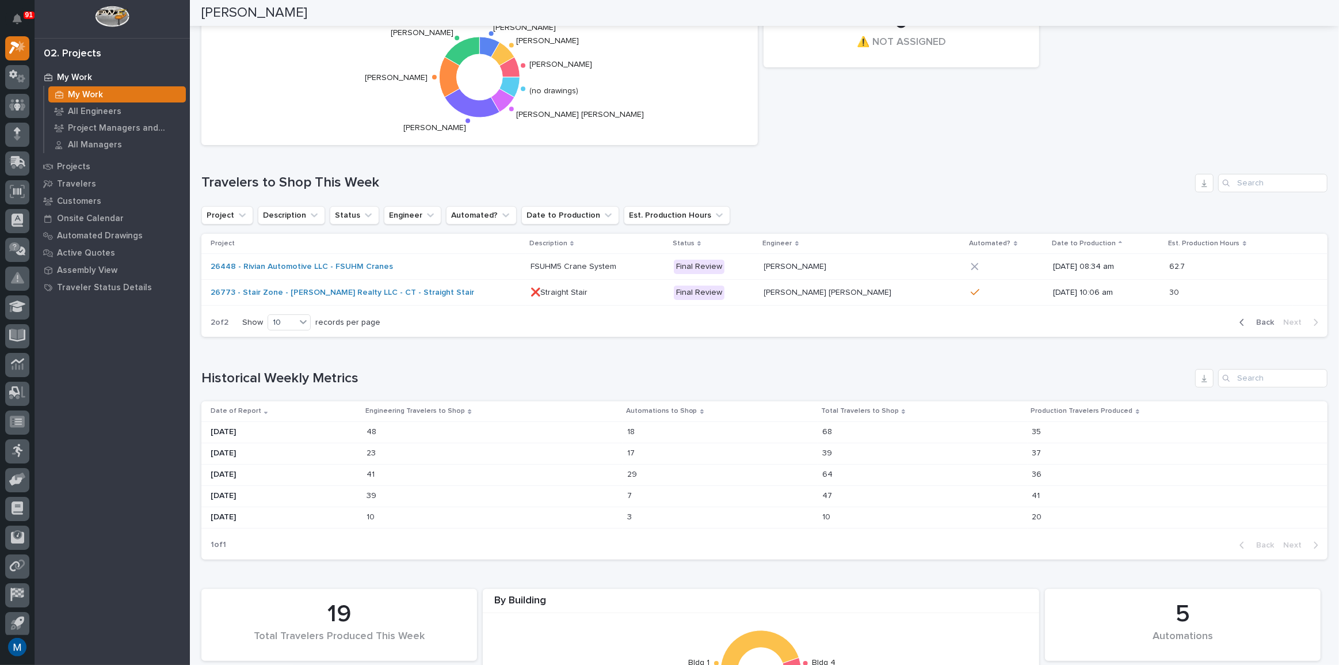
click at [1249, 318] on span "Back" at bounding box center [1261, 322] width 25 height 10
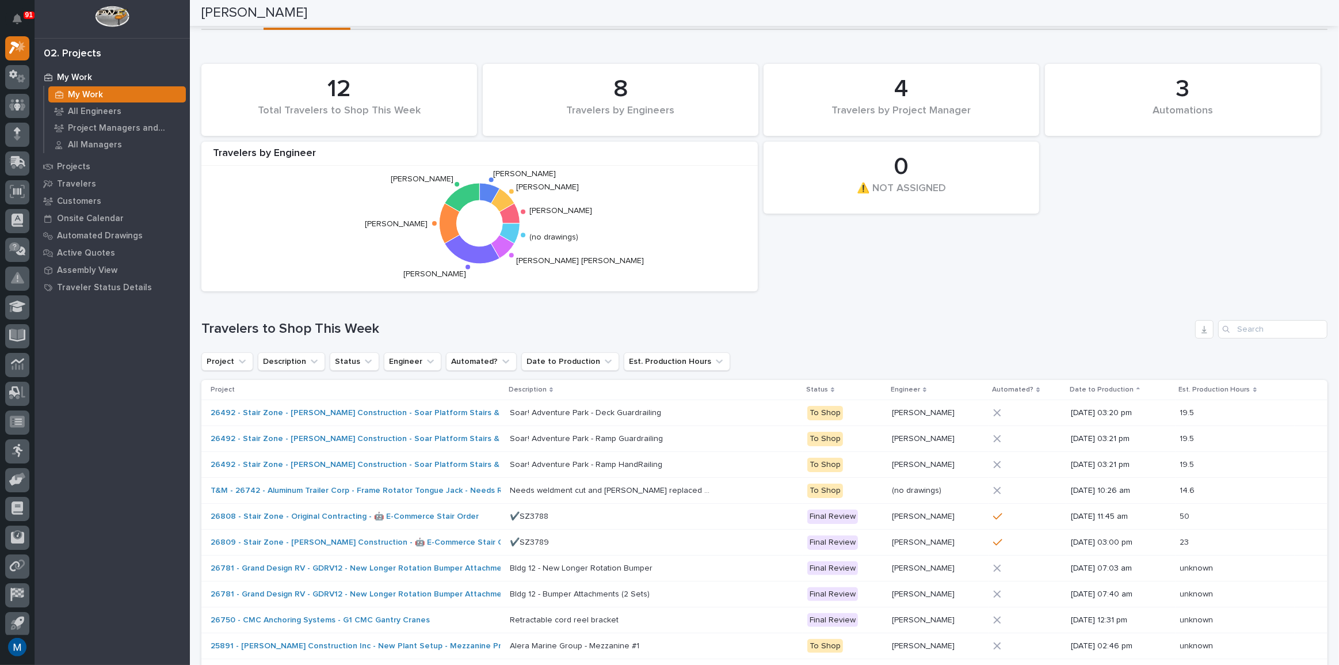
scroll to position [0, 0]
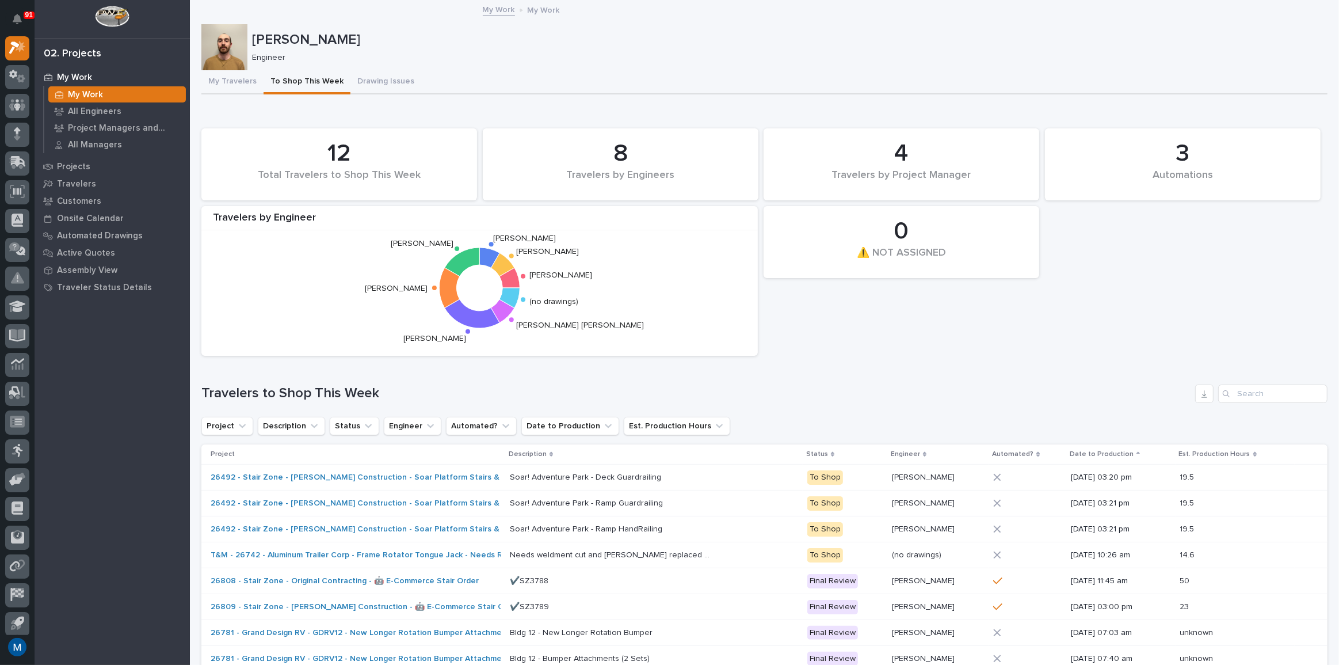
click at [73, 91] on p "My Work" at bounding box center [85, 95] width 35 height 10
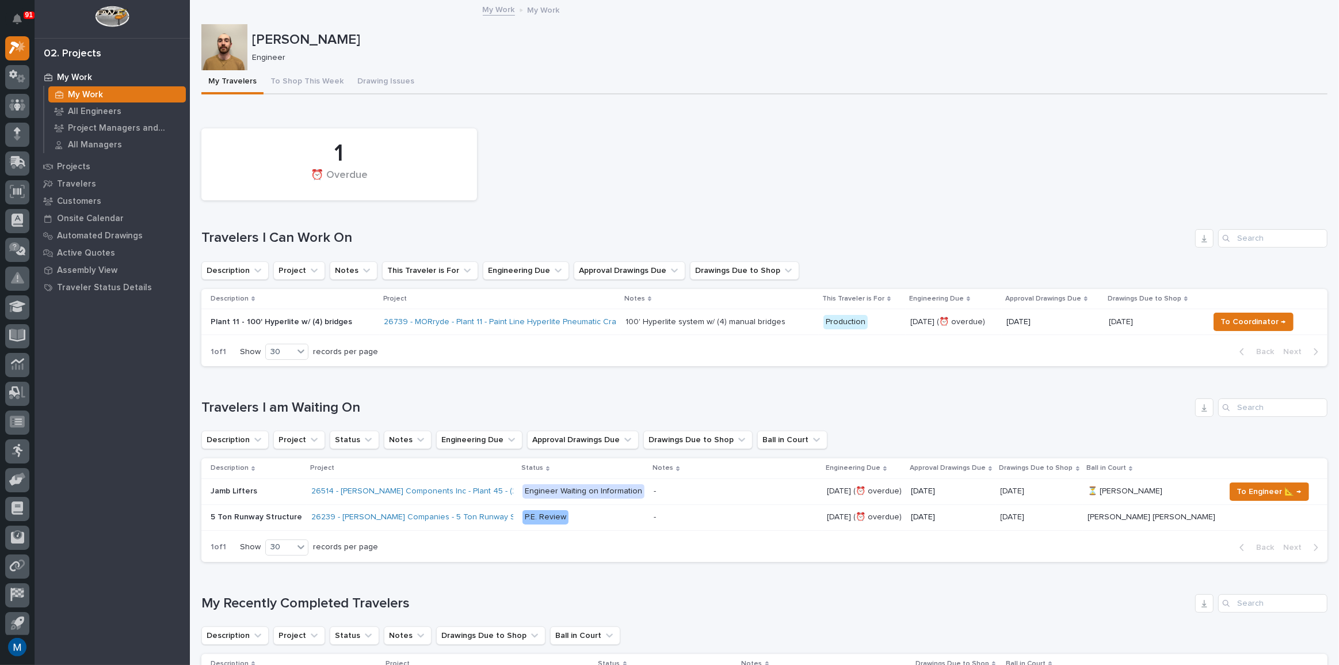
click at [348, 319] on p "Plant 11 - 100' Hyperlite w/ (4) bridges" at bounding box center [293, 322] width 165 height 10
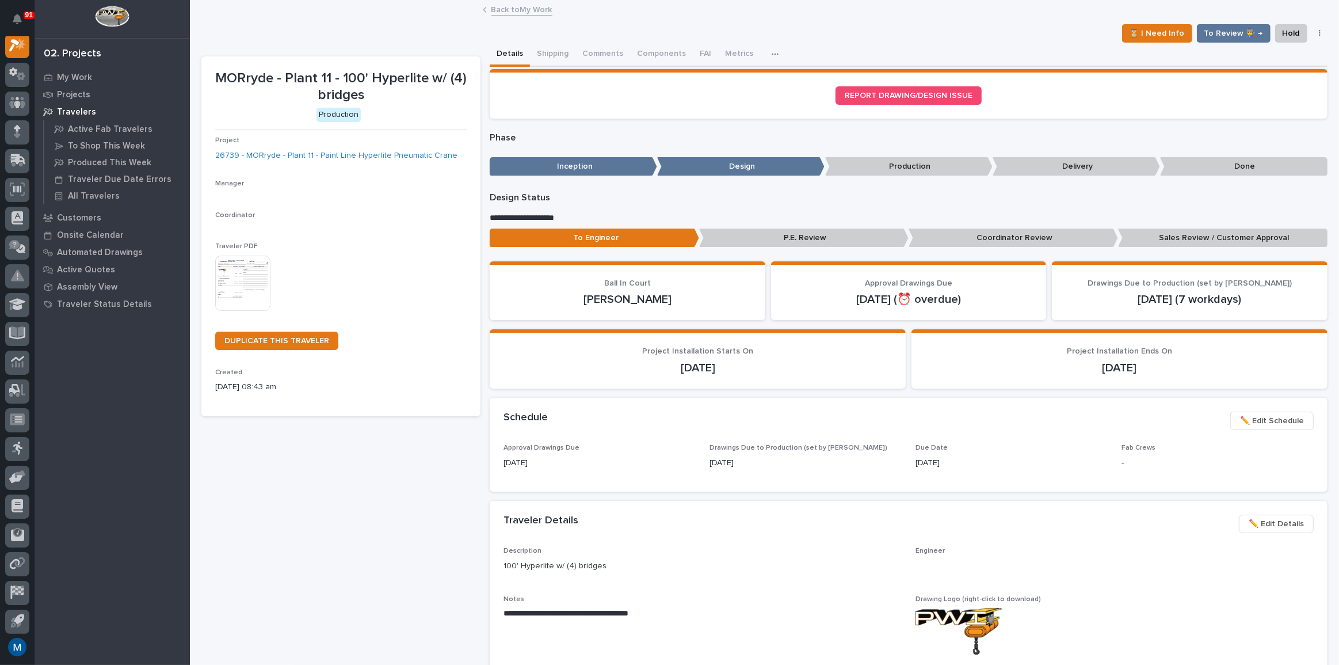
scroll to position [29, 0]
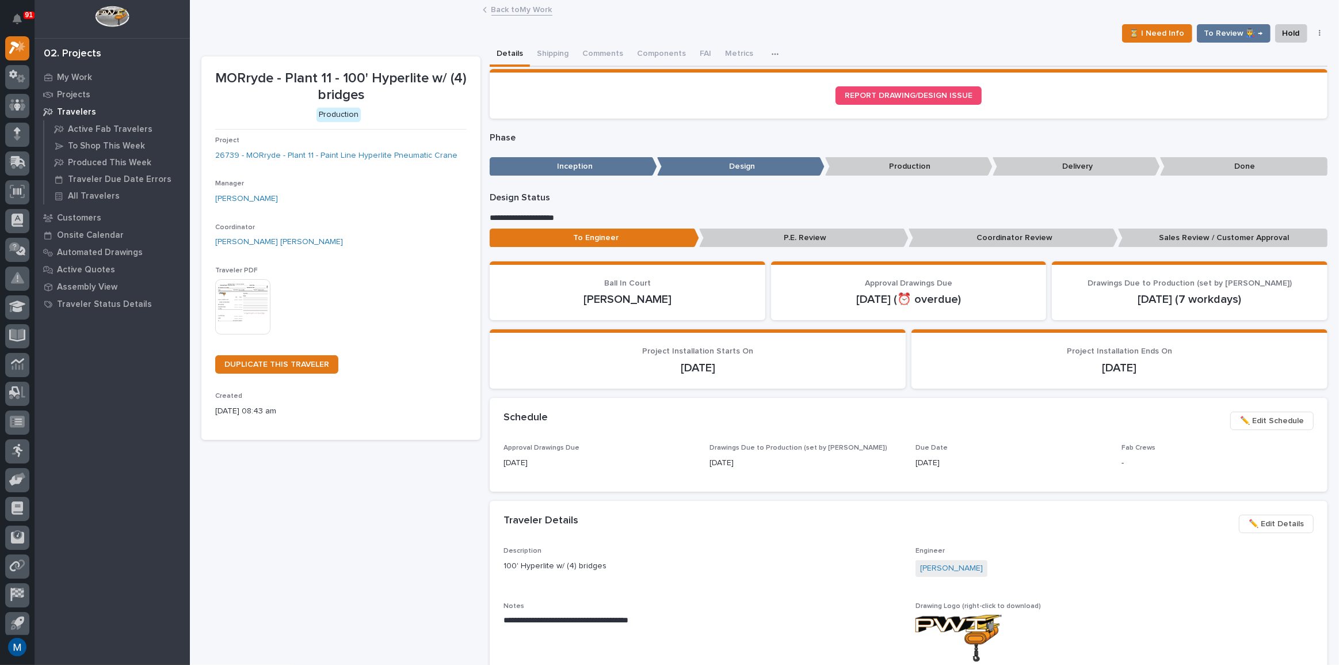
click at [535, 216] on p "**********" at bounding box center [906, 218] width 832 height 12
click at [365, 36] on div "⏳ I Need Info To Review 👨‍🏭 → Hold Cancel Change Traveler Type Regenerate PDF G…" at bounding box center [764, 33] width 1126 height 18
drag, startPoint x: 217, startPoint y: 81, endPoint x: 373, endPoint y: 101, distance: 157.2
click at [373, 101] on p "MORryde - Plant 11 - 100' Hyperlite w/ (4) bridges" at bounding box center [340, 86] width 251 height 33
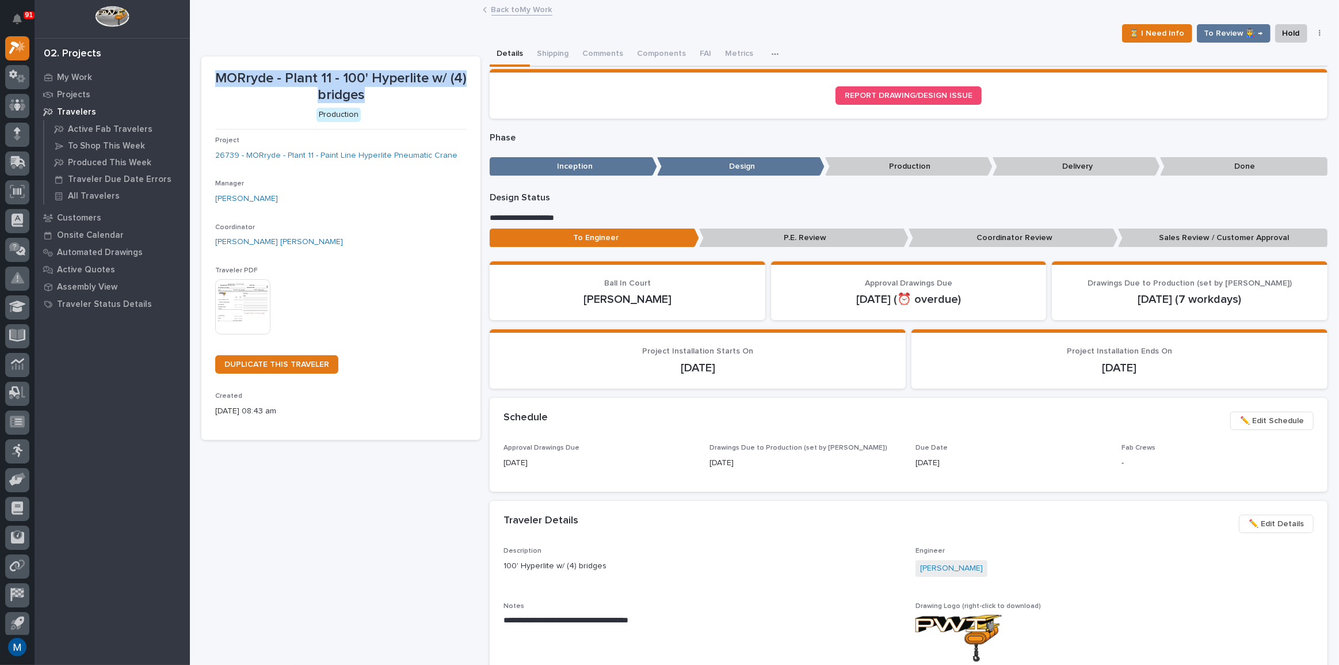
drag, startPoint x: 371, startPoint y: 100, endPoint x: 213, endPoint y: 82, distance: 158.6
click at [213, 82] on section "MORryde - Plant 11 - 100' Hyperlite w/ (4) bridges Production Project 26739 - M…" at bounding box center [340, 248] width 279 height 384
drag, startPoint x: 215, startPoint y: 79, endPoint x: 364, endPoint y: 100, distance: 150.9
click at [364, 100] on p "MORryde - Plant 11 - 100' Hyperlite w/ (4) bridges" at bounding box center [340, 86] width 251 height 33
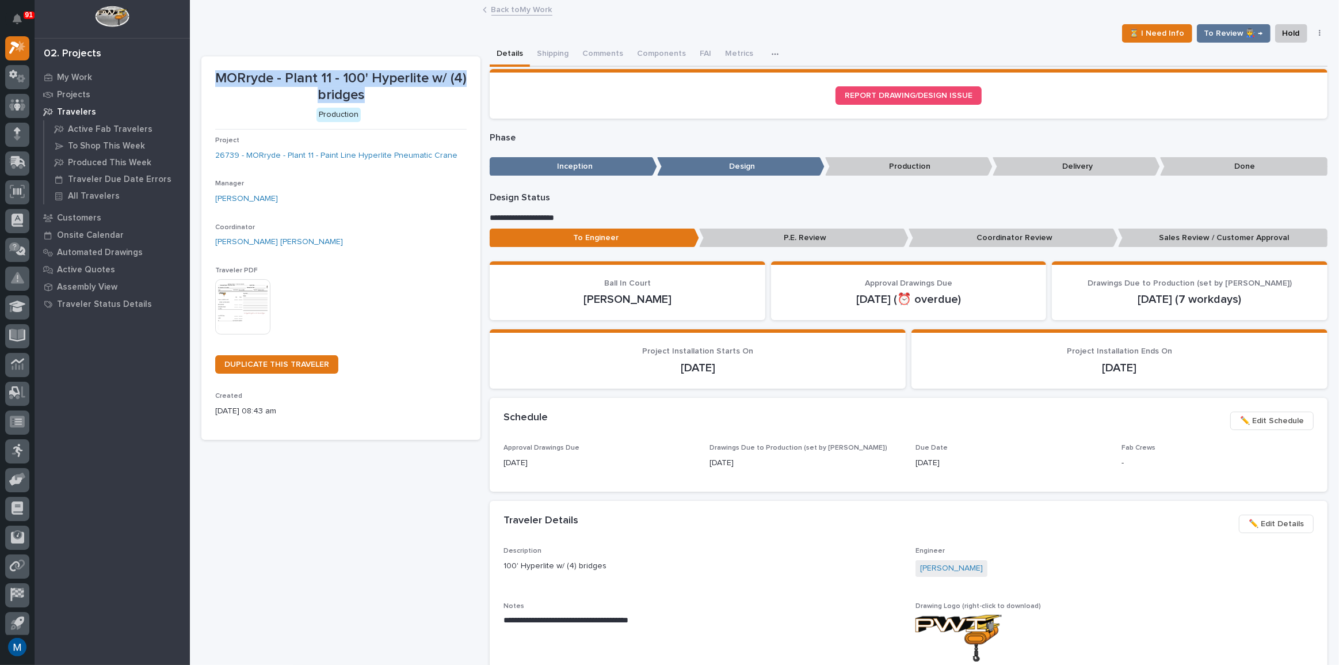
scroll to position [52, 0]
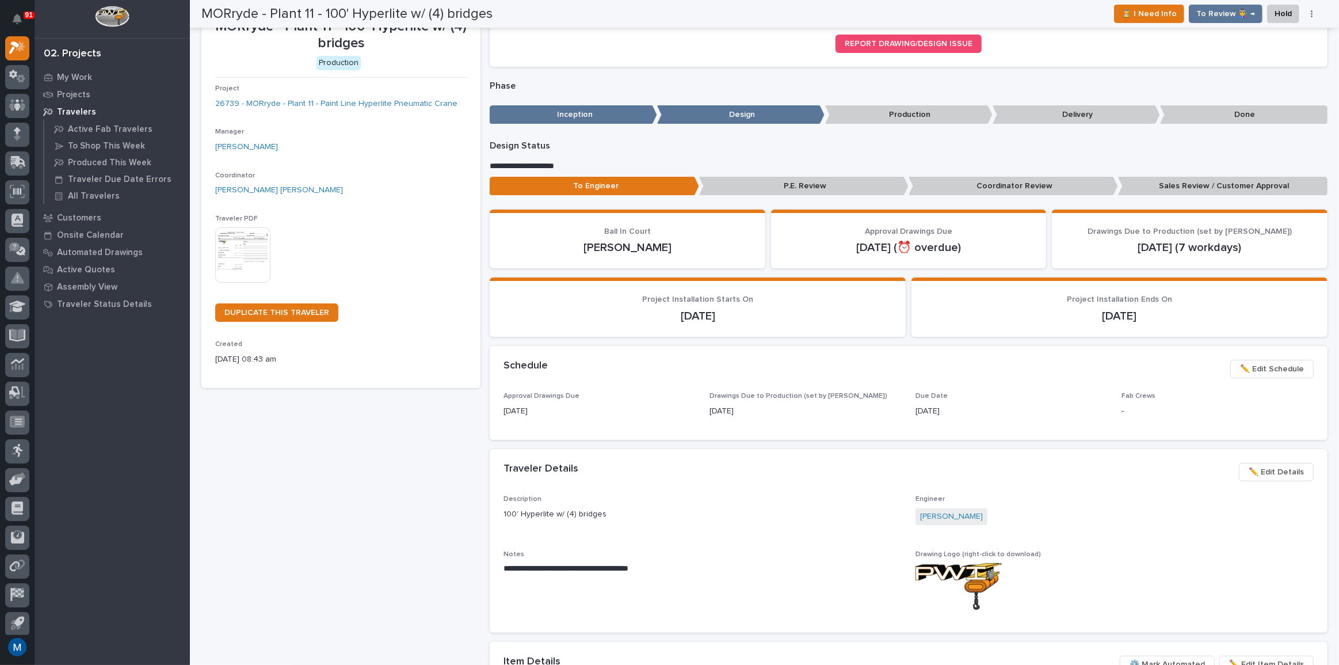
click at [426, 438] on div "MORryde - Plant 11 - 100' Hyperlite w/ (4) bridges Production Project 26739 - M…" at bounding box center [340, 492] width 279 height 974
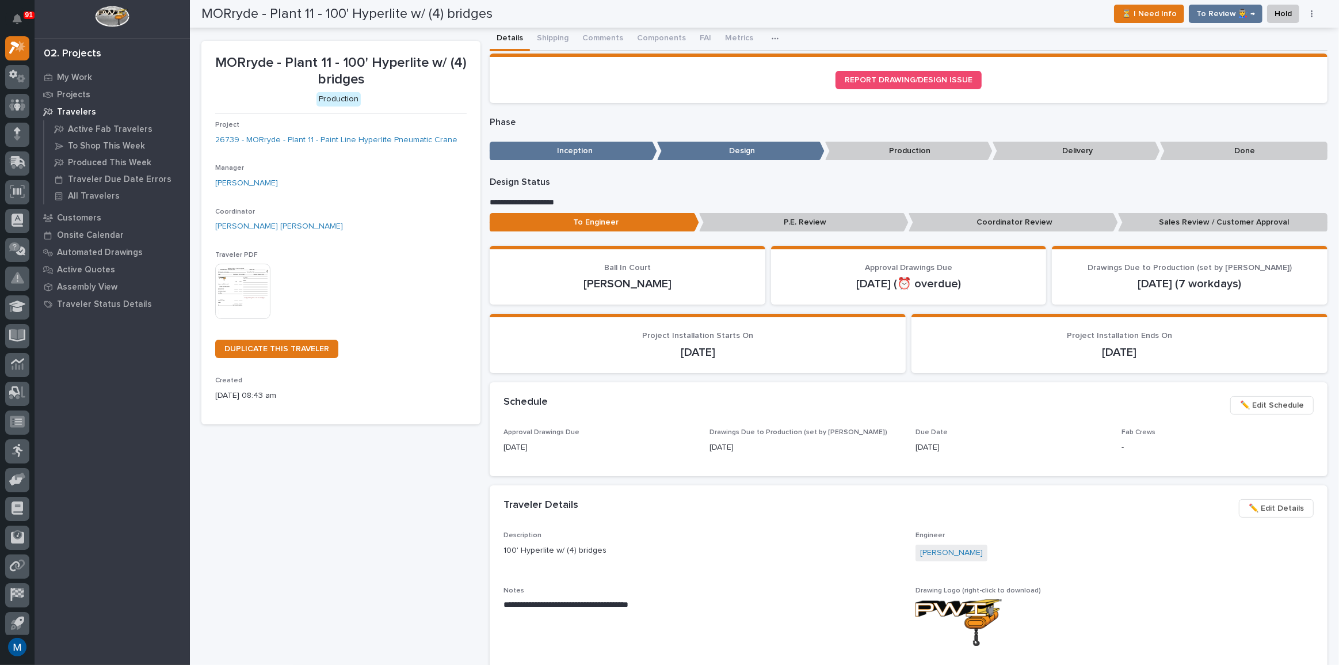
scroll to position [0, 0]
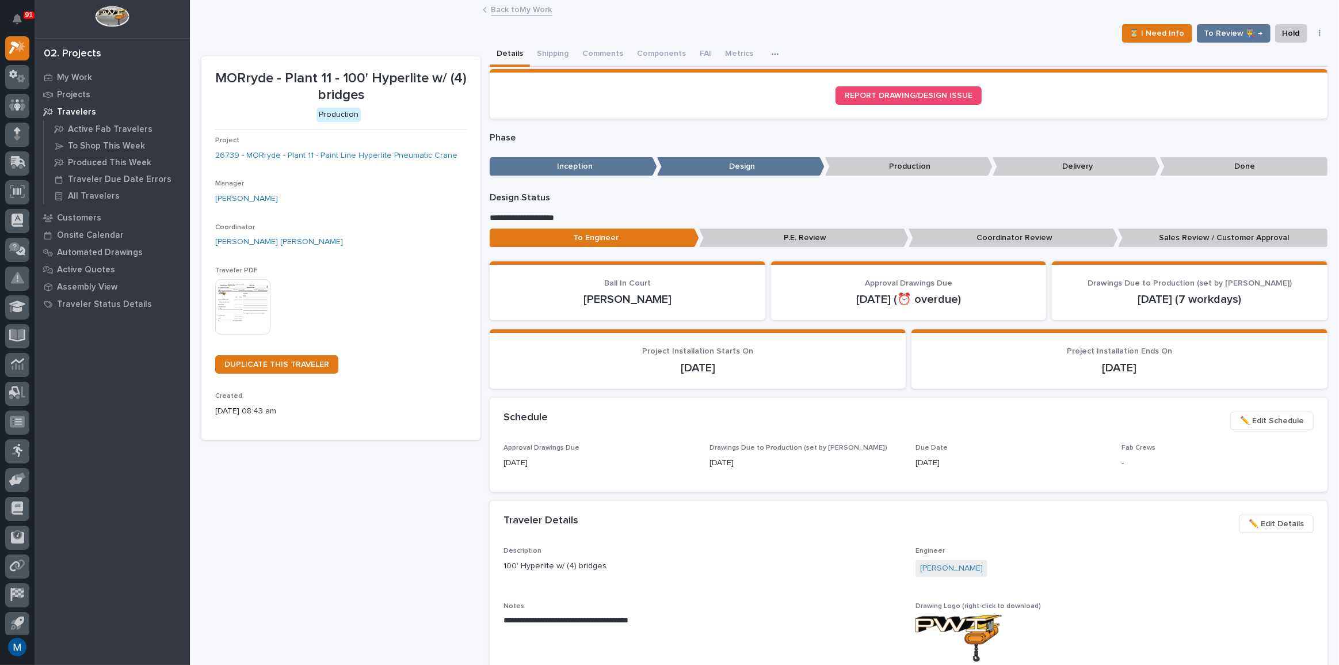
drag, startPoint x: 953, startPoint y: 612, endPoint x: 933, endPoint y: 619, distance: 21.8
click at [933, 619] on img at bounding box center [958, 637] width 86 height 47
drag, startPoint x: 943, startPoint y: 619, endPoint x: 361, endPoint y: 521, distance: 589.9
click at [361, 521] on div "MORryde - Plant 11 - 100' Hyperlite w/ (4) bridges Production Project 26739 - M…" at bounding box center [340, 543] width 279 height 974
click at [87, 79] on p "My Work" at bounding box center [74, 77] width 35 height 10
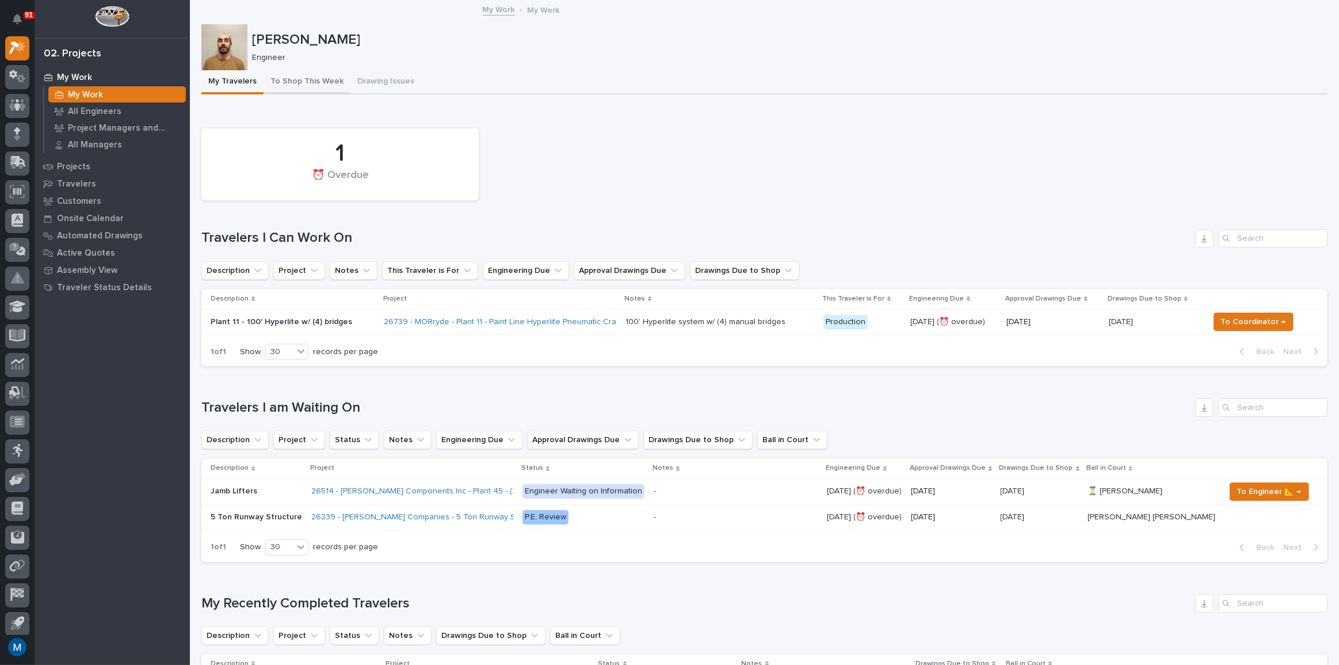
click at [318, 79] on button "To Shop This Week" at bounding box center [307, 82] width 87 height 24
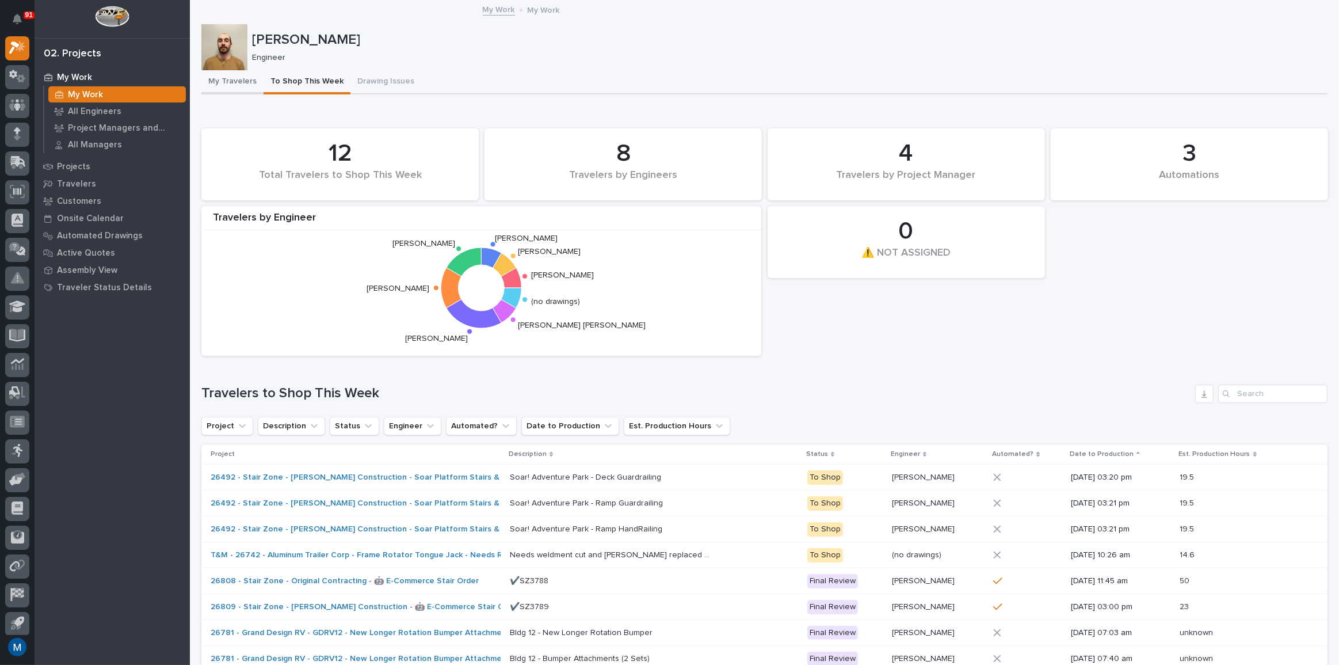
click at [240, 82] on button "My Travelers" at bounding box center [232, 82] width 62 height 24
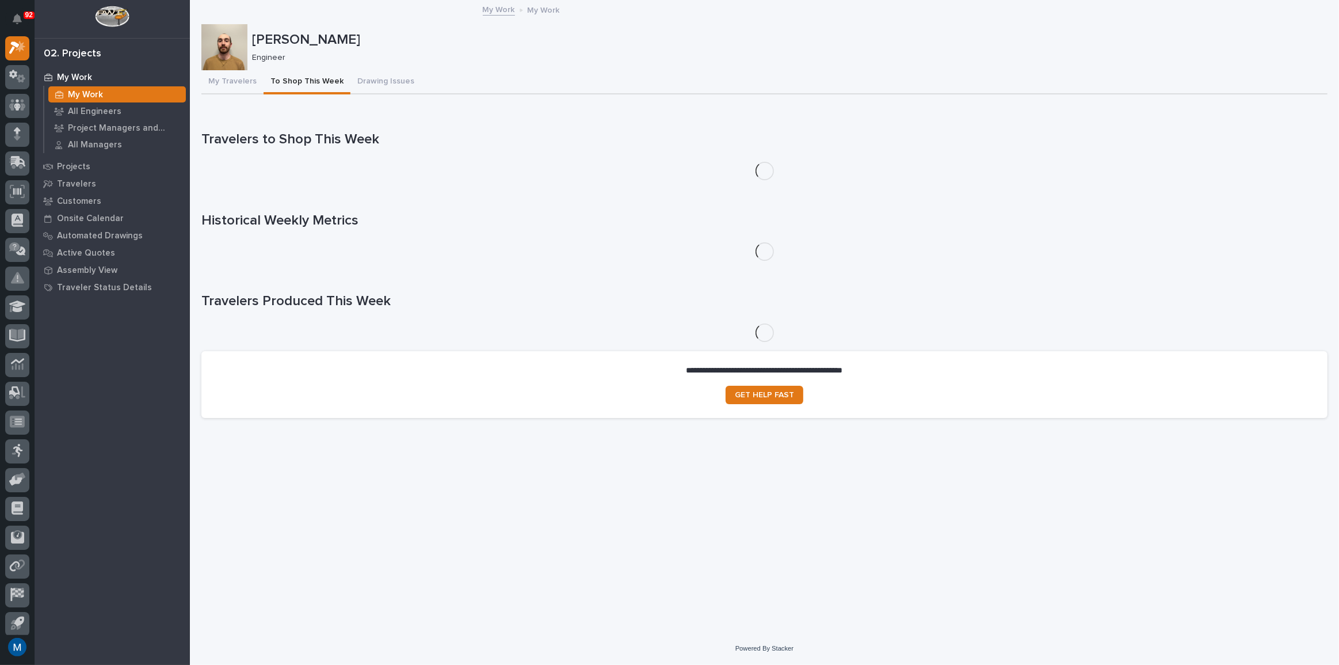
click at [301, 81] on button "To Shop This Week" at bounding box center [307, 82] width 87 height 24
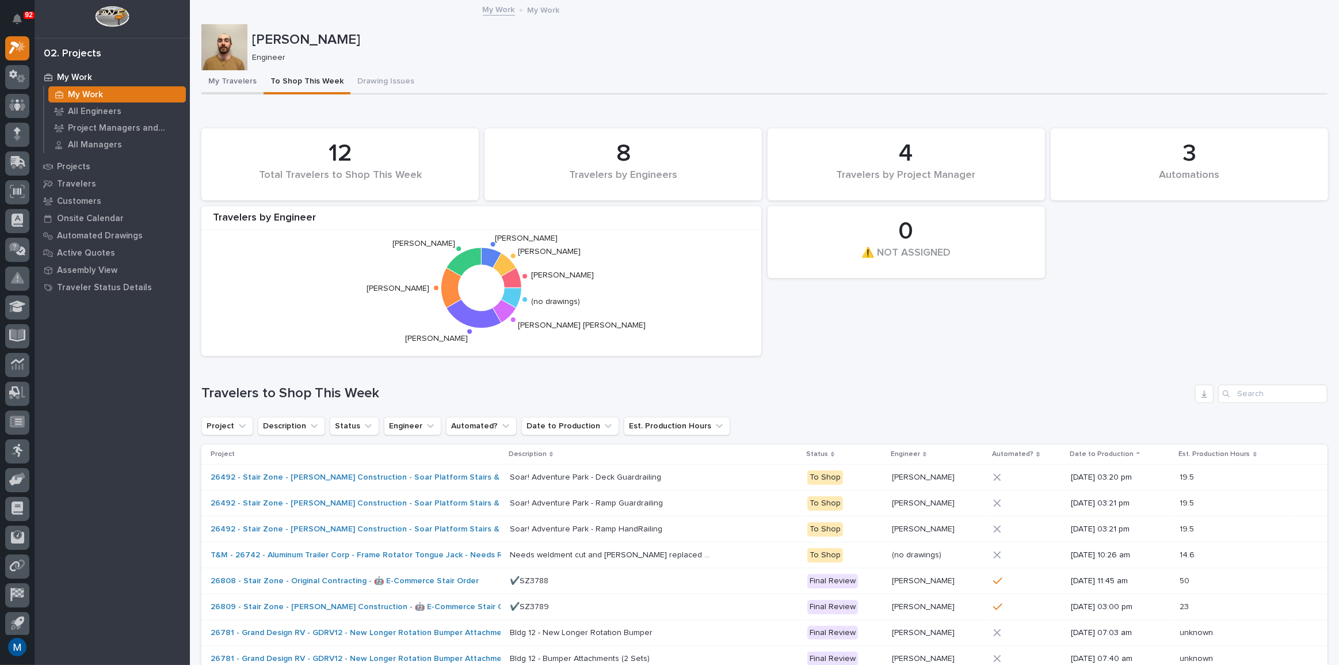
click at [239, 90] on button "My Travelers" at bounding box center [232, 82] width 62 height 24
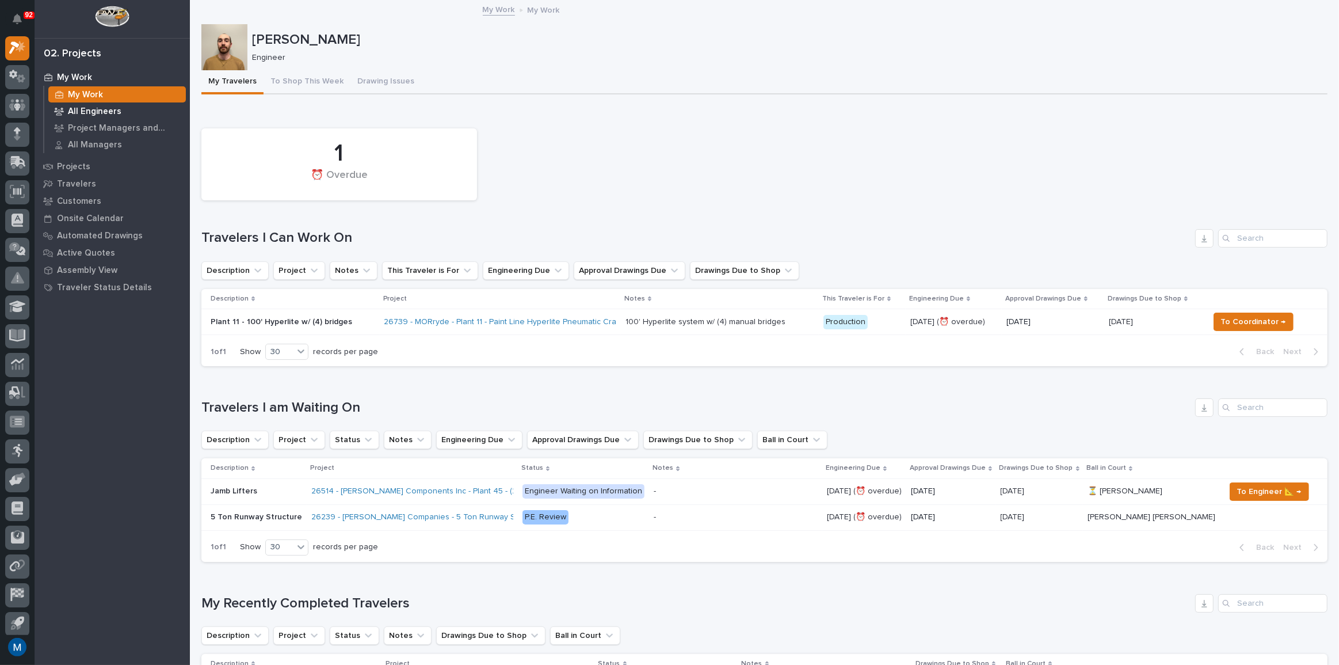
click at [87, 114] on p "All Engineers" at bounding box center [95, 111] width 54 height 10
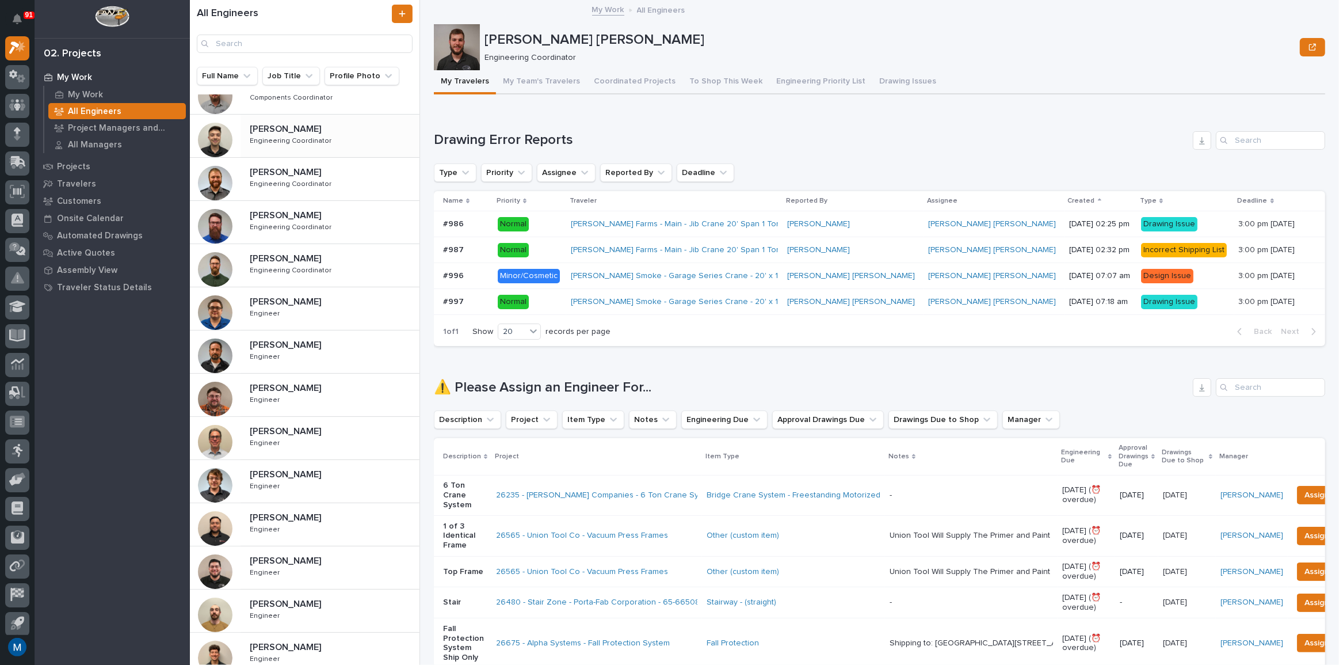
scroll to position [329, 0]
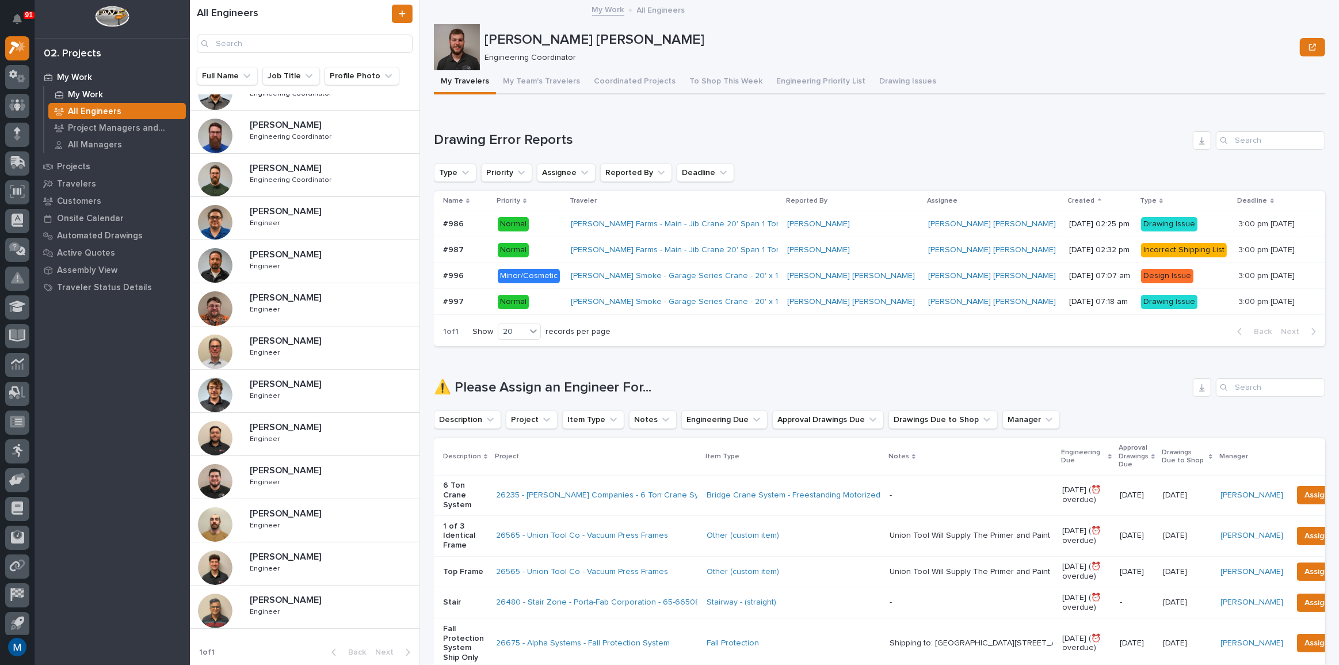
click at [82, 94] on p "My Work" at bounding box center [85, 95] width 35 height 10
